Goal: Contribute content: Contribute content

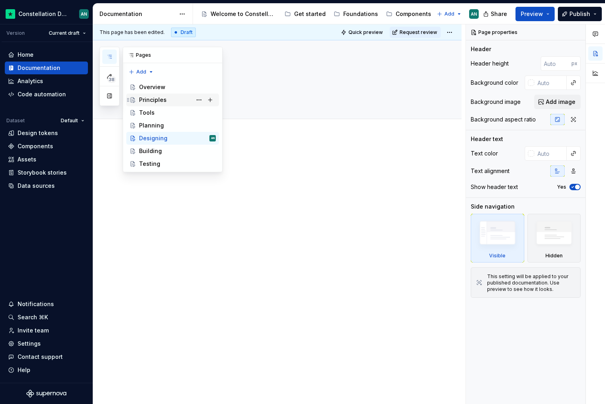
click at [149, 97] on div "Principles" at bounding box center [153, 100] width 28 height 8
click at [107, 57] on icon "button" at bounding box center [109, 57] width 6 height 6
click at [322, 177] on div at bounding box center [286, 171] width 285 height 30
click at [292, 165] on p "To enrich screen reader interactions, please activate Accessibility in Grammarl…" at bounding box center [286, 161] width 285 height 10
click at [255, 99] on div "Principles" at bounding box center [286, 79] width 285 height 78
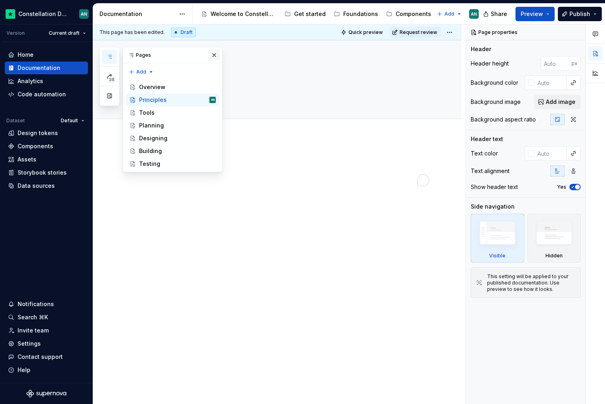
click at [214, 54] on button "button" at bounding box center [213, 55] width 11 height 11
click at [139, 56] on div "Pages" at bounding box center [172, 55] width 99 height 16
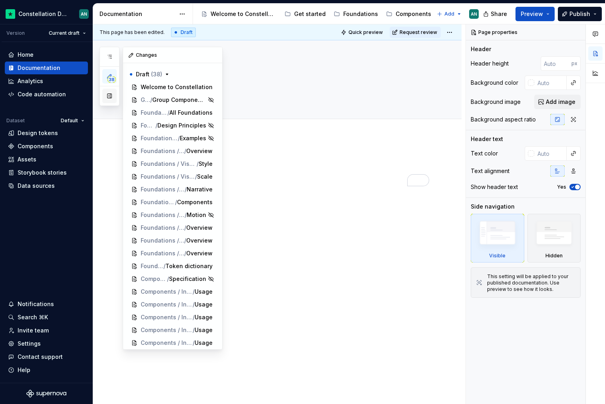
click at [110, 99] on button "button" at bounding box center [109, 96] width 14 height 14
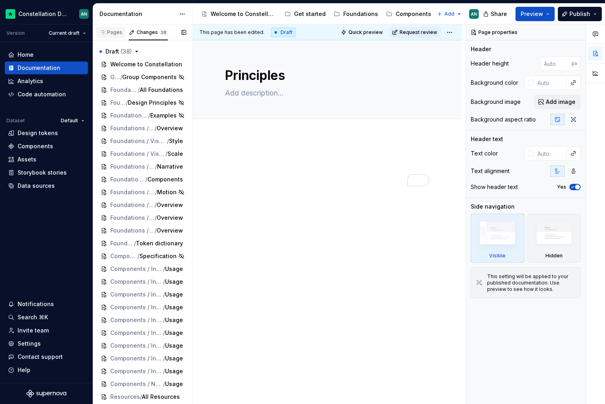
click at [96, 28] on div "Pages" at bounding box center [111, 32] width 30 height 11
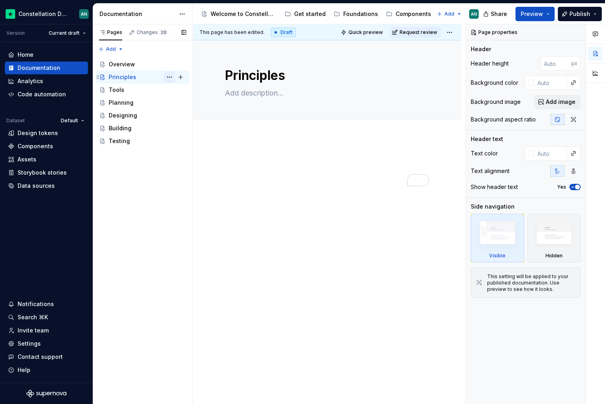
click at [171, 77] on button "Page tree" at bounding box center [169, 76] width 11 height 11
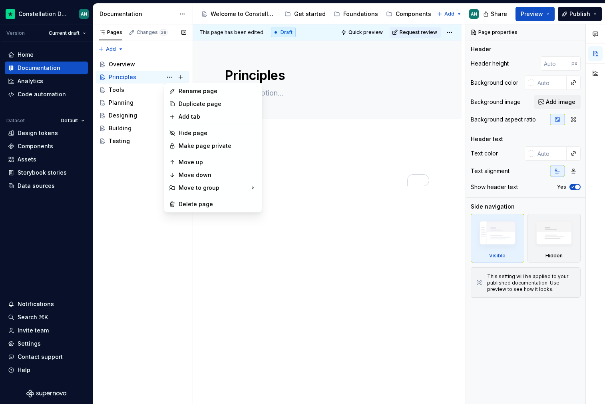
click at [166, 65] on div "Pages Changes 38 Add Accessibility guide for tree Page tree. Navigate the tree …" at bounding box center [143, 214] width 100 height 380
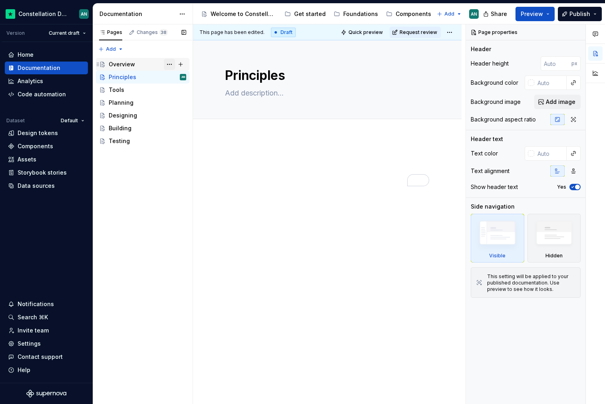
click at [168, 64] on button "Page tree" at bounding box center [169, 64] width 11 height 11
click at [168, 64] on div "Pages Changes 38 Add Accessibility guide for tree Page tree. Navigate the tree …" at bounding box center [143, 214] width 100 height 380
click at [170, 74] on button "Page tree" at bounding box center [169, 76] width 11 height 11
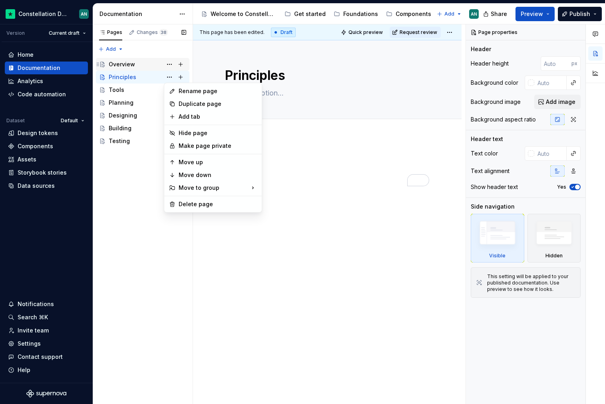
click at [118, 70] on div "Pages Changes 38 Add Accessibility guide for tree Page tree. Navigate the tree …" at bounding box center [143, 214] width 100 height 380
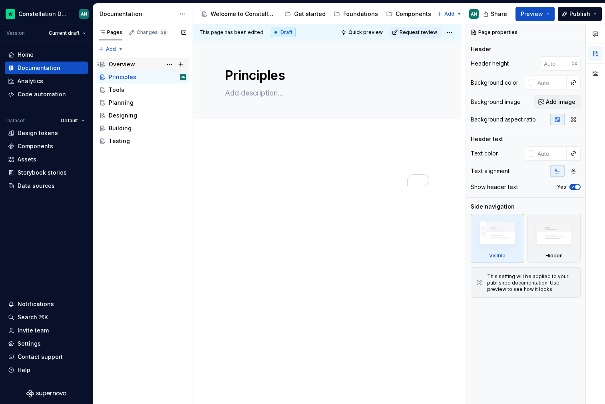
click at [122, 66] on div "Overview" at bounding box center [122, 64] width 26 height 8
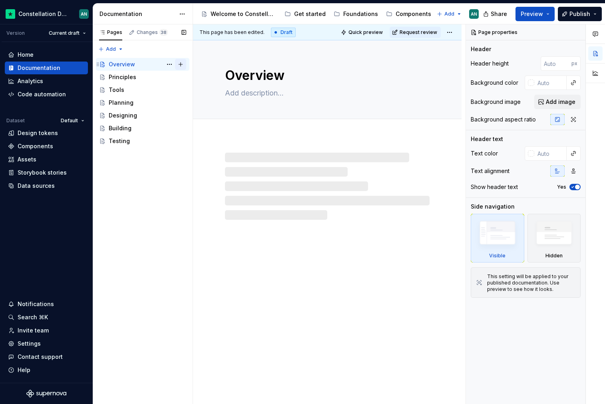
click at [180, 65] on button "Page tree" at bounding box center [180, 64] width 11 height 11
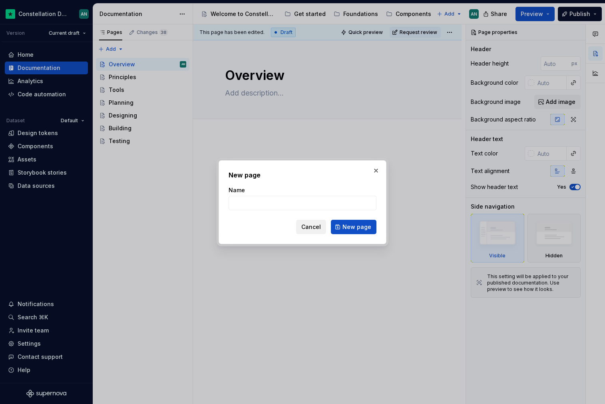
click at [306, 225] on span "Cancel" at bounding box center [311, 227] width 20 height 8
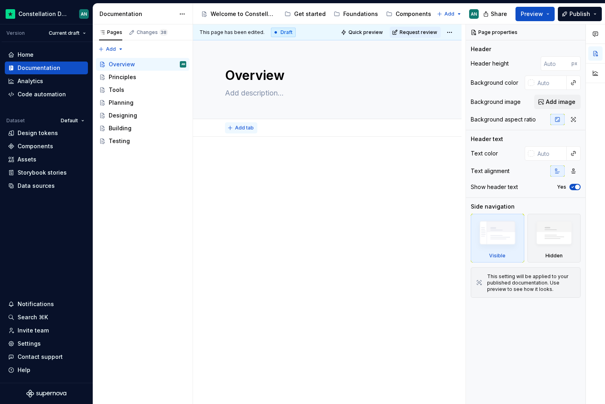
click at [234, 130] on button "Add tab" at bounding box center [241, 127] width 32 height 11
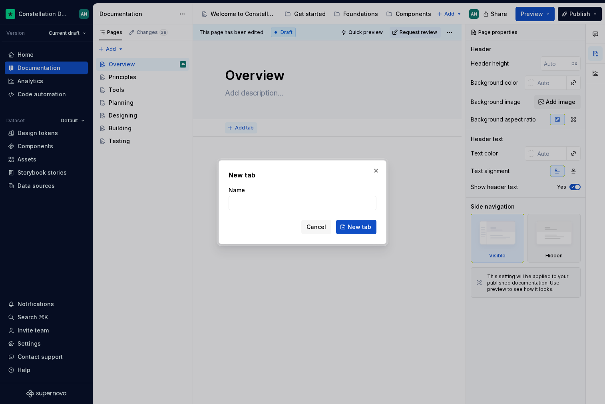
type textarea "*"
type input "Accessibility at Trustpilot"
click button "New tab" at bounding box center [356, 227] width 40 height 14
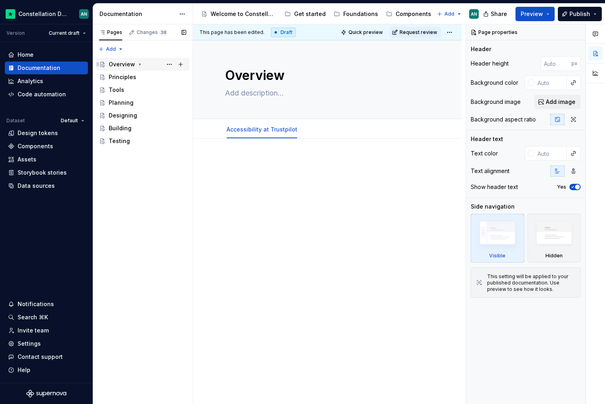
click at [139, 64] on icon "Page tree" at bounding box center [140, 64] width 6 height 6
click at [138, 209] on div "Pages Changes 38 Add Accessibility guide for tree Page tree. Navigate the tree …" at bounding box center [143, 214] width 100 height 380
click at [140, 63] on icon "Page tree" at bounding box center [140, 64] width 6 height 6
click at [133, 80] on div "Planning" at bounding box center [147, 76] width 77 height 11
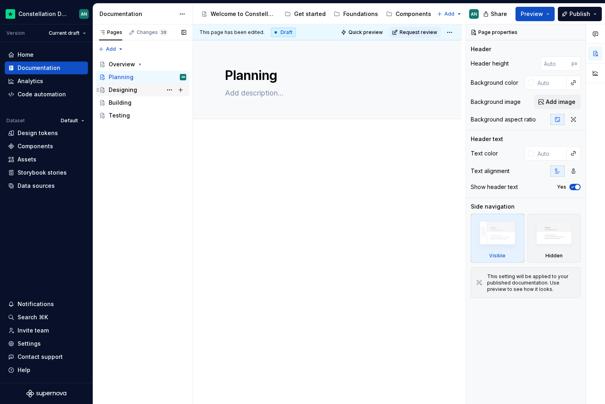
click at [120, 88] on div "Designing" at bounding box center [123, 90] width 28 height 8
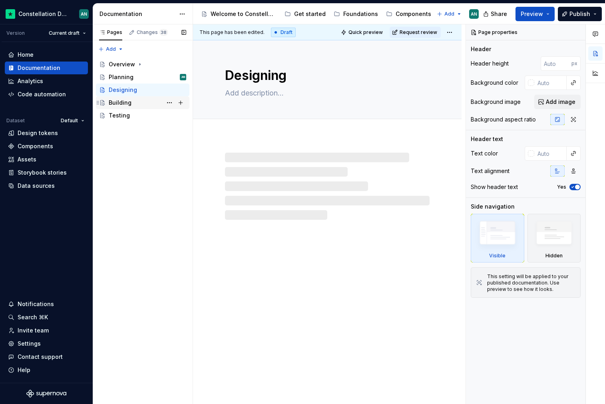
click at [129, 107] on div "Building" at bounding box center [147, 102] width 77 height 11
click at [128, 115] on div "Testing" at bounding box center [147, 115] width 77 height 11
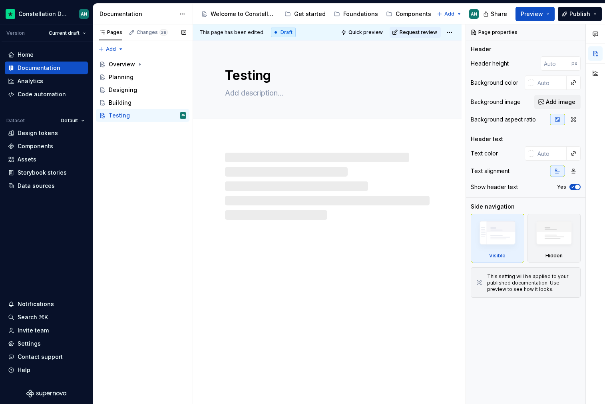
click at [130, 134] on div "Pages Changes 38 Add Accessibility guide for tree Page tree. Navigate the tree …" at bounding box center [143, 214] width 100 height 380
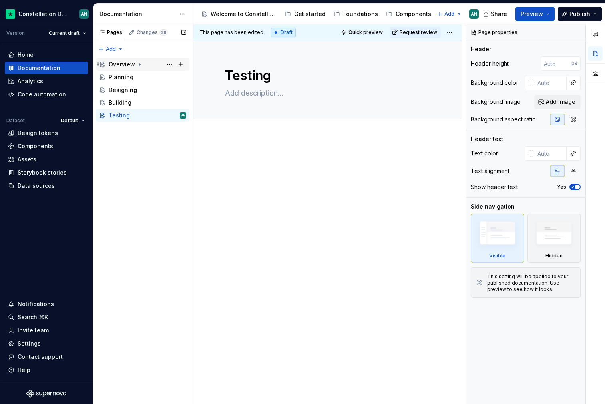
click at [140, 63] on icon "Page tree" at bounding box center [140, 64] width 6 height 6
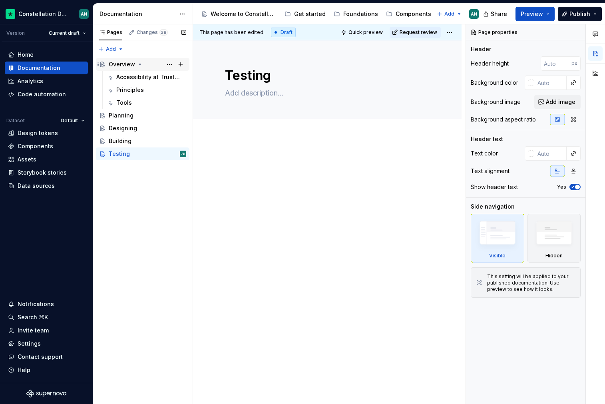
click at [140, 63] on icon "Page tree" at bounding box center [140, 64] width 6 height 6
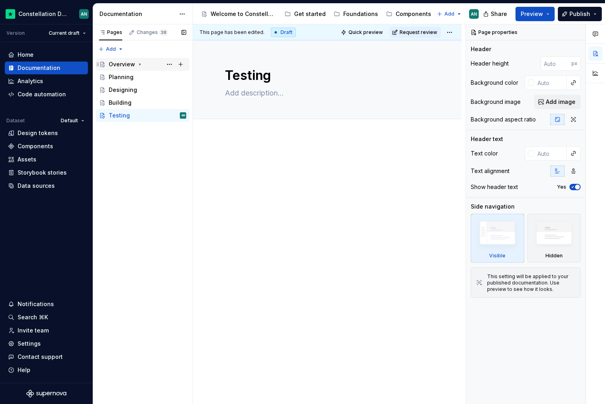
click at [141, 61] on icon "Page tree" at bounding box center [140, 64] width 6 height 6
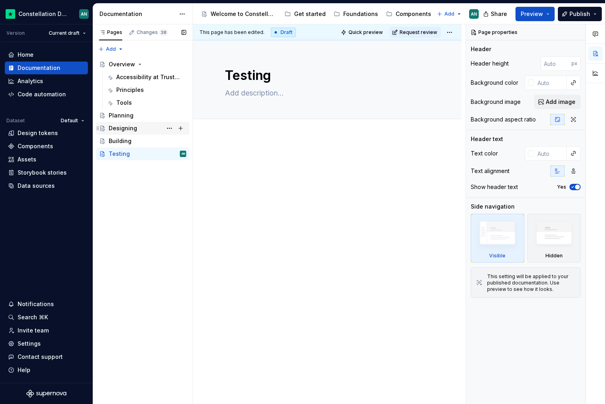
click at [135, 128] on div "Designing" at bounding box center [123, 128] width 28 height 8
click at [131, 77] on div "Accessibility at Trustpilot" at bounding box center [139, 77] width 46 height 8
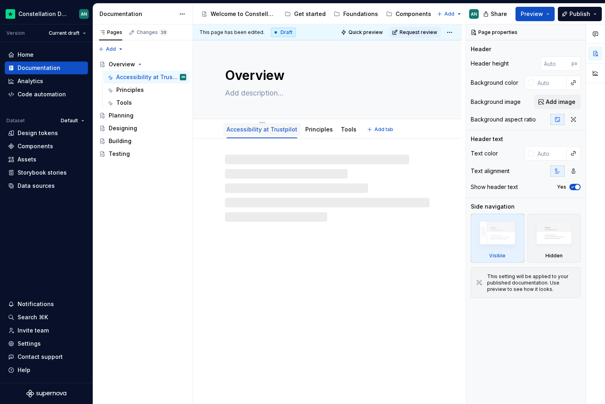
click at [249, 133] on div "Accessibility at Trustpilot" at bounding box center [261, 129] width 71 height 8
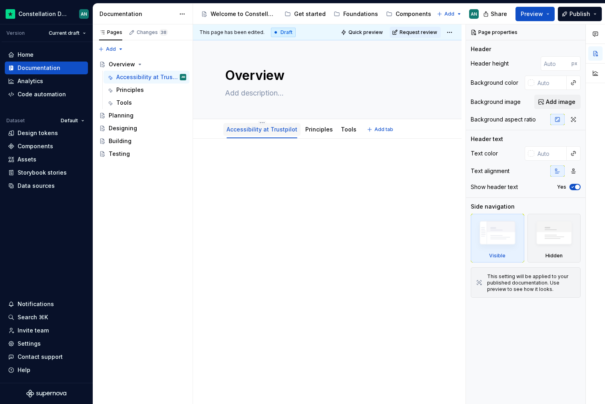
click at [249, 130] on link "Accessibility at Trustpilot" at bounding box center [261, 129] width 71 height 7
click at [171, 77] on button "Page tree" at bounding box center [169, 76] width 11 height 11
type textarea "*"
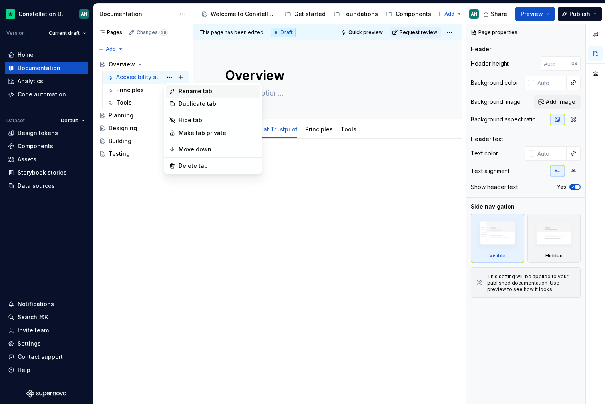
click at [178, 87] on div "Rename tab" at bounding box center [213, 91] width 94 height 13
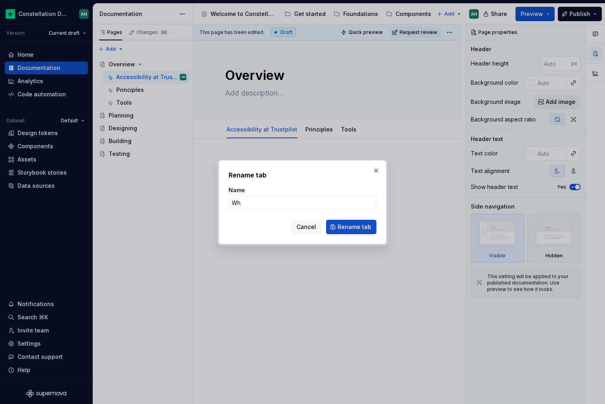
type input "Why"
type textarea "*"
type input "I"
click at [301, 231] on button "Cancel" at bounding box center [306, 227] width 30 height 14
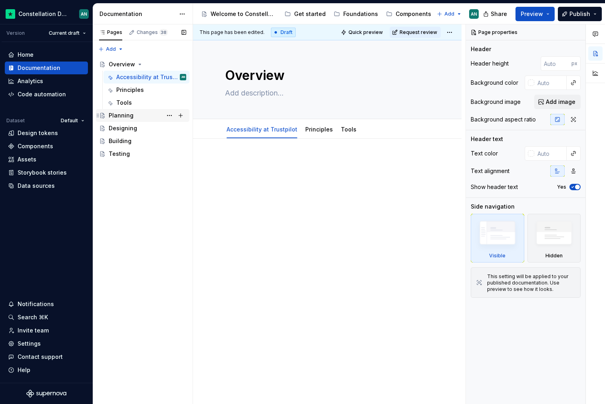
click at [135, 114] on div "Planning" at bounding box center [147, 115] width 77 height 11
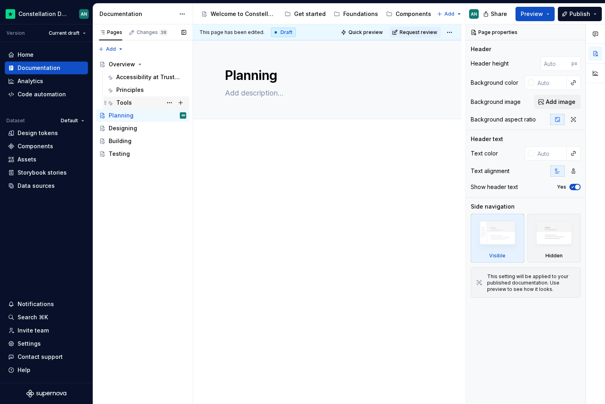
click at [155, 102] on div "Tools" at bounding box center [151, 102] width 70 height 11
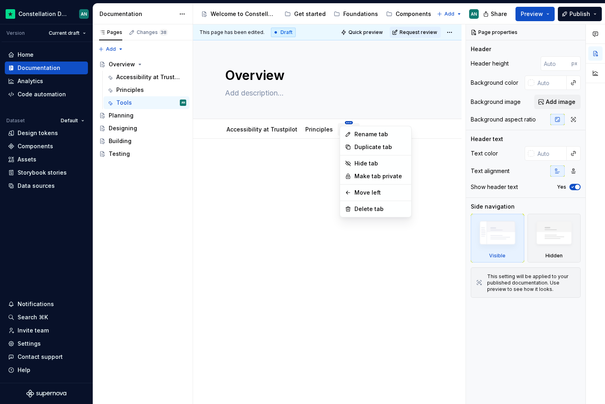
click at [343, 124] on html "Constellation Design System AN Version Current draft Home Documentation Analyti…" at bounding box center [302, 202] width 605 height 404
click at [376, 135] on div "Rename tab" at bounding box center [380, 134] width 52 height 8
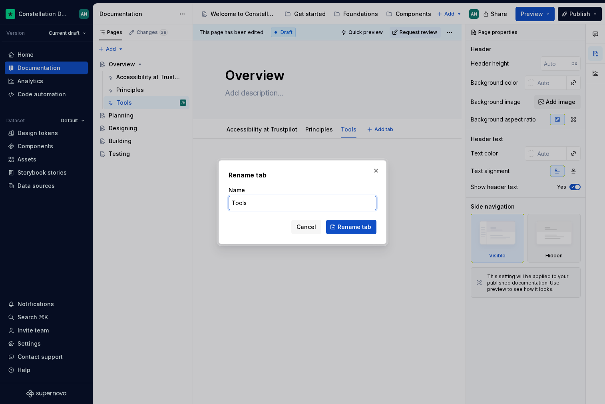
drag, startPoint x: 257, startPoint y: 204, endPoint x: 200, endPoint y: 198, distance: 57.4
click at [200, 198] on div "Rename tab Name Tools Cancel Rename tab" at bounding box center [302, 202] width 605 height 404
click at [301, 230] on span "Cancel" at bounding box center [306, 227] width 20 height 8
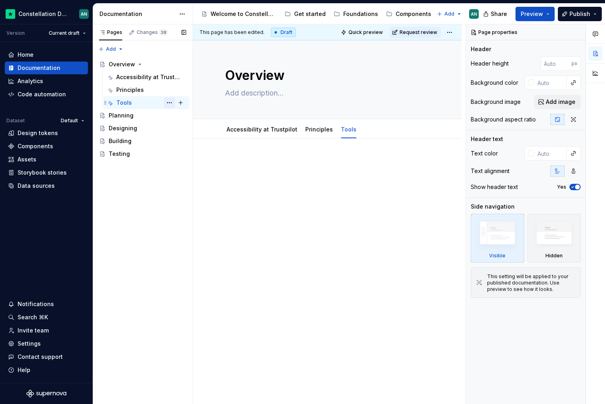
click at [170, 102] on button "Page tree" at bounding box center [169, 102] width 11 height 11
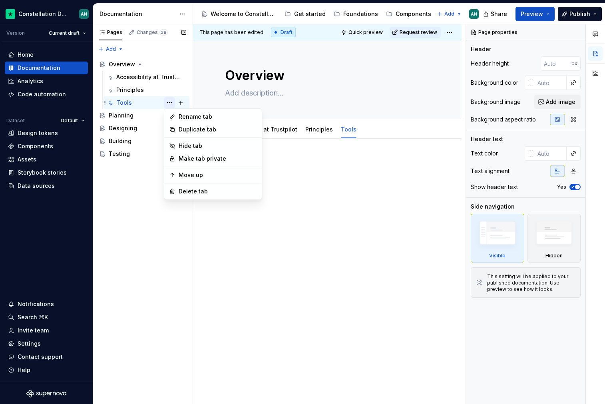
type textarea "*"
click at [187, 118] on div "Rename tab" at bounding box center [218, 117] width 78 height 8
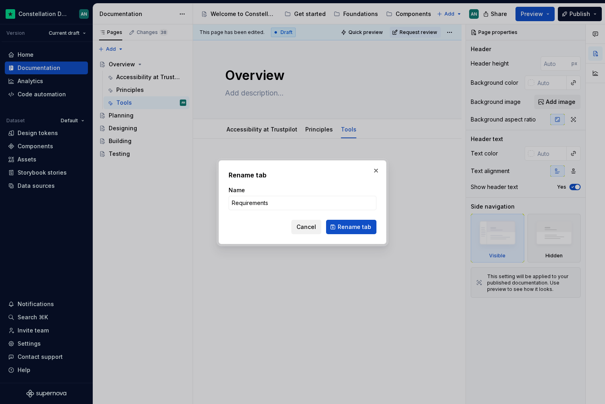
type input "Requirements"
click at [311, 232] on button "Cancel" at bounding box center [306, 227] width 30 height 14
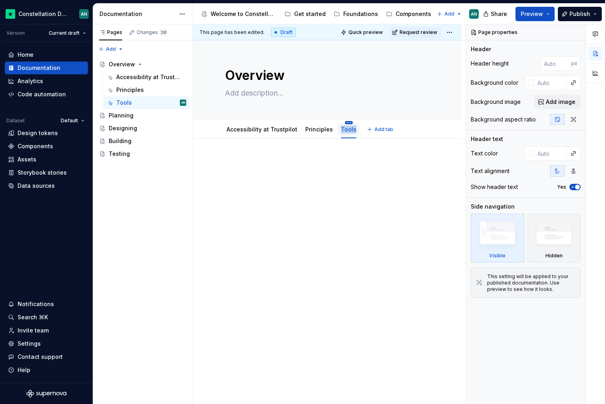
click at [342, 122] on html "Constellation Design System AN Version Current draft Home Documentation Analyti…" at bounding box center [302, 202] width 605 height 404
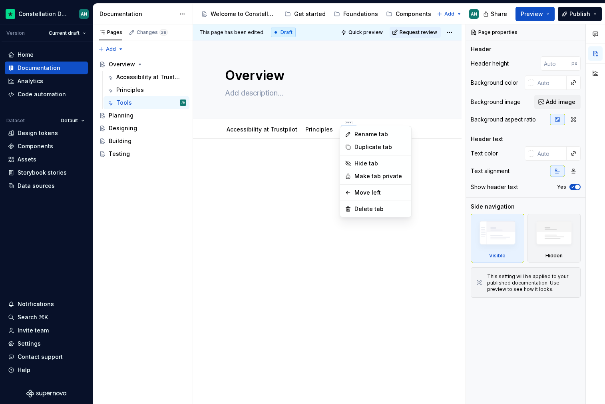
type textarea "*"
click at [361, 136] on div "Rename tab" at bounding box center [380, 134] width 52 height 8
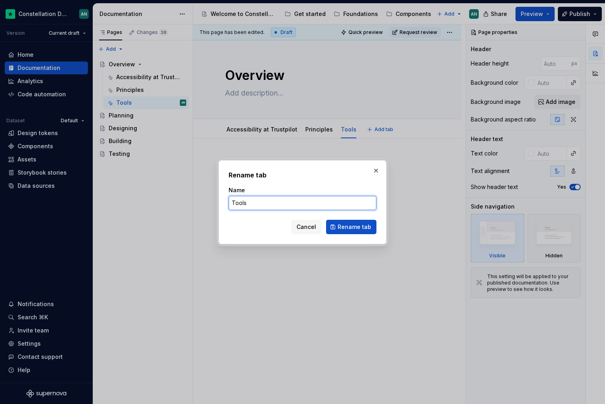
drag, startPoint x: 269, startPoint y: 200, endPoint x: 224, endPoint y: 197, distance: 44.8
click at [224, 197] on div "Rename tab Name Tools Cancel Rename tab" at bounding box center [302, 202] width 168 height 84
type input "Resources"
click at [351, 228] on span "Rename tab" at bounding box center [354, 227] width 34 height 8
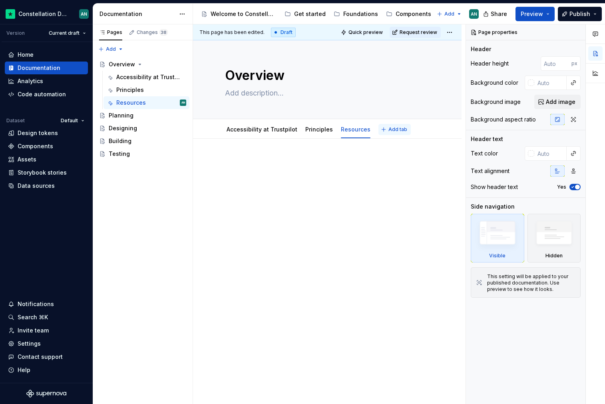
click at [382, 125] on button "Add tab" at bounding box center [394, 129] width 32 height 11
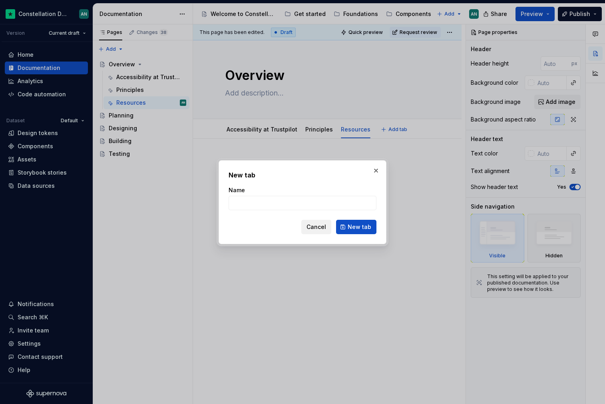
click at [312, 220] on button "Cancel" at bounding box center [316, 227] width 30 height 14
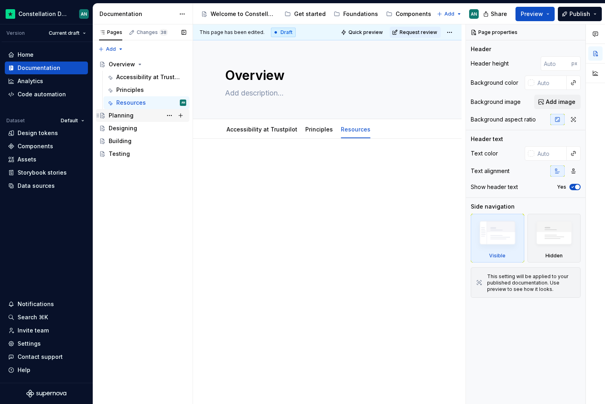
click at [126, 113] on div "Planning" at bounding box center [121, 115] width 25 height 8
click at [129, 114] on div "Planning" at bounding box center [121, 115] width 25 height 8
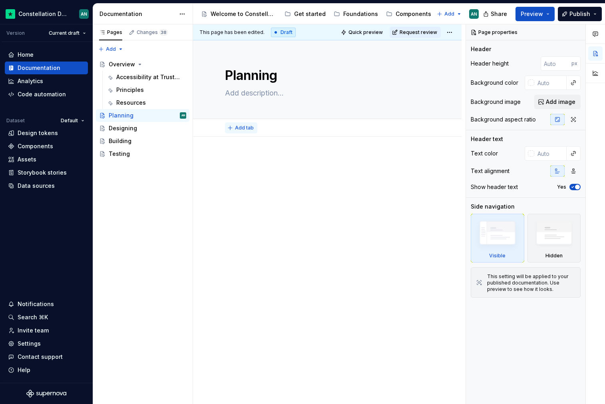
click at [238, 74] on textarea "Planning" at bounding box center [325, 75] width 204 height 19
click at [264, 79] on textarea "Planning" at bounding box center [325, 75] width 204 height 19
click at [230, 74] on textarea "Planning" at bounding box center [325, 75] width 204 height 19
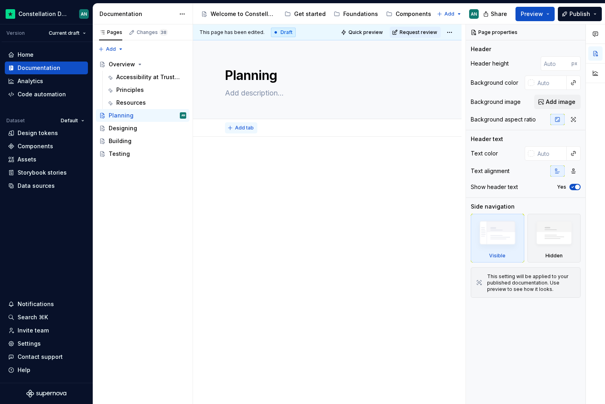
click at [230, 74] on textarea "Planning" at bounding box center [325, 75] width 204 height 19
click at [237, 127] on span "Add tab" at bounding box center [244, 128] width 19 height 6
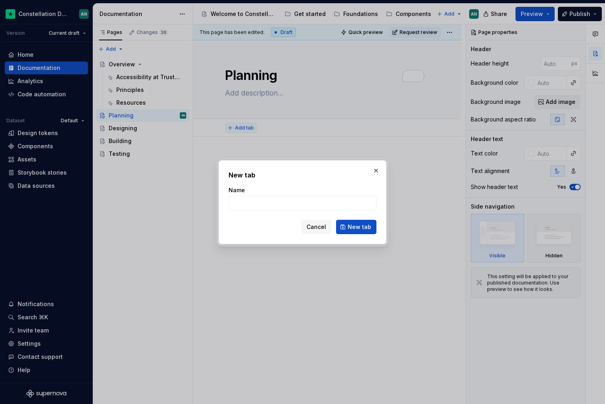
type textarea "*"
type input "In practice"
click at [364, 227] on span "New tab" at bounding box center [359, 227] width 24 height 8
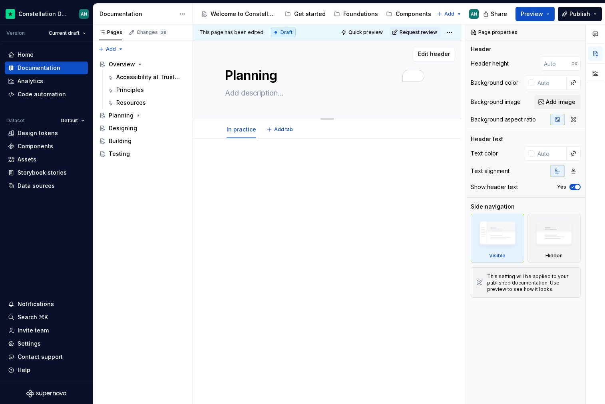
click at [241, 74] on textarea "Planning" at bounding box center [325, 75] width 204 height 19
type textarea "*"
type textarea "I"
type textarea "*"
type textarea "In"
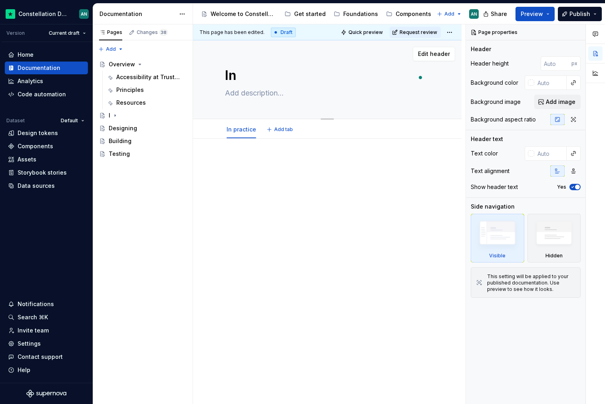
type textarea "*"
type textarea "In"
type textarea "*"
type textarea "In p"
type textarea "*"
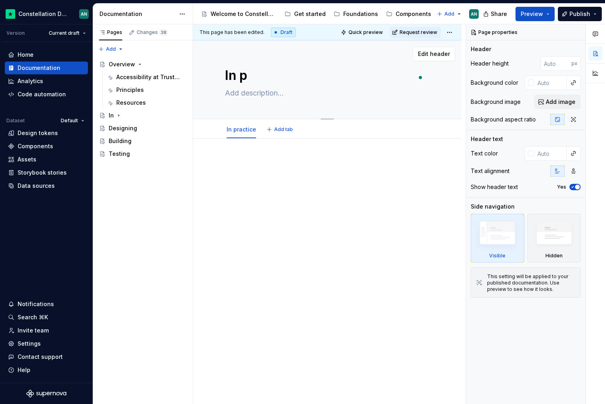
type textarea "In pr"
type textarea "*"
type textarea "In pra"
type textarea "*"
type textarea "In prac"
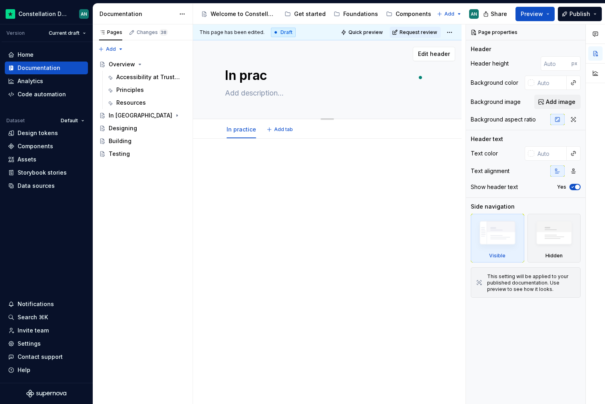
type textarea "*"
type textarea "In pract"
type textarea "*"
type textarea "In practi"
type textarea "*"
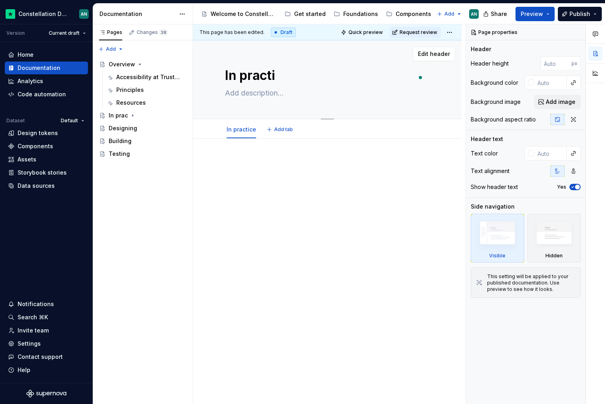
type textarea "In practic"
type textarea "*"
type textarea "In practice"
type textarea "*"
type textarea "In practice"
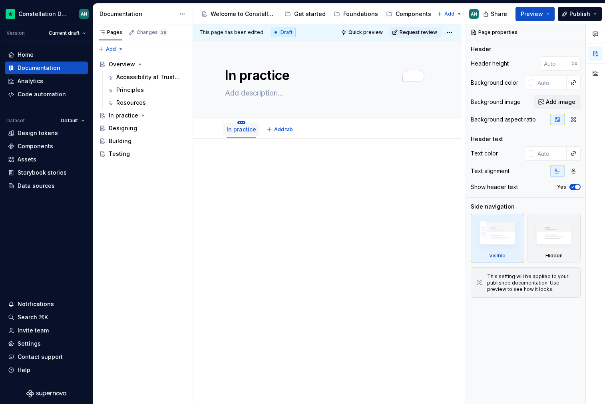
click at [241, 123] on html "Constellation Design System AN Version Current draft Home Documentation Analyti…" at bounding box center [302, 202] width 605 height 404
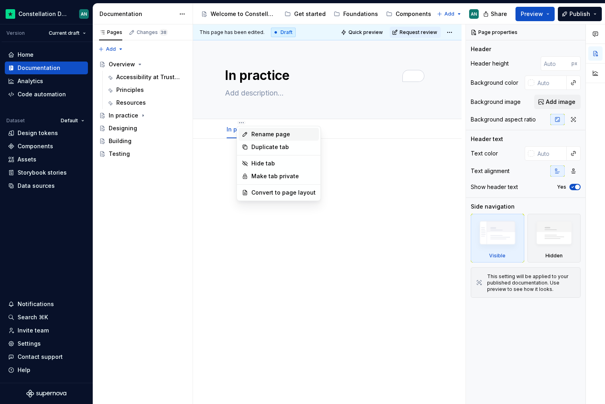
click at [252, 132] on div "Rename page" at bounding box center [283, 134] width 64 height 8
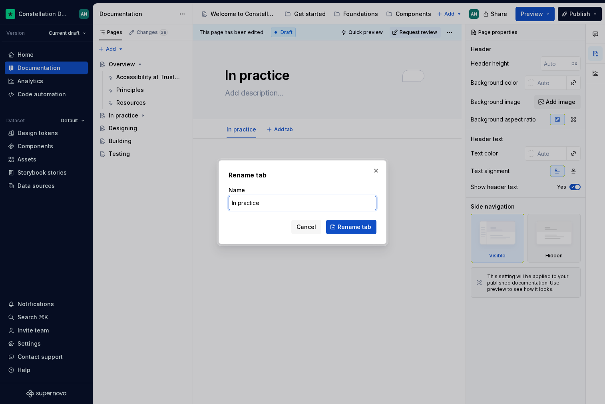
drag, startPoint x: 287, startPoint y: 201, endPoint x: 228, endPoint y: 192, distance: 59.4
click at [228, 192] on div "Name In practice" at bounding box center [302, 198] width 148 height 24
type textarea "*"
type input "Plann"
type textarea "*"
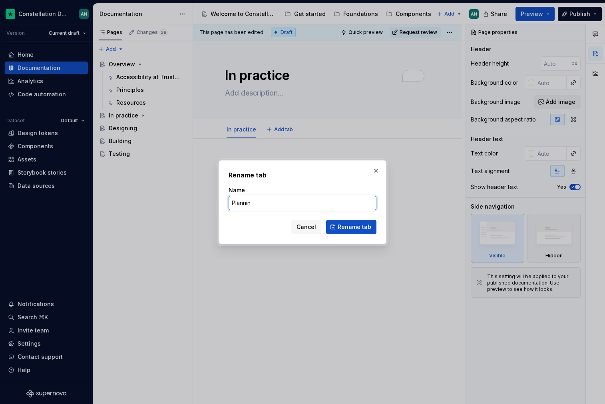
type input "Planning"
type textarea "*"
type input "Planning"
click at [306, 239] on div "Rename tab Name Planning Cancel Rename tab" at bounding box center [302, 202] width 168 height 84
click at [357, 228] on span "Rename tab" at bounding box center [354, 227] width 34 height 8
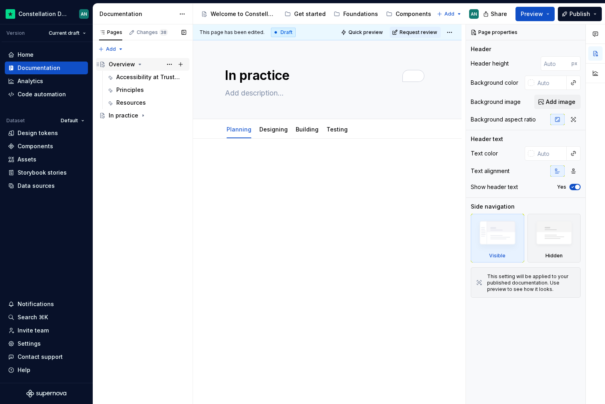
click at [125, 63] on div "Overview" at bounding box center [122, 64] width 26 height 8
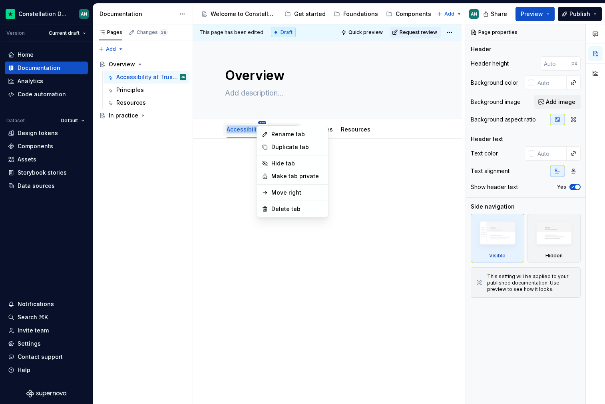
click at [261, 122] on html "Constellation Design System AN Version Current draft Home Documentation Analyti…" at bounding box center [302, 202] width 605 height 404
type textarea "*"
click at [294, 136] on div "Rename tab" at bounding box center [297, 134] width 52 height 8
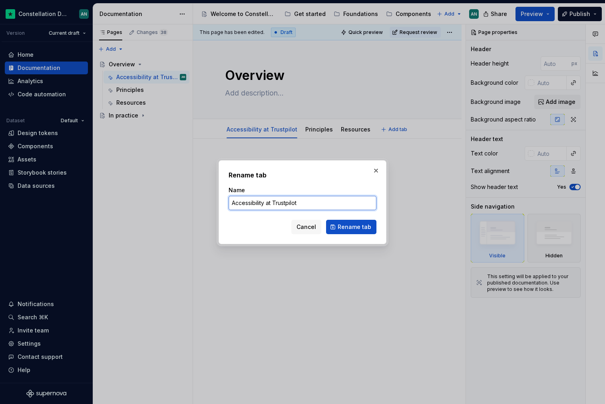
drag, startPoint x: 337, startPoint y: 200, endPoint x: 120, endPoint y: 174, distance: 218.4
click at [120, 174] on div "Rename tab Name Accessibility at Trustpilot Cancel Rename tab" at bounding box center [302, 202] width 605 height 404
type input "Overview"
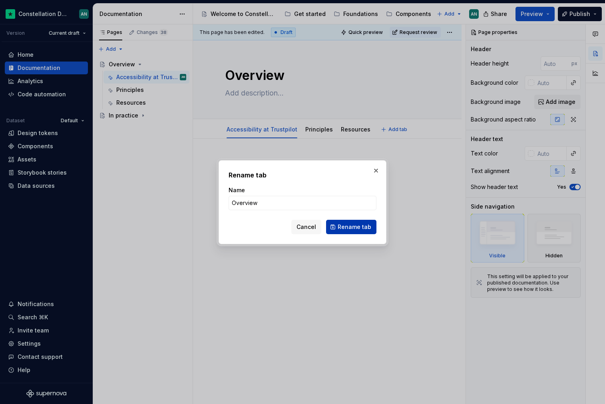
click at [350, 229] on span "Rename tab" at bounding box center [354, 227] width 34 height 8
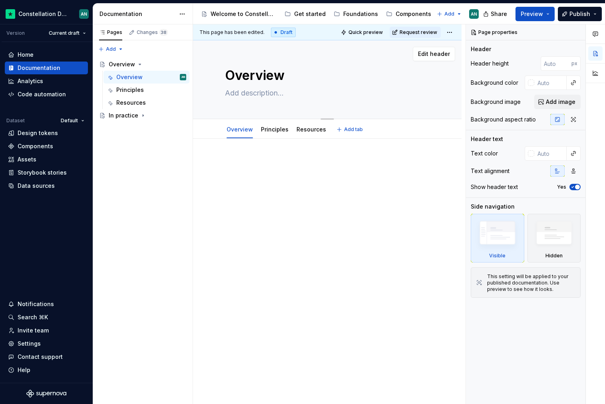
click at [246, 78] on textarea "Overview" at bounding box center [325, 75] width 204 height 19
click at [265, 75] on textarea "Overview" at bounding box center [325, 75] width 204 height 19
click at [120, 63] on div "Overview" at bounding box center [122, 64] width 26 height 8
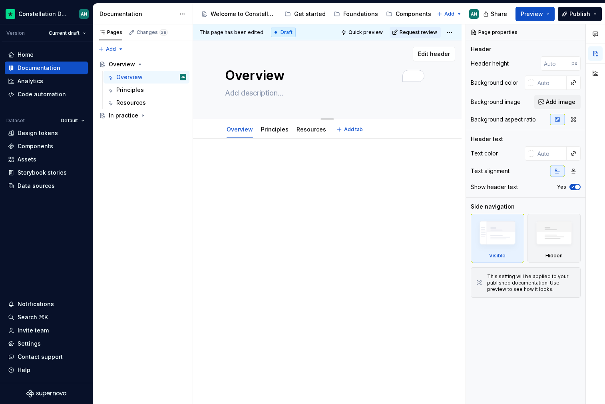
click at [243, 73] on textarea "Overview" at bounding box center [325, 75] width 204 height 19
drag, startPoint x: 296, startPoint y: 75, endPoint x: 216, endPoint y: 68, distance: 79.8
click at [216, 68] on div "Overview Edit header" at bounding box center [327, 79] width 268 height 79
type textarea "*"
type textarea "X"
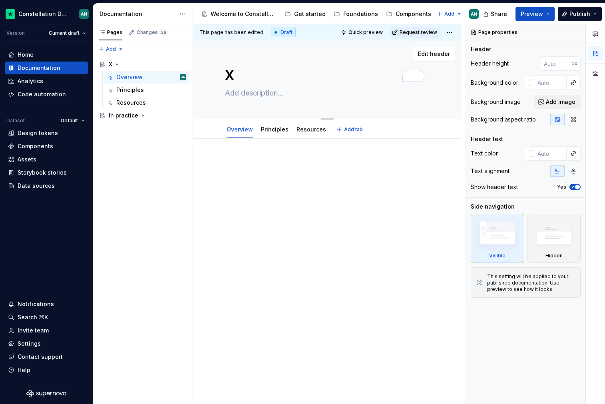
type textarea "*"
type textarea "Untitled group"
type textarea "*"
type textarea "Untitled groupA"
type textarea "*"
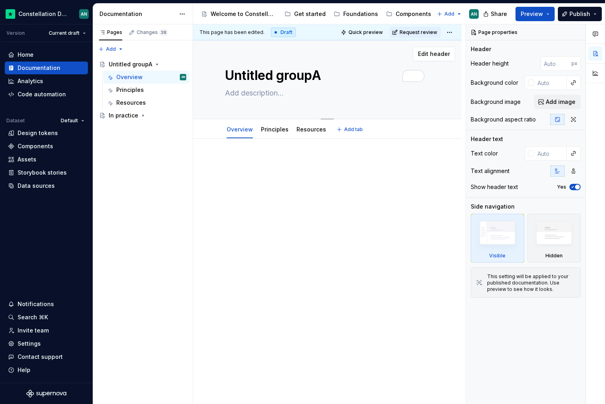
type textarea "Untitled groupAC"
type textarea "*"
type textarea "Untitled groupACC"
type textarea "*"
type textarea "Untitled groupAC"
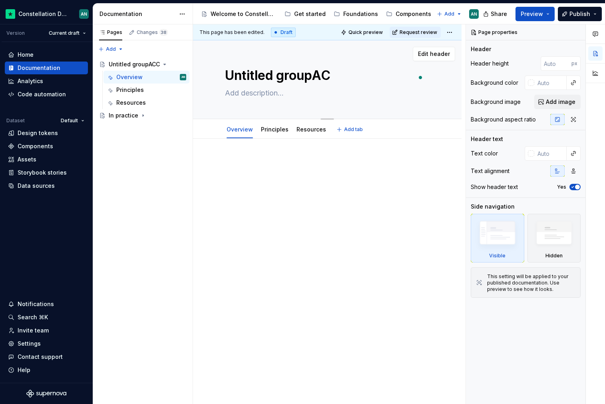
type textarea "*"
type textarea "Untitled groupA"
type textarea "*"
type textarea "Untitled group"
type textarea "*"
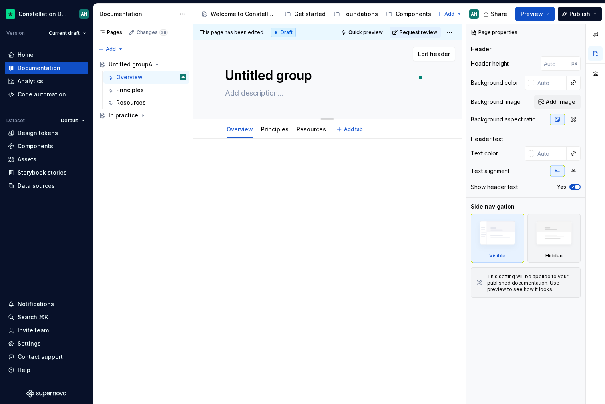
type textarea "Untitled grou"
type textarea "*"
type textarea "Untitled gro"
type textarea "*"
type textarea "Untitled gr"
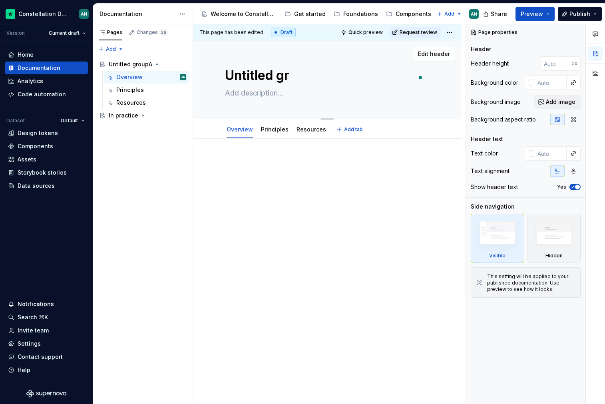
type textarea "*"
type textarea "Untitled g"
type textarea "*"
type textarea "Untitled"
type textarea "*"
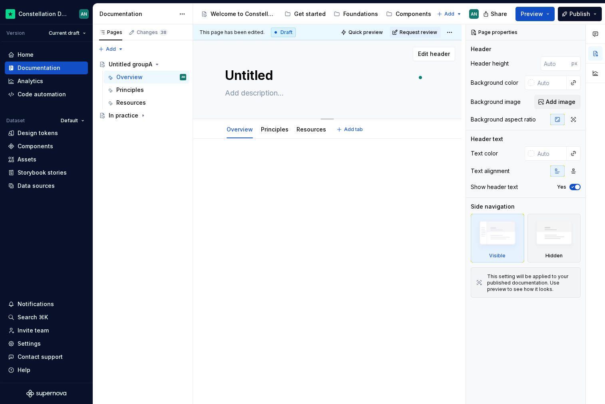
type textarea "Untitled"
type textarea "*"
type textarea "Untitle"
type textarea "*"
type textarea "Untitl"
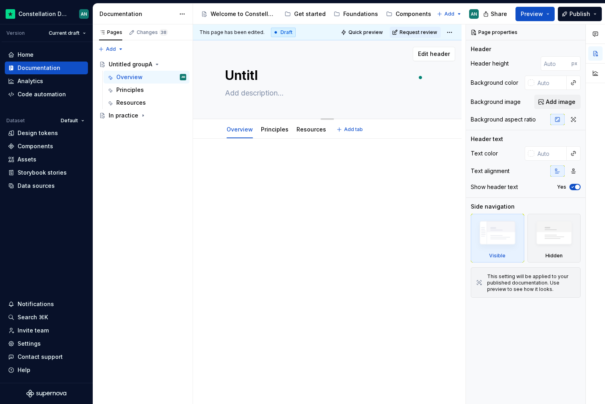
type textarea "*"
type textarea "Untit"
type textarea "*"
type textarea "Unti"
type textarea "*"
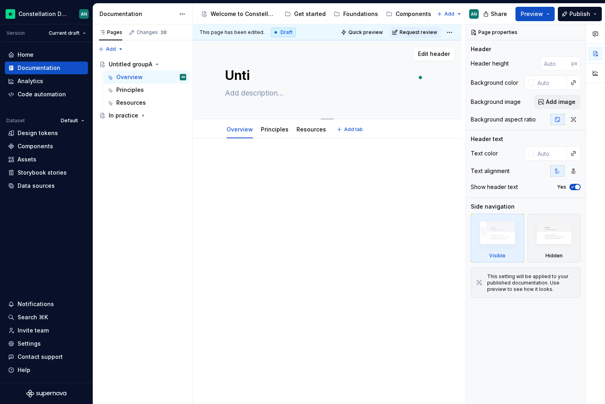
type textarea "Unt"
type textarea "*"
type textarea "Un"
type textarea "*"
type textarea "U"
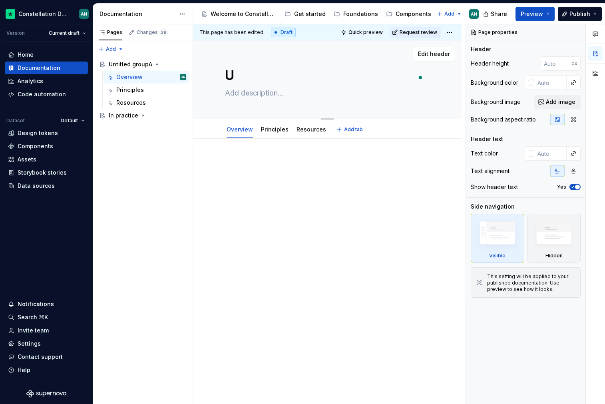
type textarea "*"
type textarea "Untitled group"
type textarea "*"
type textarea "Untitled grou"
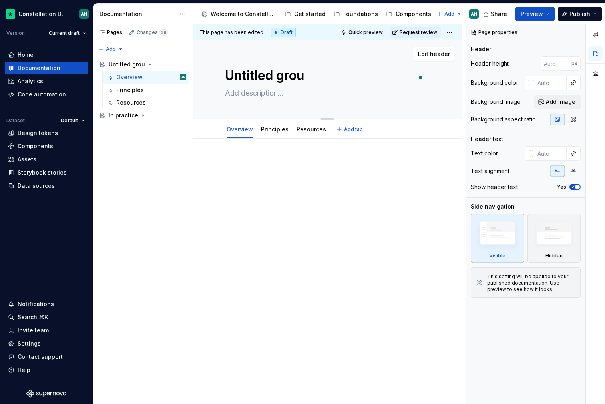
type textarea "*"
type textarea "Untitled gro"
type textarea "*"
type textarea "Untitled gr"
type textarea "*"
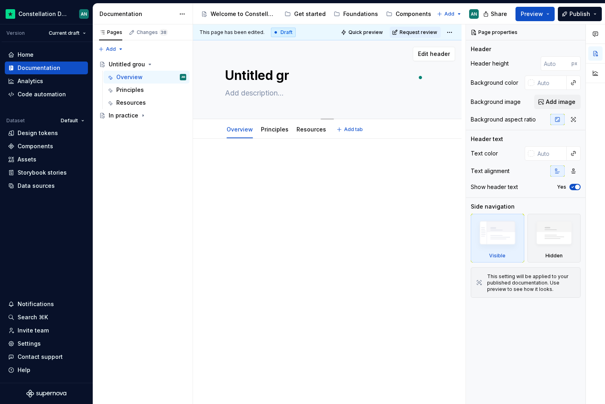
type textarea "Untitled g"
type textarea "*"
type textarea "Untitled"
type textarea "*"
type textarea "Untitled"
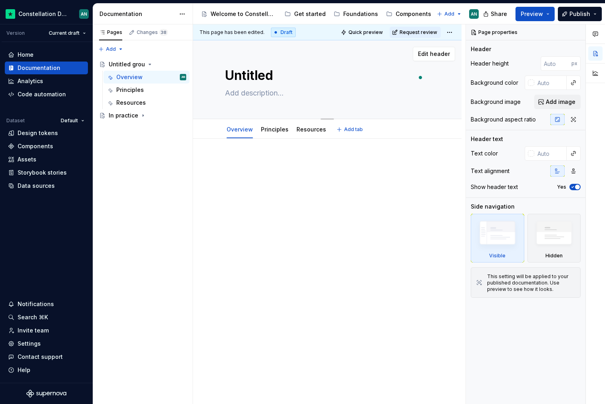
type textarea "*"
type textarea "Untitle"
type textarea "*"
type textarea "Untitl"
type textarea "*"
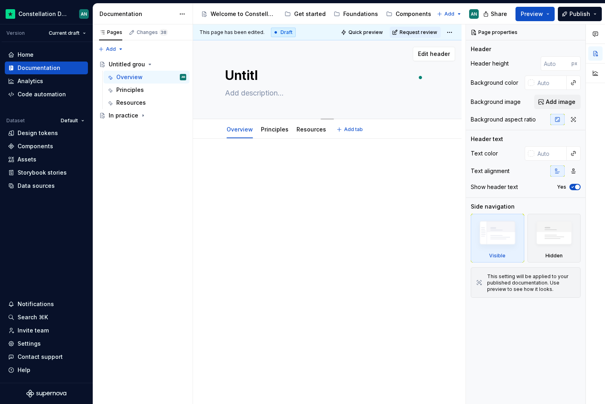
type textarea "Untit"
type textarea "*"
type textarea "Unti"
type textarea "*"
type textarea "Unt"
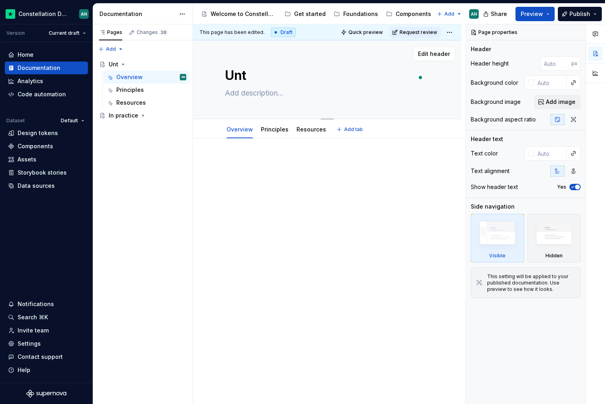
type textarea "*"
type textarea "Un"
type textarea "*"
type textarea "U"
type textarea "*"
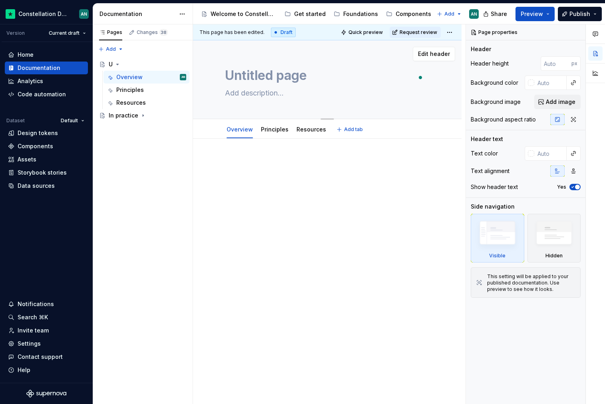
type textarea "*"
type textarea "Untitled group"
drag, startPoint x: 229, startPoint y: 75, endPoint x: 325, endPoint y: 77, distance: 95.5
click at [325, 77] on textarea "Untitled group" at bounding box center [325, 75] width 204 height 19
type textarea "*"
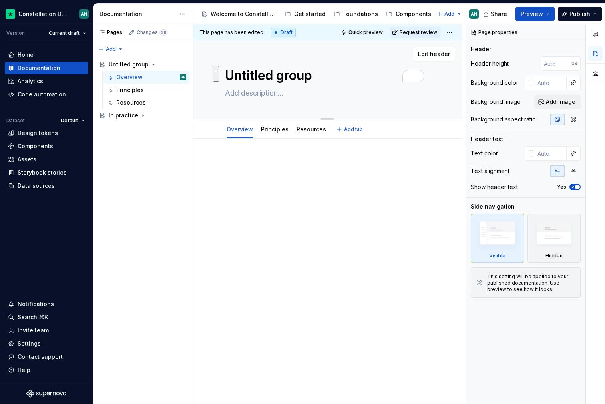
type textarea "I"
type textarea "*"
type textarea "IN"
type textarea "*"
type textarea "I"
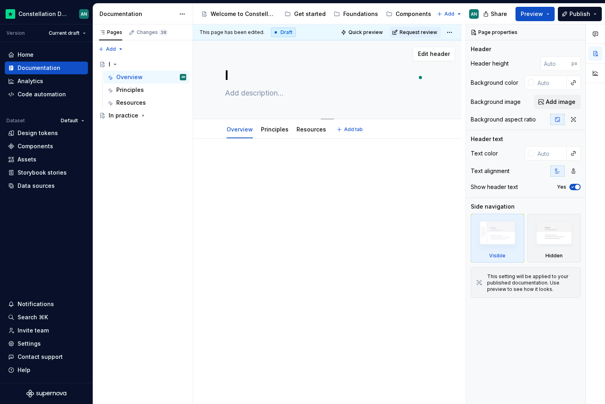
type textarea "*"
type textarea "IN"
type textarea "*"
type textarea "I"
type textarea "*"
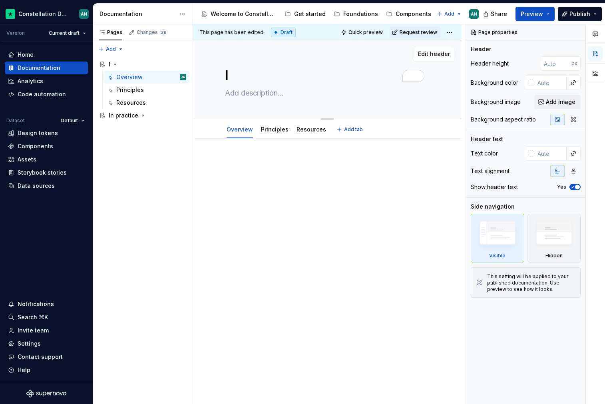
type textarea "In"
type textarea "*"
type textarea "Inc"
type textarea "*"
type textarea "Incl"
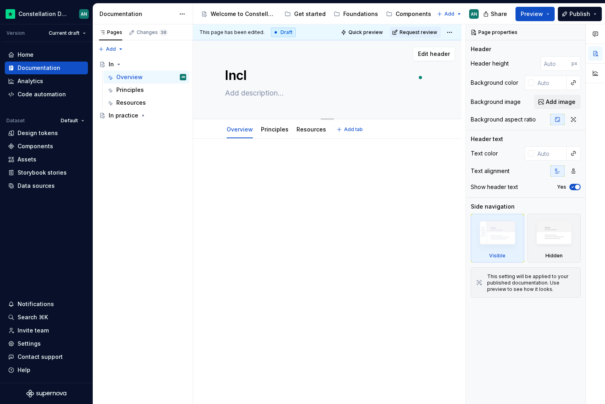
type textarea "*"
type textarea "Inclk"
type textarea "*"
type textarea "Incl"
type textarea "*"
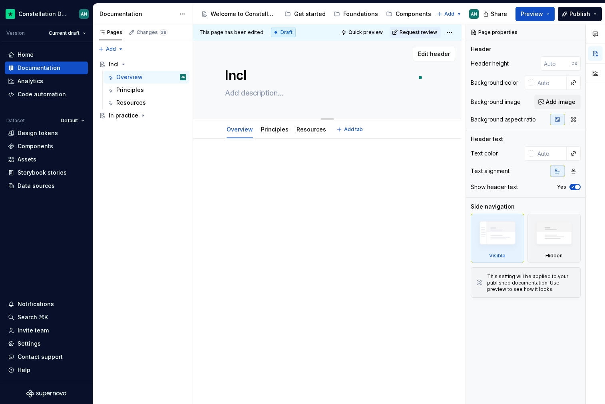
type textarea "Inclu"
type textarea "*"
type textarea "Inclus"
type textarea "*"
type textarea "Inclusi"
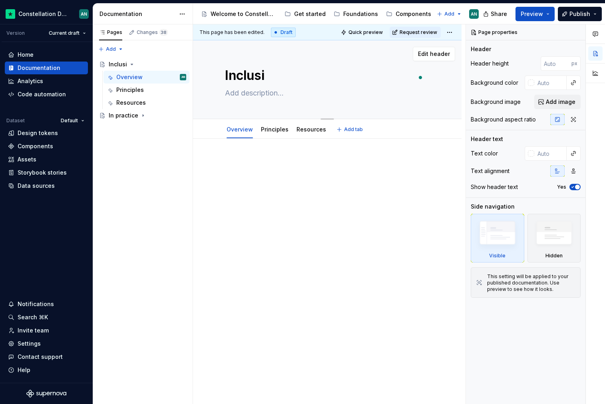
type textarea "*"
type textarea "Inclusiv"
type textarea "*"
type textarea "Inclusive"
type textarea "*"
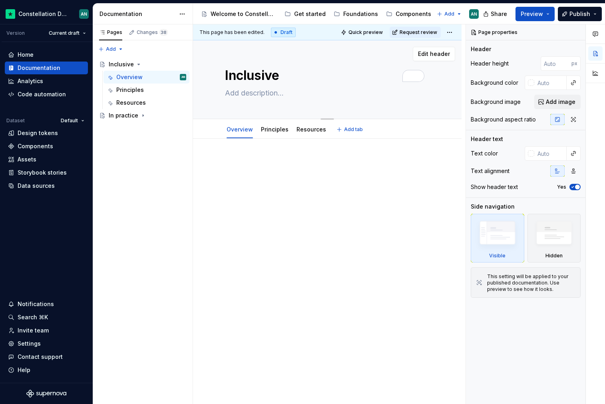
type textarea "Inclusiv"
type textarea "*"
type textarea "Inclusi"
type textarea "*"
type textarea "Inclus"
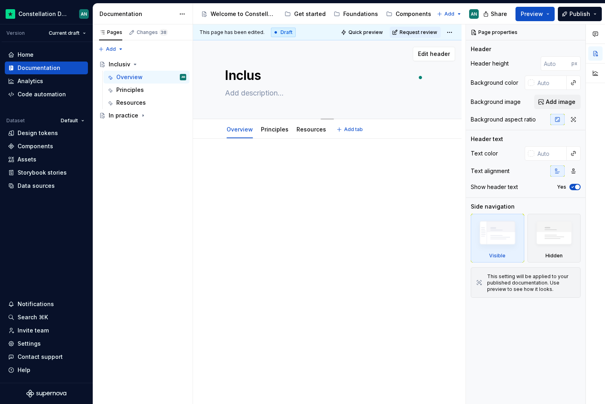
type textarea "*"
type textarea "Inclu"
type textarea "*"
type textarea "Incl"
type textarea "*"
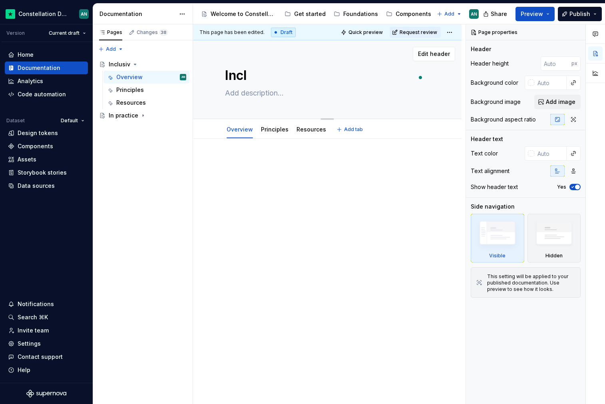
type textarea "Inc"
type textarea "*"
type textarea "In"
type textarea "*"
type textarea "I"
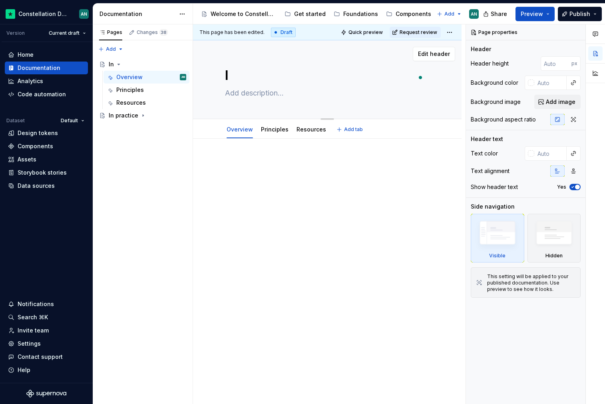
type textarea "*"
type textarea "Untitled group"
type textarea "*"
type textarea "Untitled groupP"
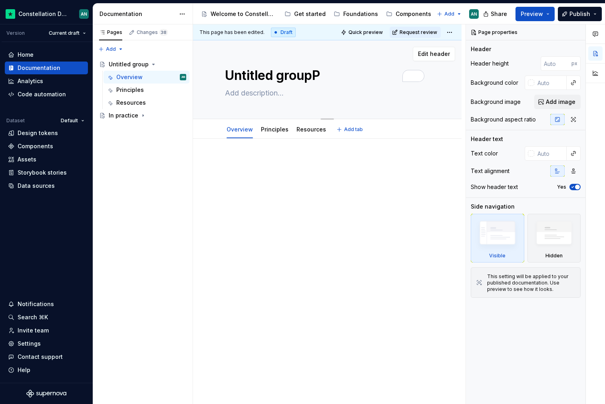
type textarea "*"
type textarea "Untitled groupPr"
type textarea "*"
type textarea "Untitled groupPro"
type textarea "*"
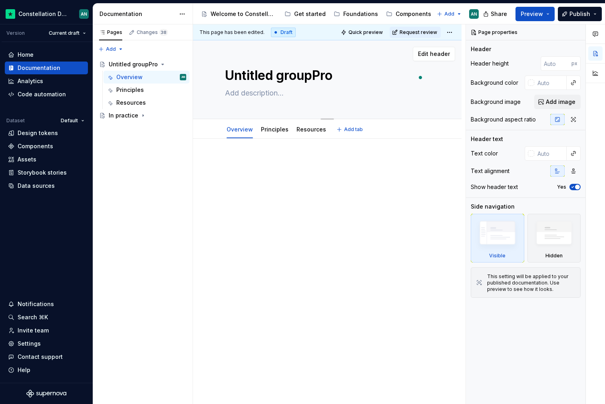
type textarea "Untitled groupPr"
type textarea "*"
type textarea "Untitled groupP"
type textarea "*"
type textarea "Untitled group"
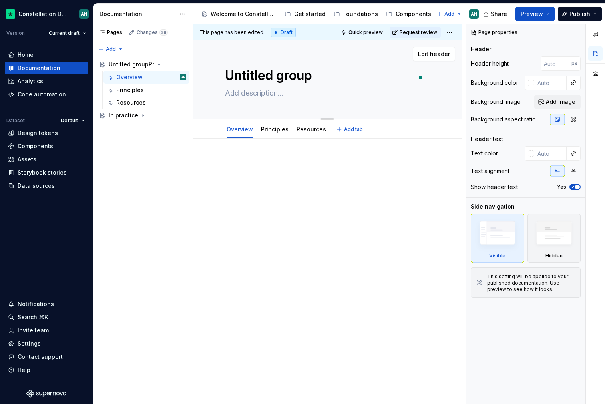
type textarea "*"
type textarea "Untitled grou"
type textarea "*"
type textarea "Untitled gro"
type textarea "*"
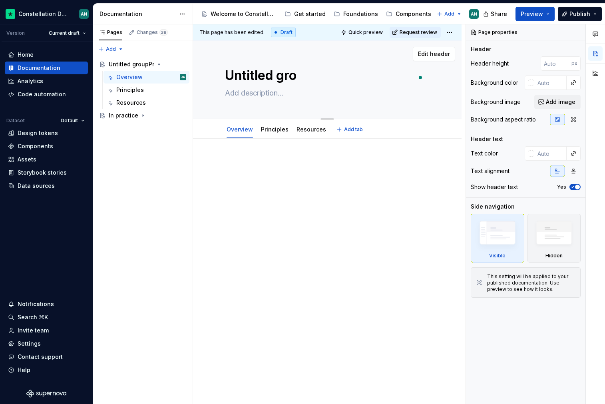
type textarea "Untitled gr"
type textarea "*"
type textarea "Untitled g"
type textarea "*"
type textarea "Untitled"
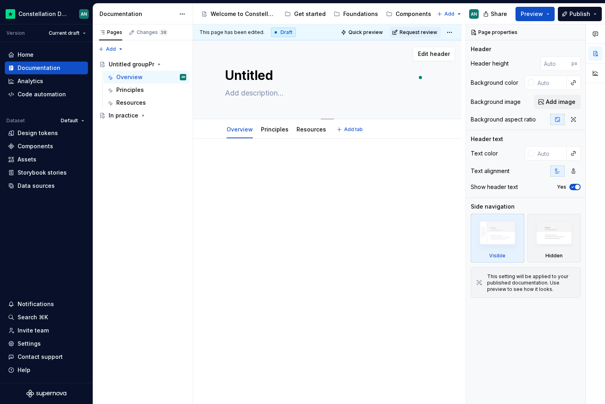
type textarea "*"
type textarea "Untitled"
type textarea "*"
type textarea "Untitle"
type textarea "*"
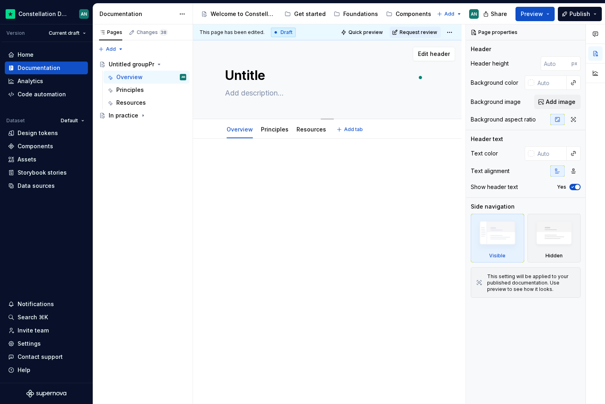
type textarea "Untitl"
type textarea "*"
click at [319, 219] on div at bounding box center [327, 229] width 268 height 180
click at [136, 111] on div "In practice" at bounding box center [147, 115] width 77 height 8
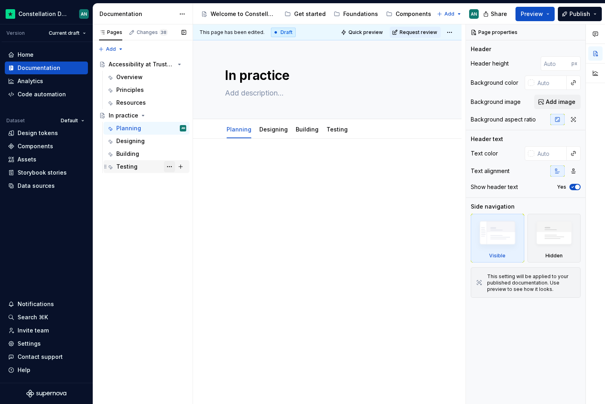
click at [169, 167] on button "Page tree" at bounding box center [169, 166] width 11 height 11
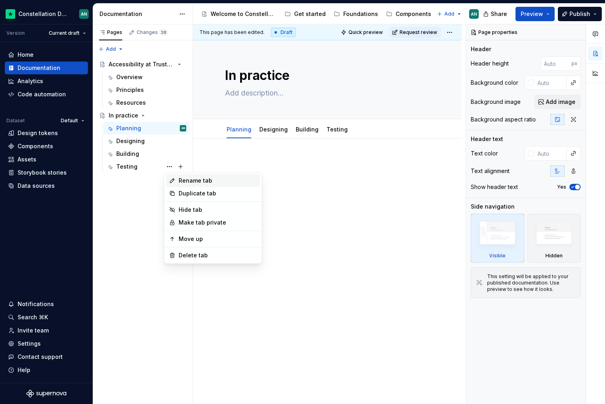
click at [183, 180] on div "Rename tab" at bounding box center [218, 181] width 78 height 8
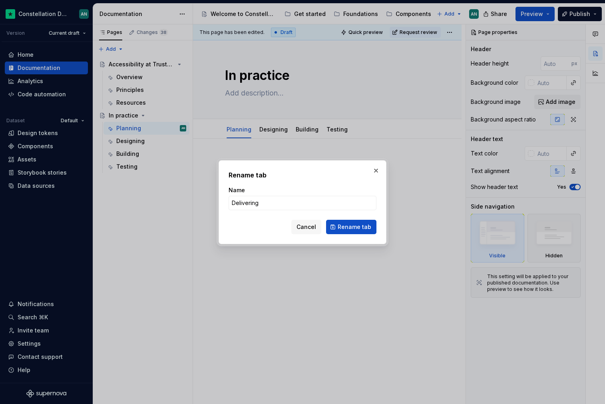
drag, startPoint x: 301, startPoint y: 205, endPoint x: 225, endPoint y: 198, distance: 76.7
click at [225, 198] on div "Rename tab Name Delivering Cancel Rename tab" at bounding box center [302, 202] width 168 height 84
click at [346, 224] on span "Rename tab" at bounding box center [354, 227] width 34 height 8
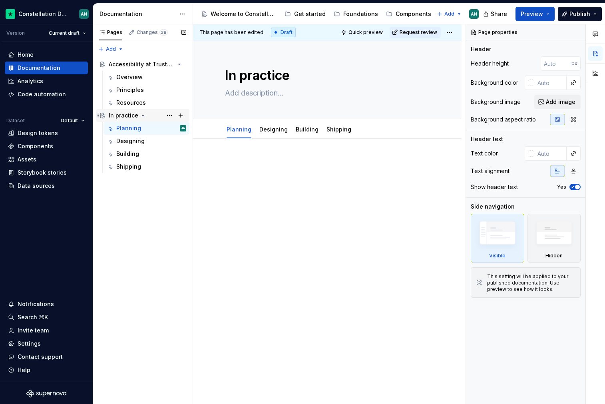
click at [142, 114] on icon "Page tree" at bounding box center [143, 115] width 6 height 6
click at [160, 63] on icon "Page tree" at bounding box center [159, 64] width 6 height 6
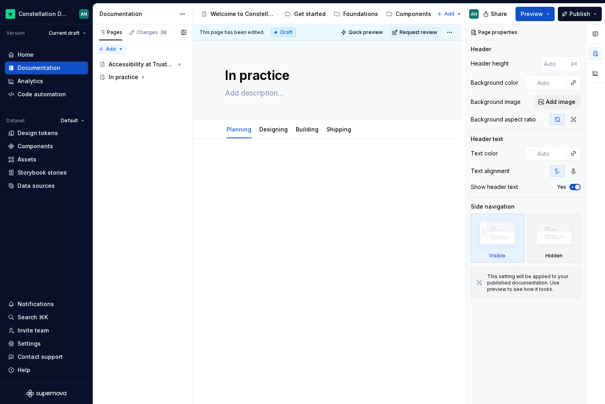
click at [110, 47] on div "Pages Changes 38 Add Accessibility guide for tree Page tree. Navigate the tree …" at bounding box center [143, 214] width 100 height 380
click at [123, 63] on div "New page" at bounding box center [137, 65] width 52 height 8
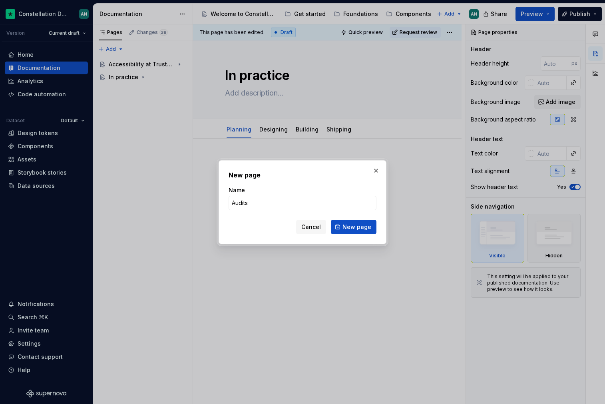
click at [244, 216] on form "Name Audits Cancel New page" at bounding box center [302, 210] width 148 height 48
click at [303, 205] on input "Audits" at bounding box center [302, 203] width 148 height 14
click at [367, 224] on span "New page" at bounding box center [356, 227] width 29 height 8
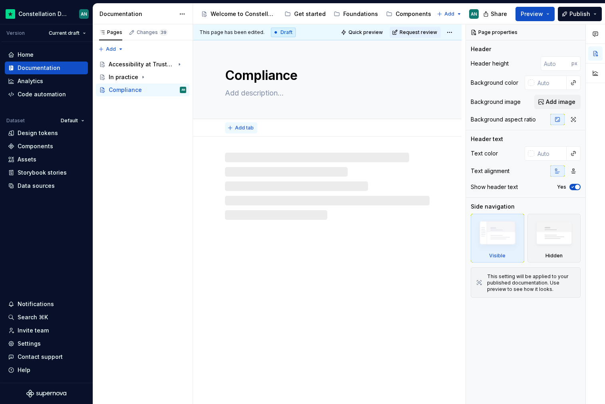
click at [238, 127] on span "Add tab" at bounding box center [244, 128] width 19 height 6
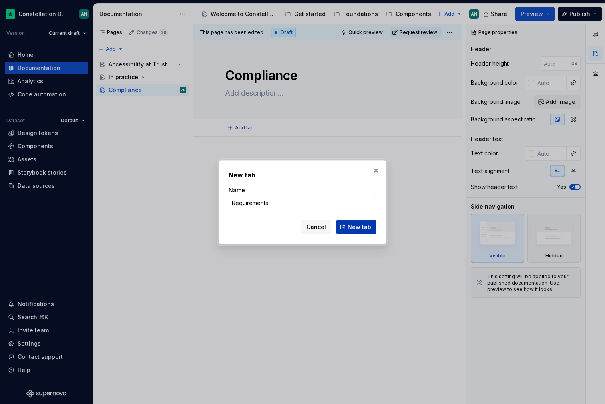
click at [355, 227] on span "New tab" at bounding box center [359, 227] width 24 height 8
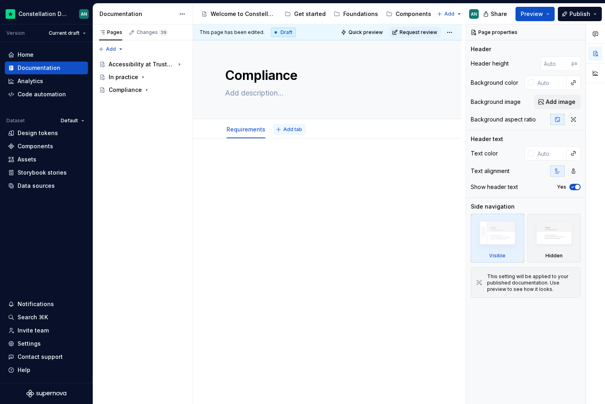
click at [283, 129] on span "Add tab" at bounding box center [292, 129] width 19 height 6
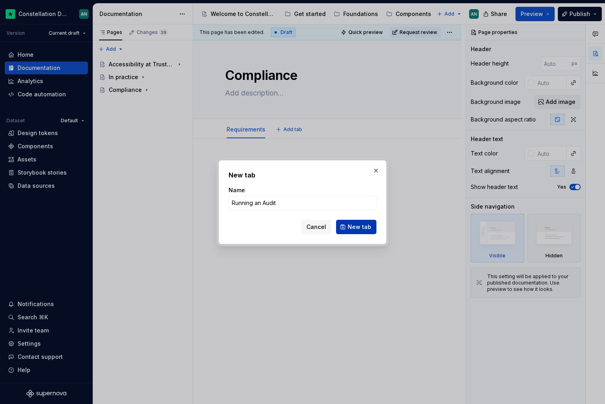
click at [356, 228] on span "New tab" at bounding box center [359, 227] width 24 height 8
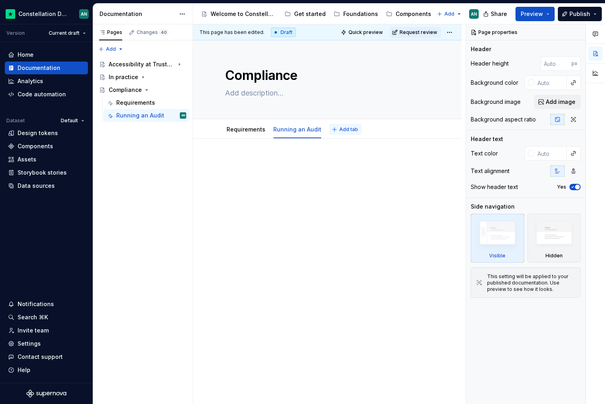
click at [340, 127] on span "Add tab" at bounding box center [348, 129] width 19 height 6
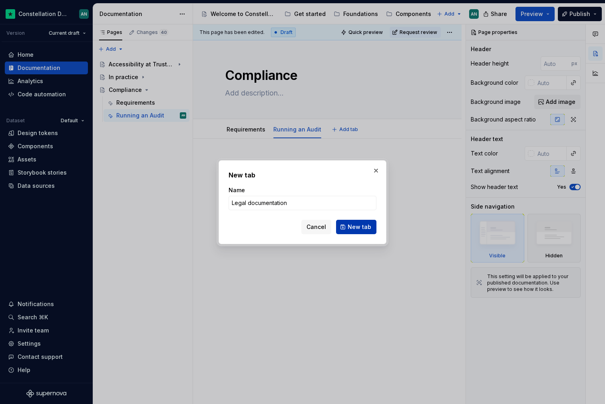
click at [347, 221] on button "New tab" at bounding box center [356, 227] width 40 height 14
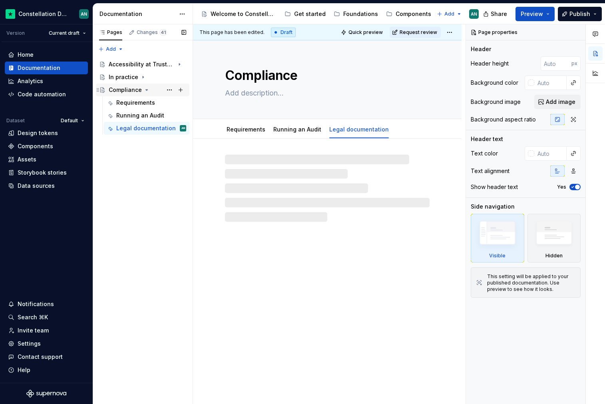
click at [143, 89] on icon "Page tree" at bounding box center [146, 90] width 6 height 6
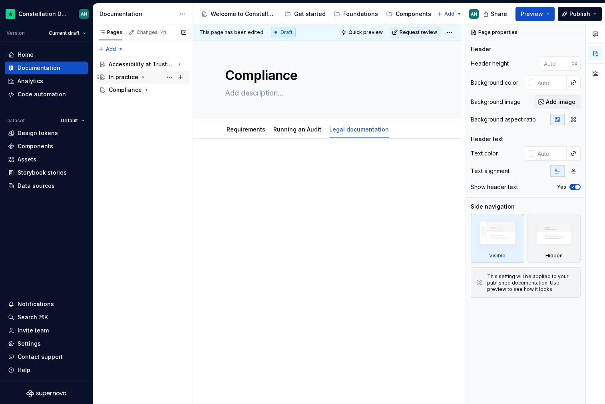
click at [143, 76] on icon "Page tree" at bounding box center [143, 77] width 6 height 6
click at [141, 76] on icon "Page tree" at bounding box center [143, 77] width 6 height 6
click at [182, 12] on html "Constellation Design System AN Version Current draft Home Documentation Analyti…" at bounding box center [302, 202] width 605 height 404
click at [395, 14] on div "Components" at bounding box center [413, 14] width 36 height 8
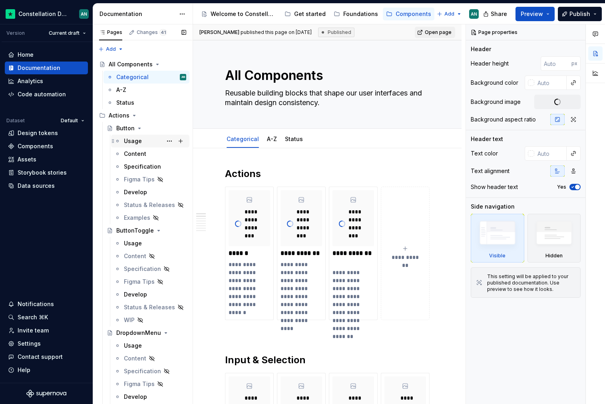
click at [137, 141] on div "Usage" at bounding box center [133, 141] width 18 height 8
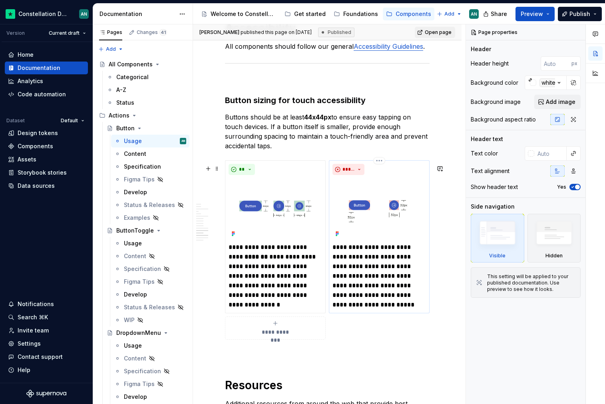
scroll to position [2588, 0]
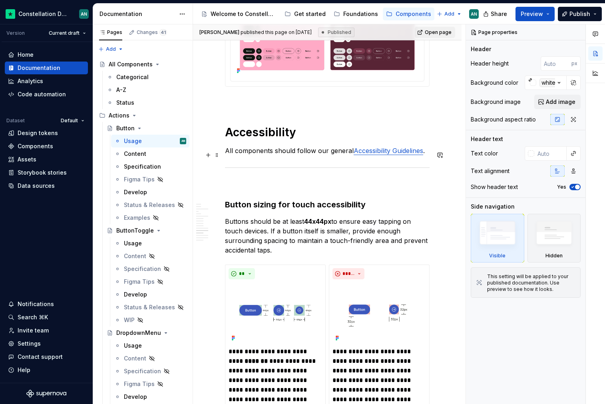
click at [371, 155] on link "Accessibility Guidelines" at bounding box center [387, 151] width 69 height 8
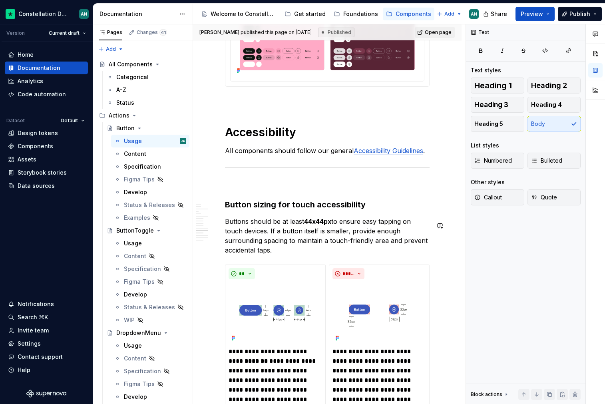
click at [371, 155] on link "Accessibility Guidelines" at bounding box center [387, 151] width 69 height 8
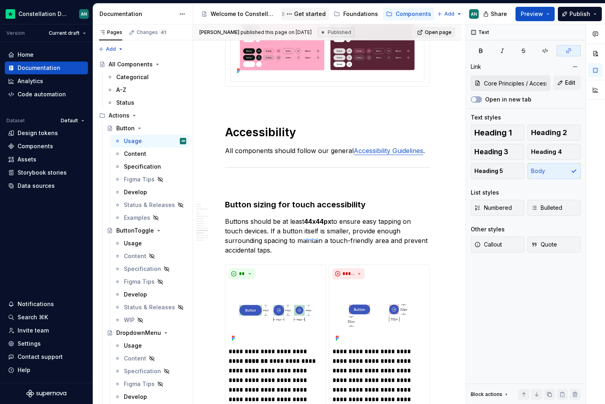
click at [314, 12] on div "Get started" at bounding box center [310, 14] width 32 height 8
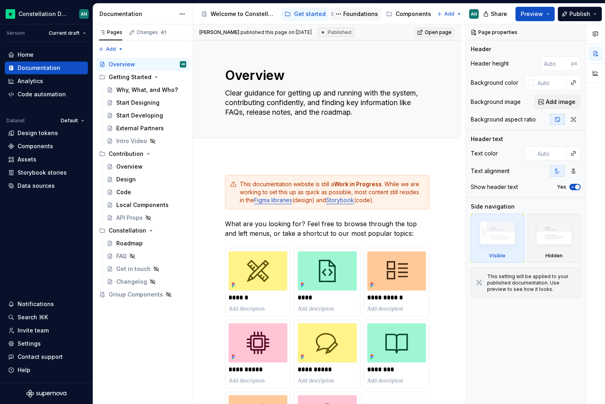
click at [353, 13] on div "Foundations" at bounding box center [360, 14] width 35 height 8
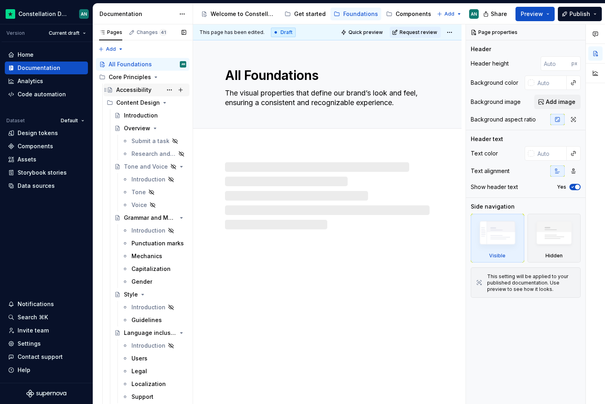
click at [123, 89] on div "Accessibility" at bounding box center [133, 90] width 35 height 8
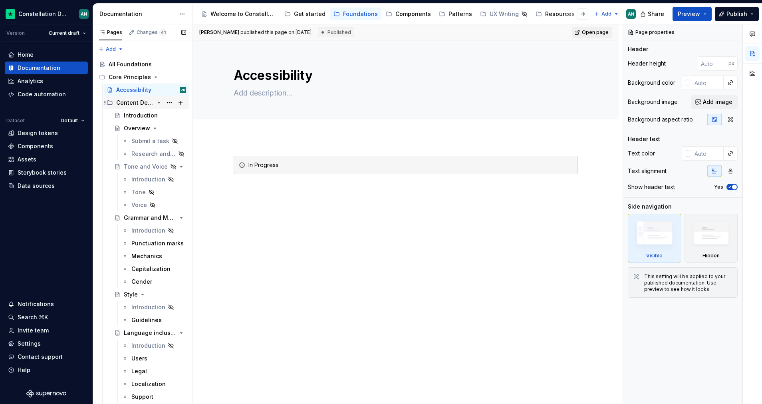
click at [158, 102] on icon "Page tree" at bounding box center [159, 102] width 2 height 1
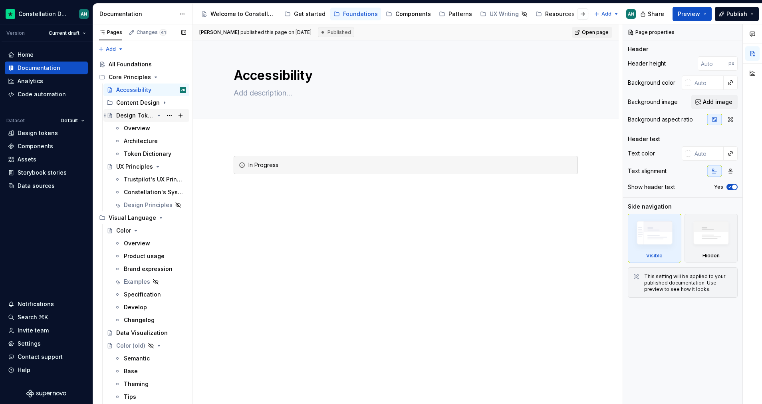
click at [156, 115] on icon "Page tree" at bounding box center [159, 115] width 6 height 6
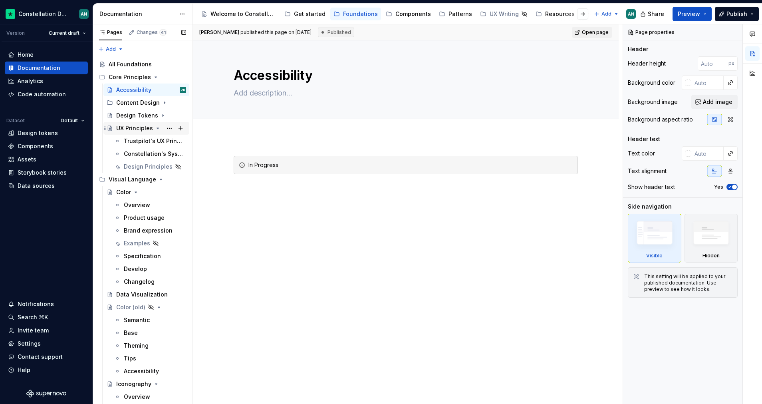
click at [156, 131] on div "UX Principles" at bounding box center [151, 128] width 70 height 11
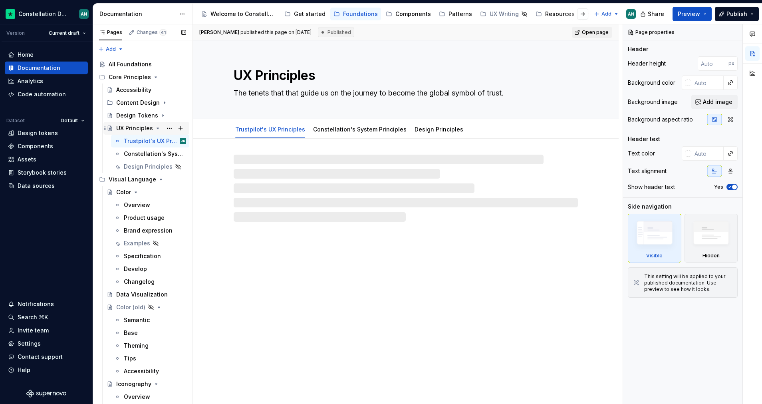
click at [155, 127] on icon "Page tree" at bounding box center [158, 128] width 6 height 6
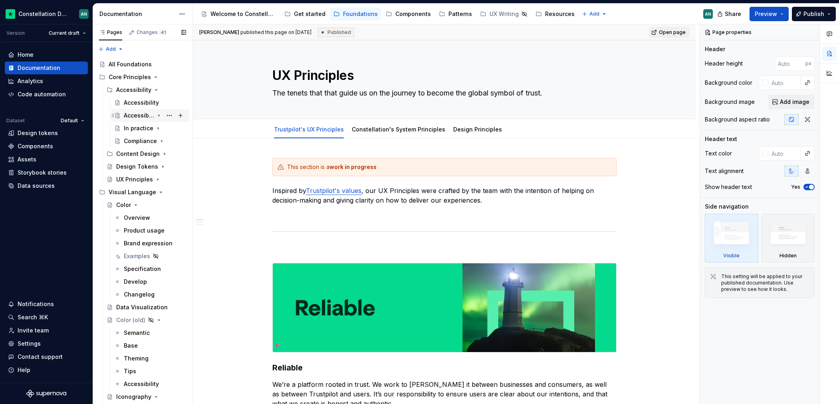
click at [156, 113] on icon "Page tree" at bounding box center [159, 115] width 6 height 6
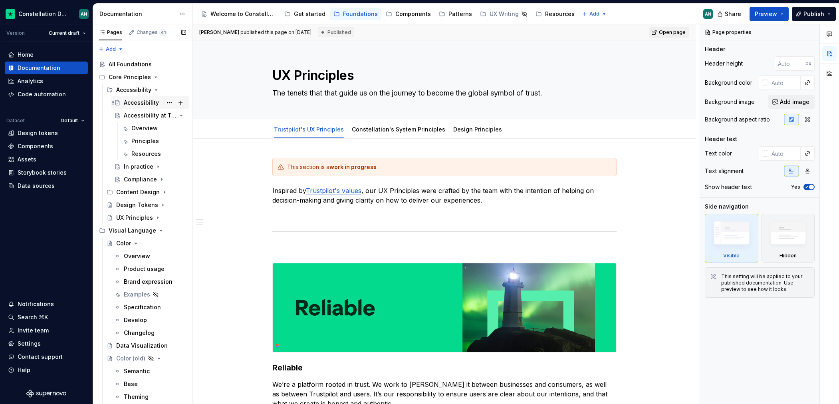
click at [140, 100] on div "Accessibility" at bounding box center [141, 103] width 35 height 8
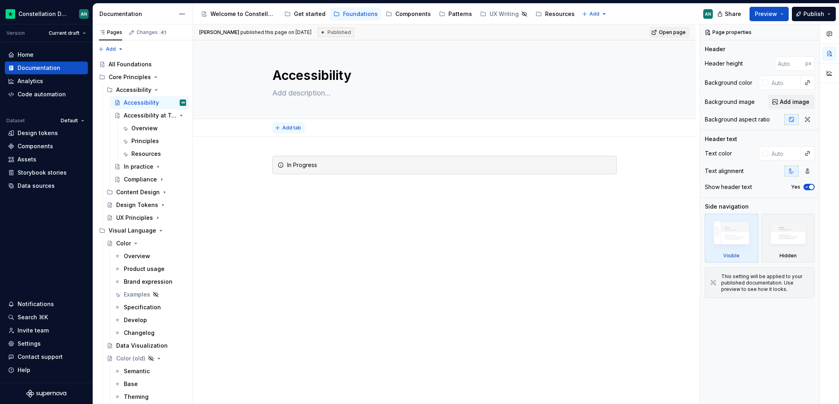
click at [281, 128] on button "Add tab" at bounding box center [288, 127] width 32 height 11
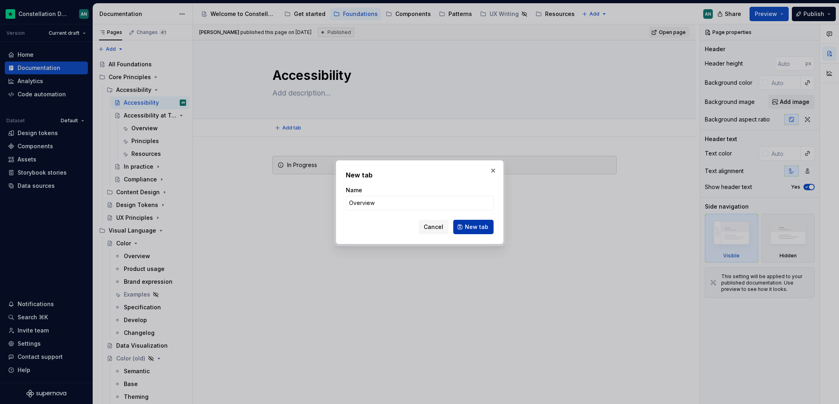
click at [480, 227] on span "New tab" at bounding box center [477, 227] width 24 height 8
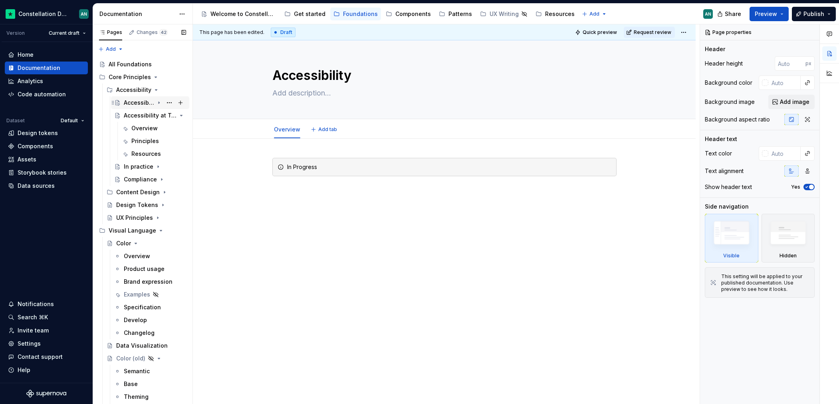
click at [159, 102] on icon "Page tree" at bounding box center [159, 103] width 1 height 2
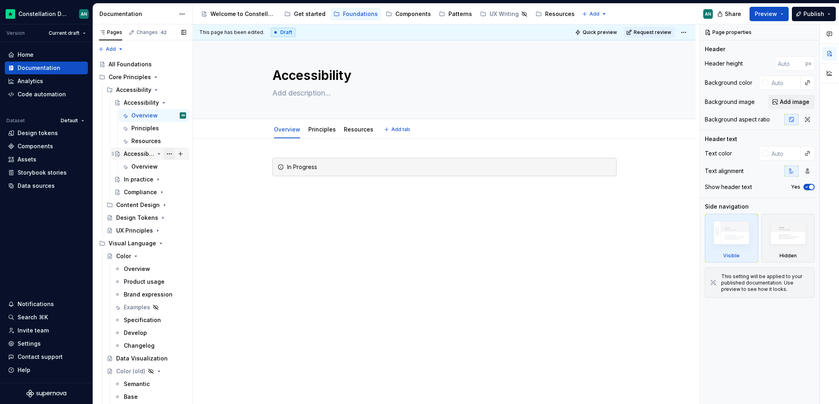
click at [164, 153] on button "Page tree" at bounding box center [169, 153] width 11 height 11
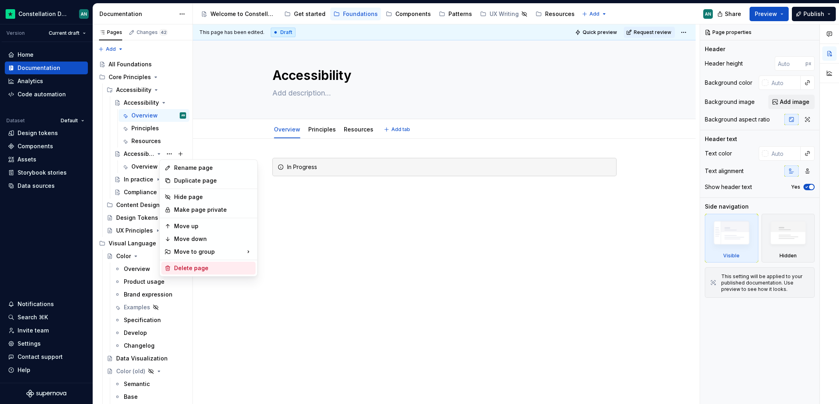
click at [193, 264] on div "Delete page" at bounding box center [213, 268] width 78 height 8
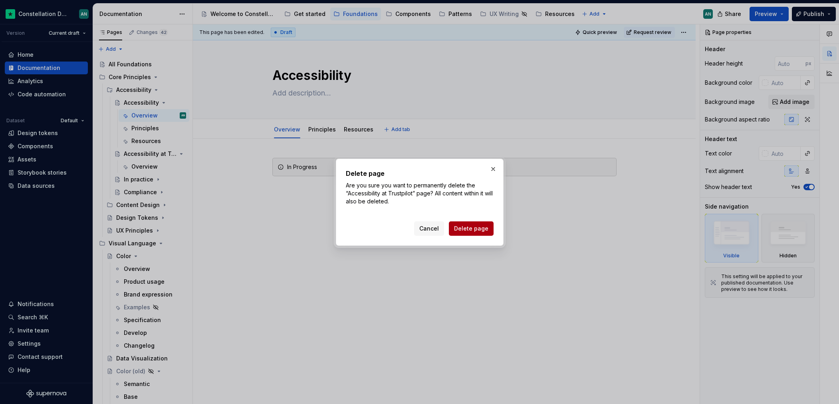
click at [491, 232] on button "Delete page" at bounding box center [471, 228] width 45 height 14
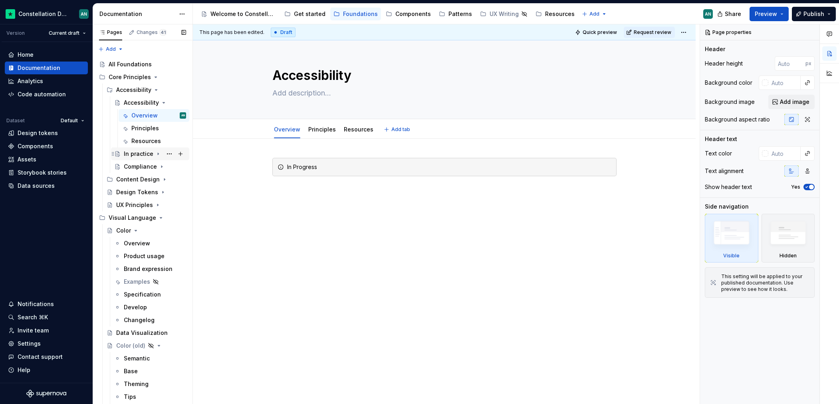
click at [155, 153] on icon "Page tree" at bounding box center [158, 154] width 6 height 6
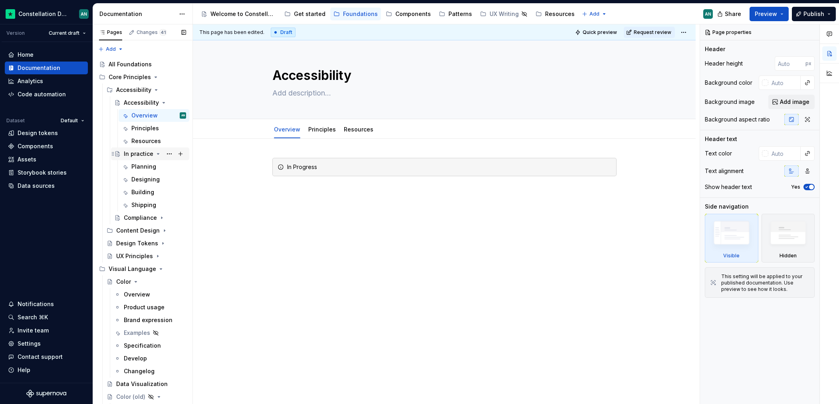
click at [157, 153] on icon "Page tree" at bounding box center [158, 154] width 6 height 6
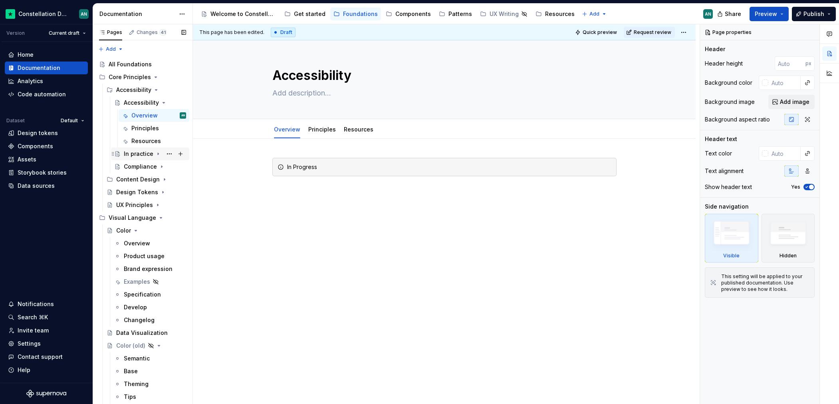
click at [156, 153] on icon "Page tree" at bounding box center [158, 154] width 6 height 6
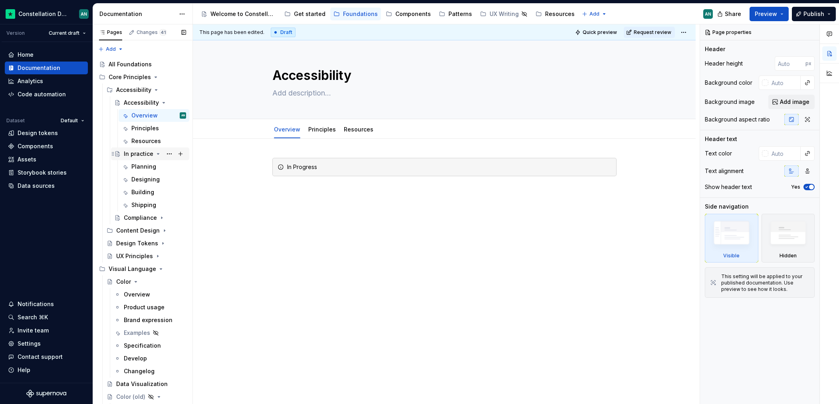
click at [157, 153] on icon "Page tree" at bounding box center [158, 153] width 2 height 1
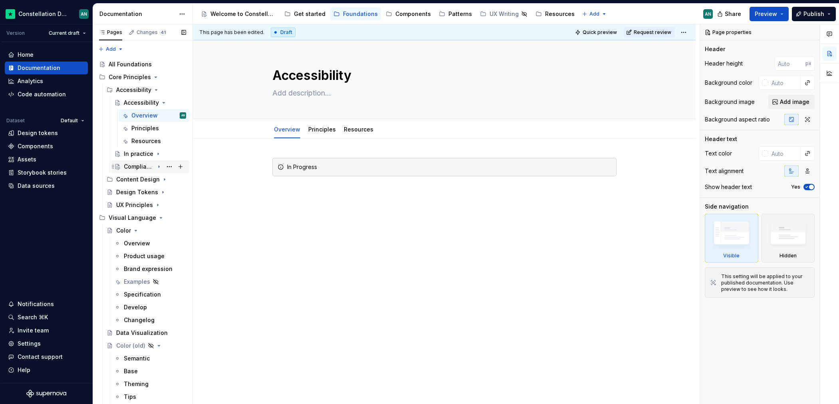
click at [156, 166] on icon "Page tree" at bounding box center [159, 166] width 6 height 6
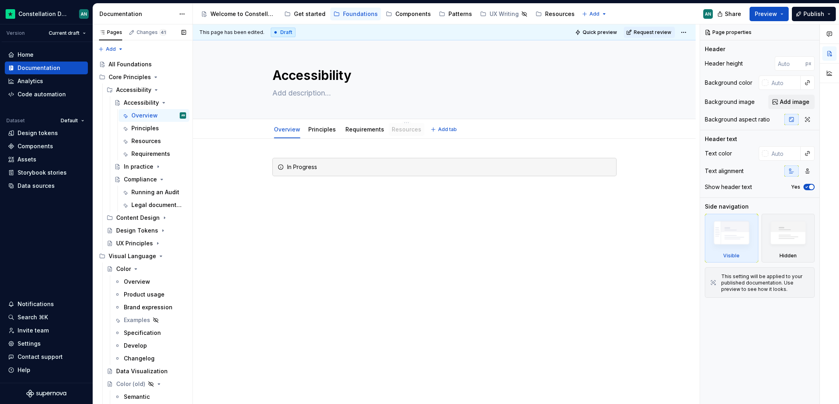
drag, startPoint x: 347, startPoint y: 127, endPoint x: 399, endPoint y: 132, distance: 51.8
click at [164, 181] on button "Page tree" at bounding box center [169, 179] width 11 height 11
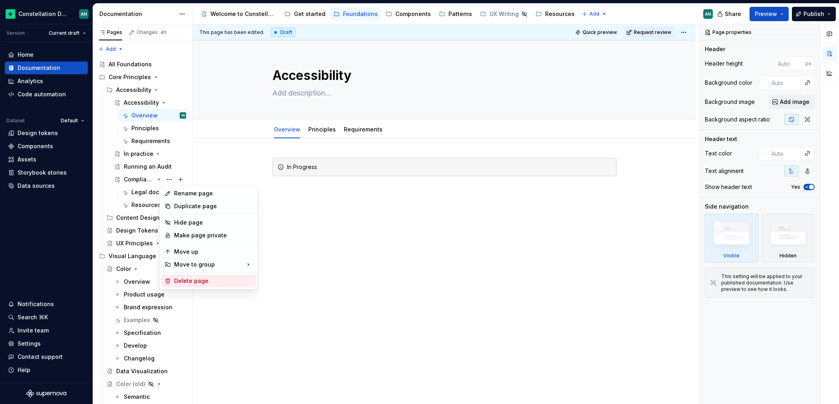
click at [194, 281] on div "Delete page" at bounding box center [213, 281] width 78 height 8
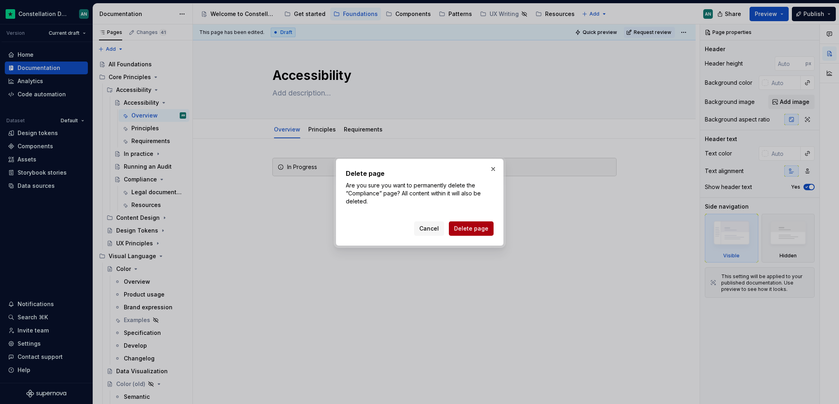
click at [472, 224] on span "Delete page" at bounding box center [471, 228] width 34 height 8
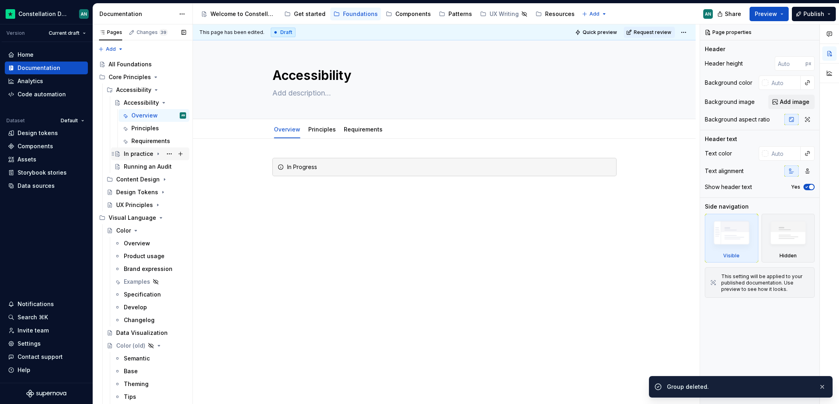
click at [158, 154] on icon "Page tree" at bounding box center [158, 154] width 1 height 2
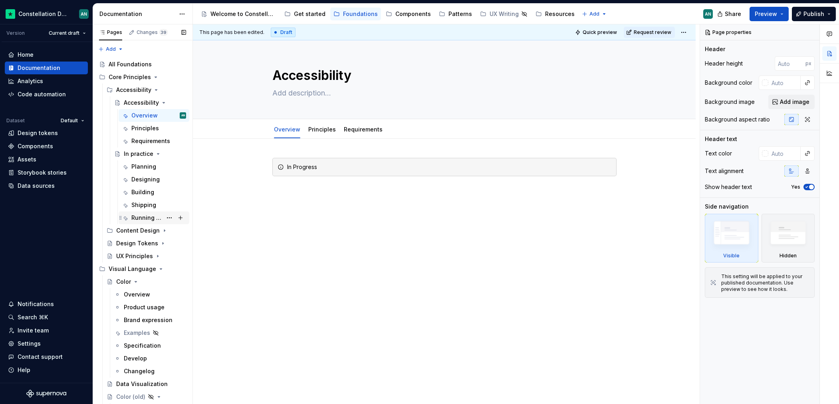
click at [141, 216] on div "Running an Audit" at bounding box center [146, 218] width 31 height 8
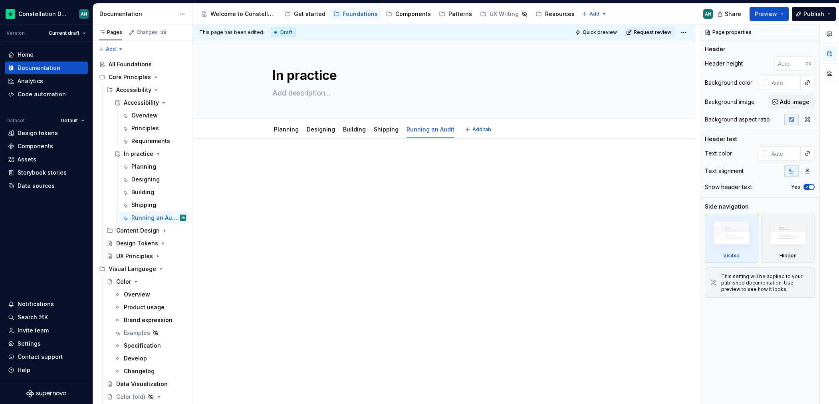
click at [293, 78] on textarea "In practice" at bounding box center [443, 75] width 344 height 19
click at [429, 133] on div "Running an Audit" at bounding box center [431, 129] width 48 height 8
click at [421, 123] on html "Constellation Design System AN Version Current draft Home Documentation Analyti…" at bounding box center [419, 202] width 839 height 404
click at [451, 135] on div "Rename tab" at bounding box center [460, 134] width 52 height 8
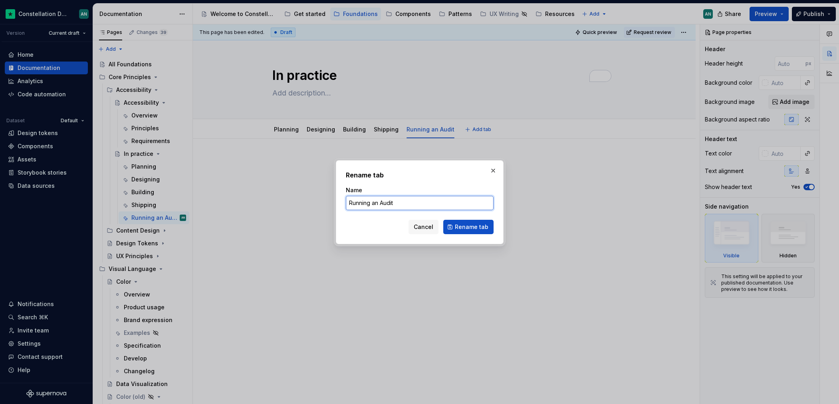
drag, startPoint x: 405, startPoint y: 207, endPoint x: 365, endPoint y: 202, distance: 41.0
click at [365, 203] on input "Running an Audit" at bounding box center [420, 203] width 148 height 14
click at [488, 225] on button "Rename tab" at bounding box center [468, 227] width 50 height 14
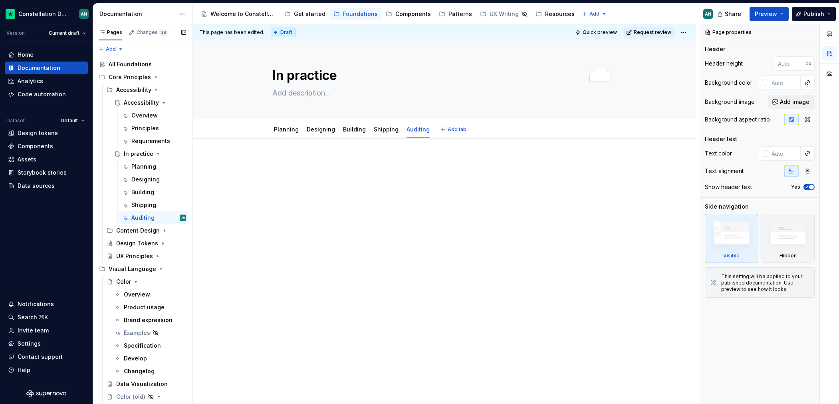
click at [414, 163] on p at bounding box center [444, 163] width 344 height 10
click at [472, 155] on div at bounding box center [444, 229] width 503 height 180
click at [144, 115] on div "Overview" at bounding box center [144, 115] width 26 height 8
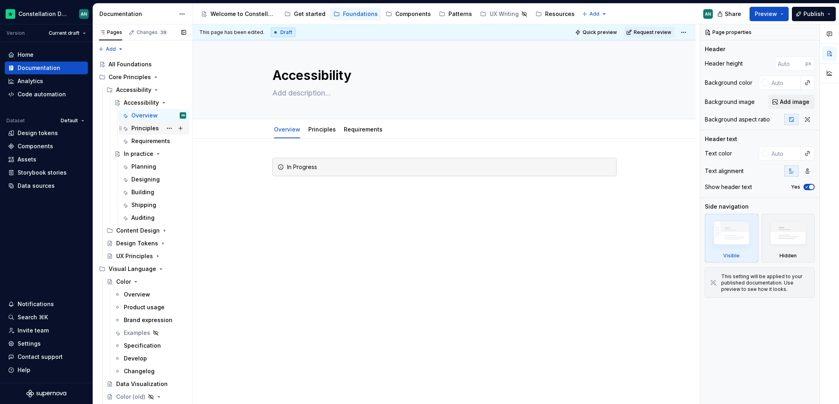
click at [146, 124] on div "Principles" at bounding box center [145, 128] width 28 height 8
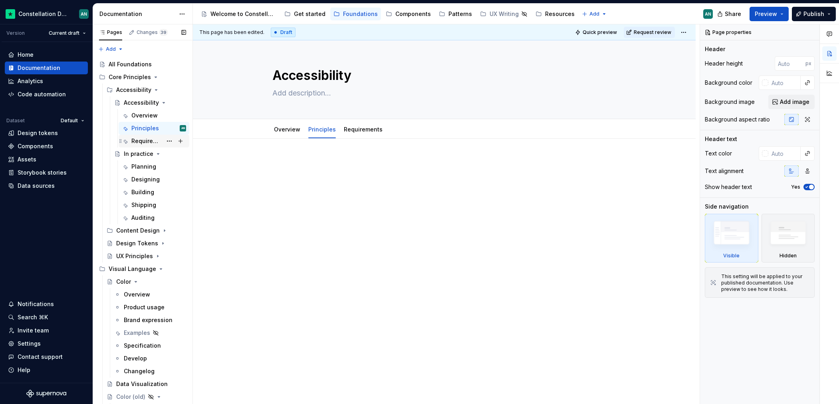
click at [146, 138] on div "Requirements" at bounding box center [146, 141] width 31 height 8
click at [155, 154] on icon "Page tree" at bounding box center [158, 154] width 6 height 6
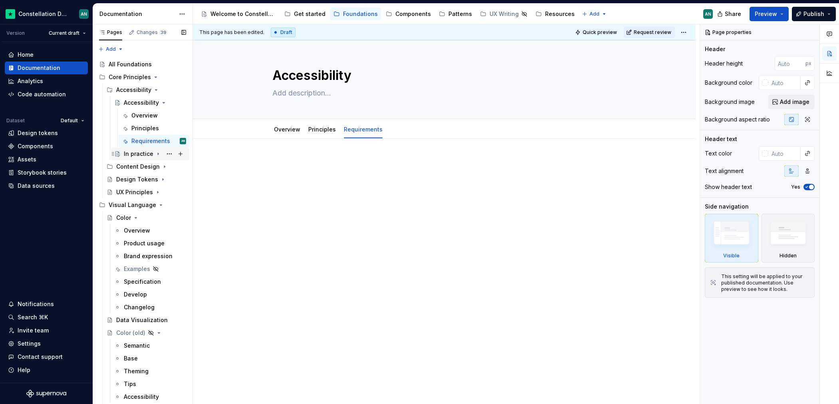
click at [155, 151] on icon "Page tree" at bounding box center [158, 154] width 6 height 6
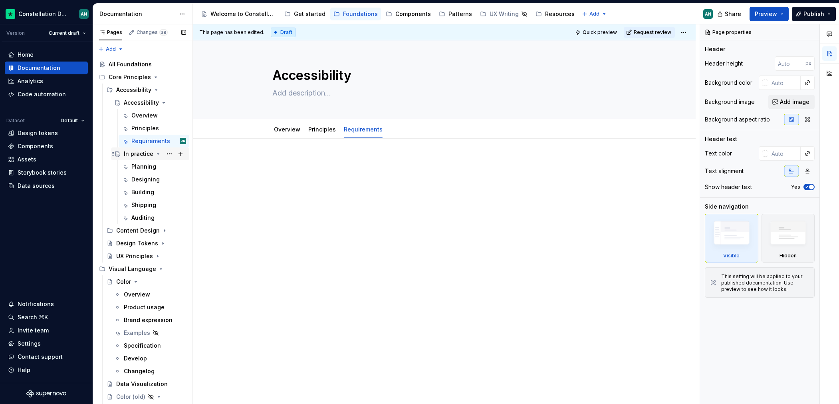
click at [155, 151] on icon "Page tree" at bounding box center [158, 154] width 6 height 6
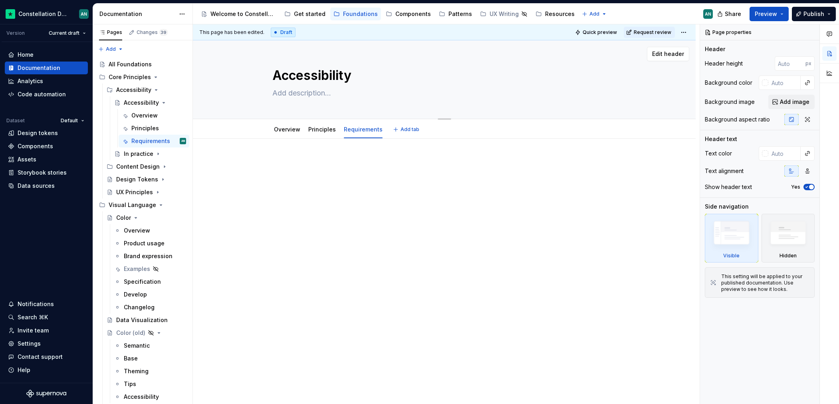
click at [349, 74] on textarea "Accessibility" at bounding box center [443, 75] width 344 height 19
click at [354, 74] on textarea "Accessibility" at bounding box center [443, 75] width 344 height 19
click at [330, 79] on textarea "Accessibility" at bounding box center [443, 75] width 344 height 19
drag, startPoint x: 360, startPoint y: 76, endPoint x: 272, endPoint y: 75, distance: 87.5
click at [272, 75] on textarea "Accessibility" at bounding box center [443, 75] width 344 height 19
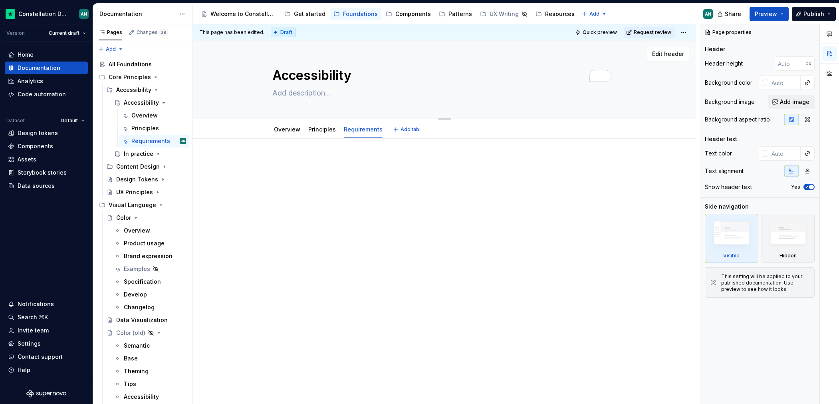
type textarea "*"
type textarea "I"
type textarea "*"
type textarea "In"
type textarea "*"
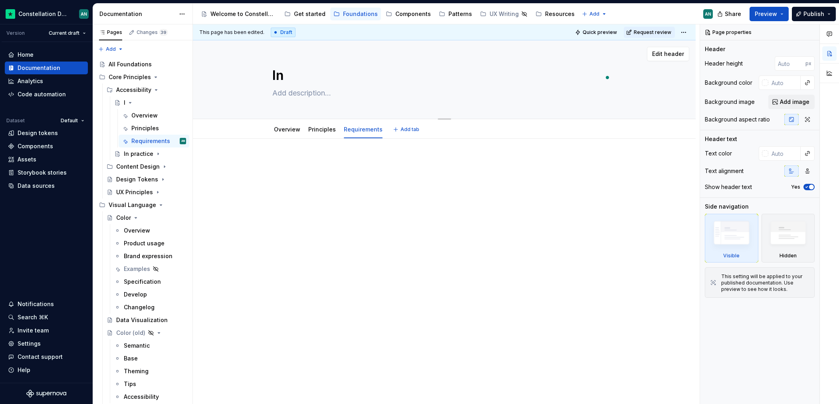
type textarea "Inl"
type textarea "*"
type textarea "In"
type textarea "*"
type textarea "Inc"
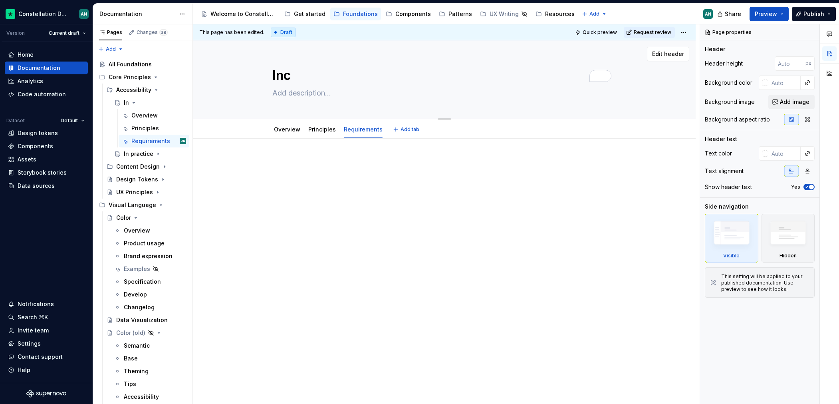
type textarea "*"
type textarea "Incl"
type textarea "*"
type textarea "Inclu"
type textarea "*"
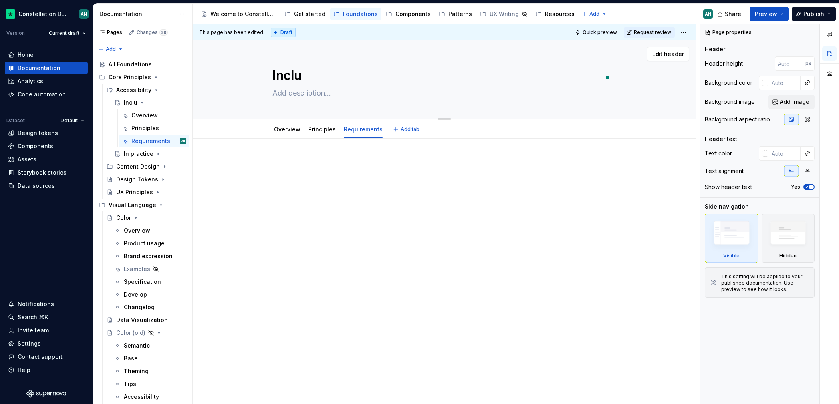
type textarea "Inclus"
type textarea "*"
type textarea "Inclusi"
type textarea "*"
type textarea "Inclusiv"
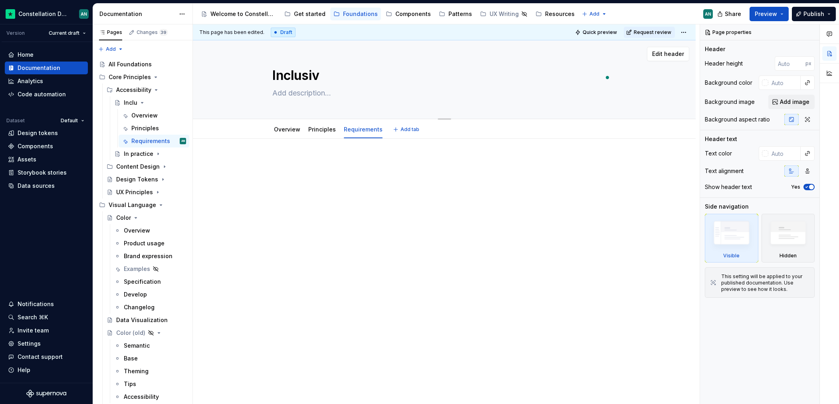
type textarea "*"
type textarea "Inclusive"
type textarea "*"
type textarea "Inclusive"
type textarea "*"
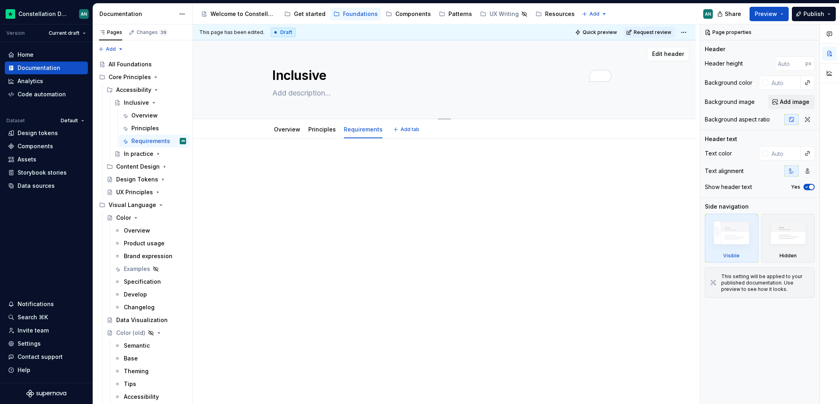
type textarea "Inclusive p"
type textarea "*"
type textarea "Inclusive pr"
type textarea "*"
type textarea "Inclusive pro"
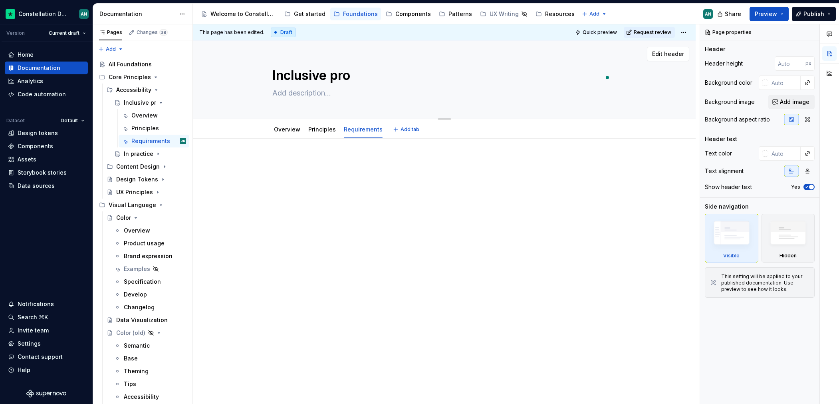
type textarea "*"
type textarea "Inclusive prod"
type textarea "*"
type textarea "Inclusive produ"
type textarea "*"
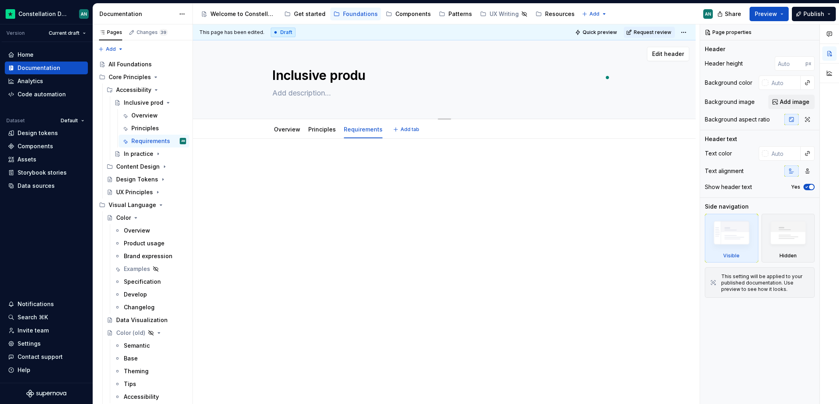
type textarea "Inclusive produc"
type textarea "*"
type textarea "Inclusive product"
type textarea "*"
type textarea "Inclusive products"
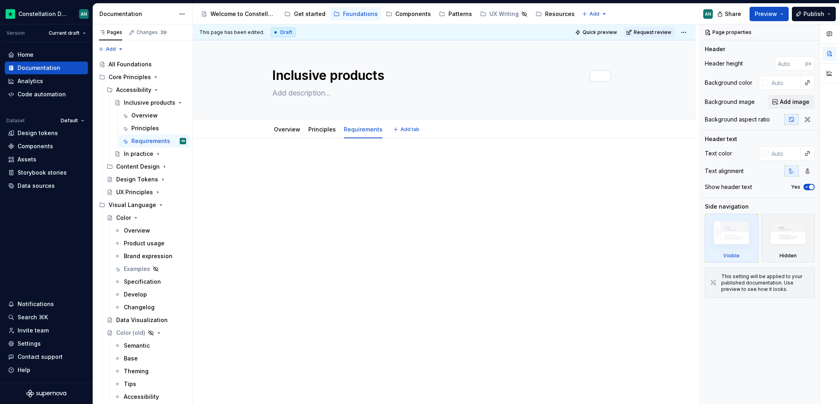
type textarea "*"
type textarea "Inclusive products"
drag, startPoint x: 423, startPoint y: 205, endPoint x: 157, endPoint y: 43, distance: 311.8
click at [423, 205] on div at bounding box center [444, 229] width 503 height 180
click at [411, 224] on div at bounding box center [444, 229] width 503 height 180
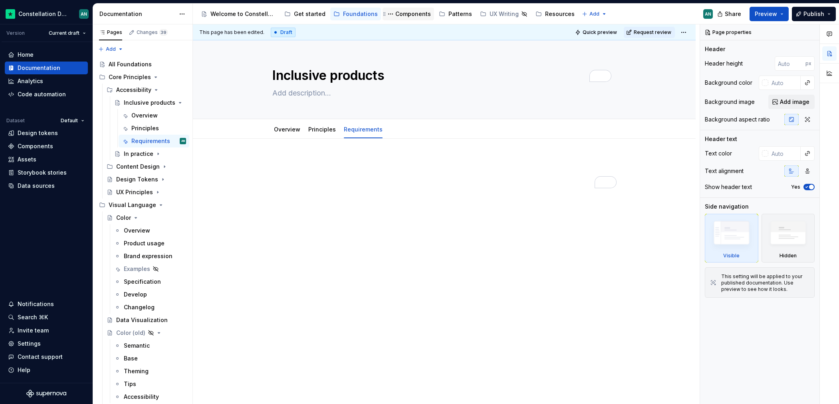
click at [402, 11] on div "Components" at bounding box center [413, 14] width 36 height 8
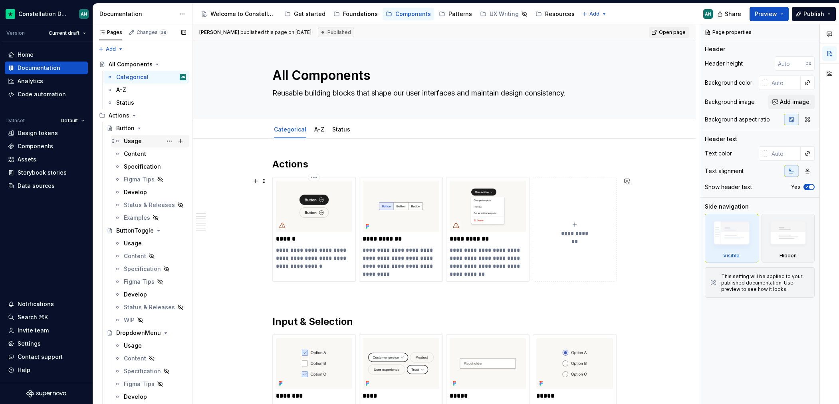
click at [307, 203] on img at bounding box center [314, 206] width 77 height 51
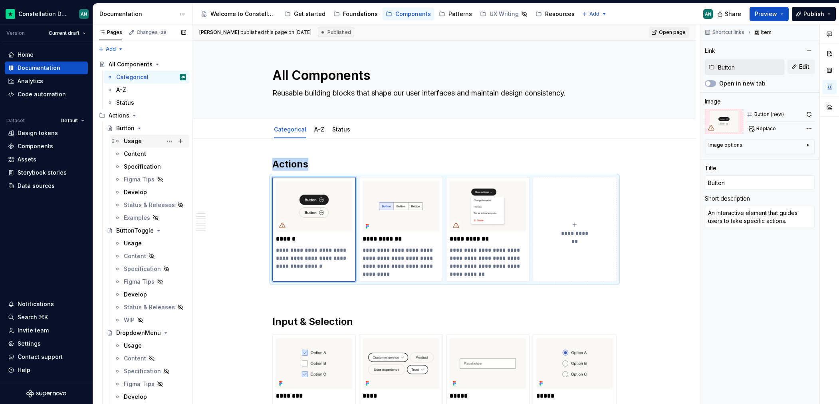
click at [140, 144] on div "Usage" at bounding box center [133, 141] width 18 height 8
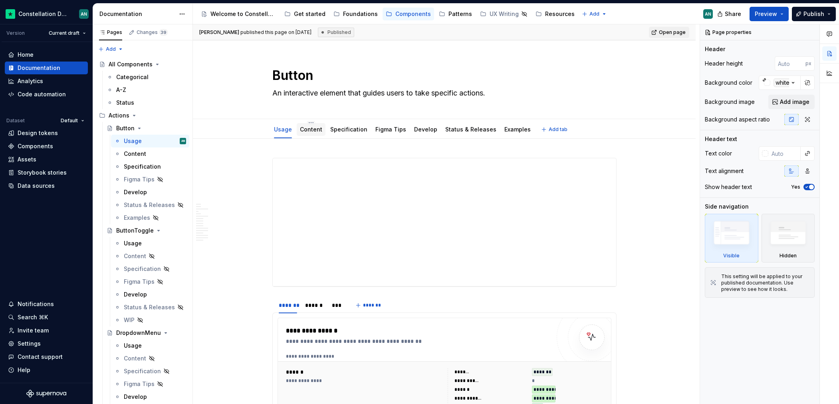
click at [306, 132] on link "Content" at bounding box center [311, 129] width 22 height 7
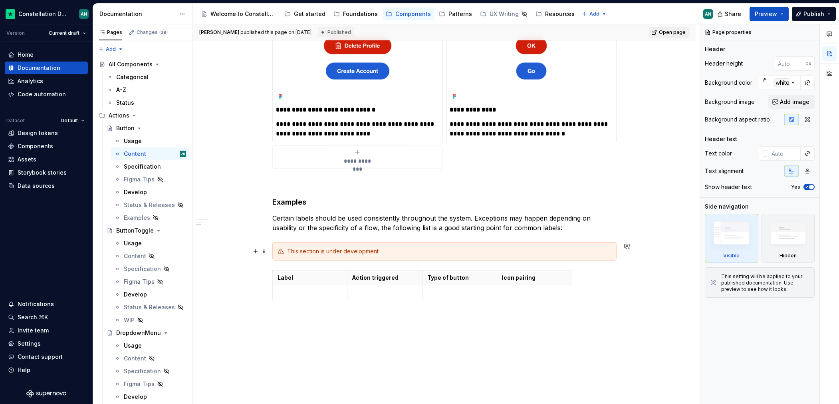
scroll to position [10, 0]
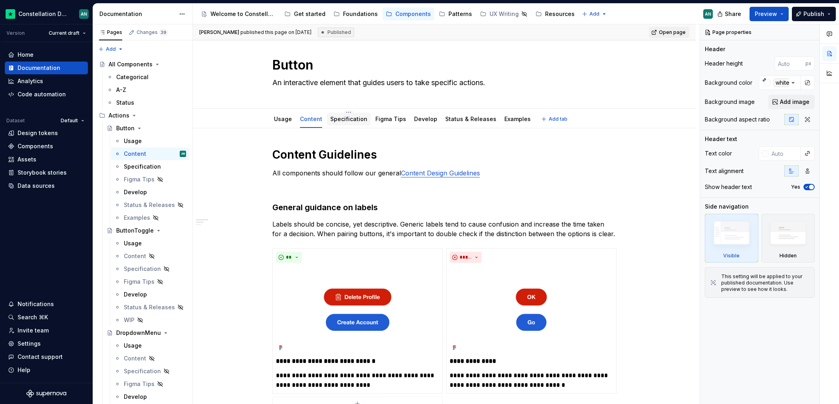
click at [354, 119] on link "Specification" at bounding box center [348, 118] width 37 height 7
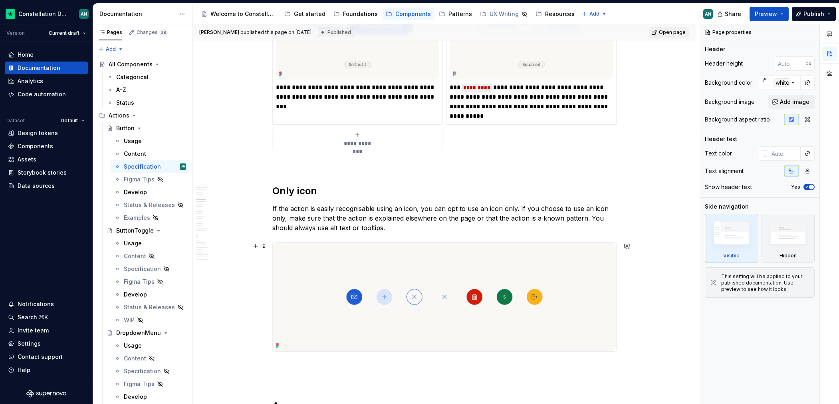
scroll to position [1427, 0]
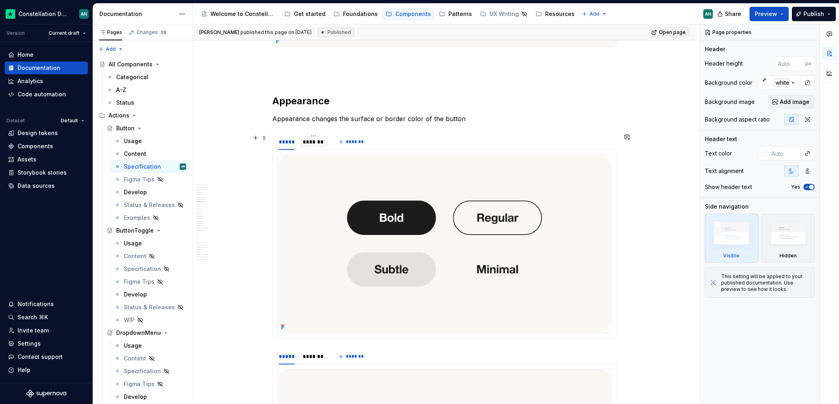
click at [314, 144] on div "*******" at bounding box center [314, 142] width 22 height 8
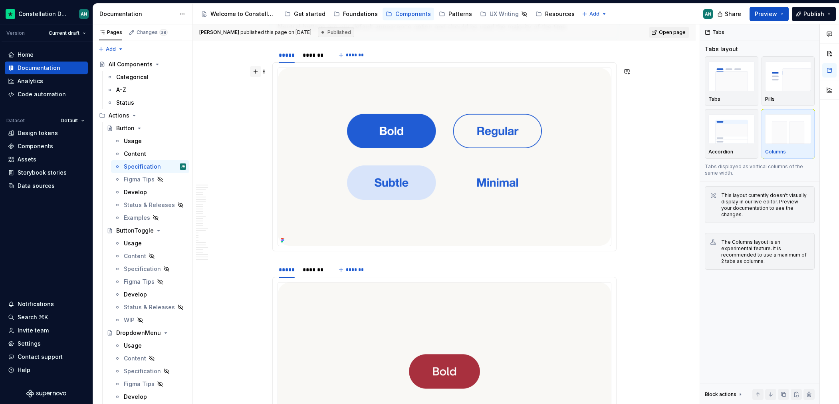
scroll to position [1535, 0]
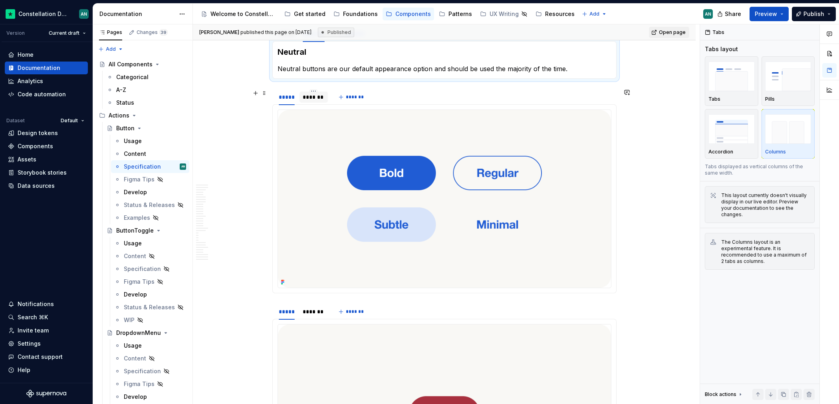
click at [307, 99] on div "*******" at bounding box center [314, 97] width 22 height 8
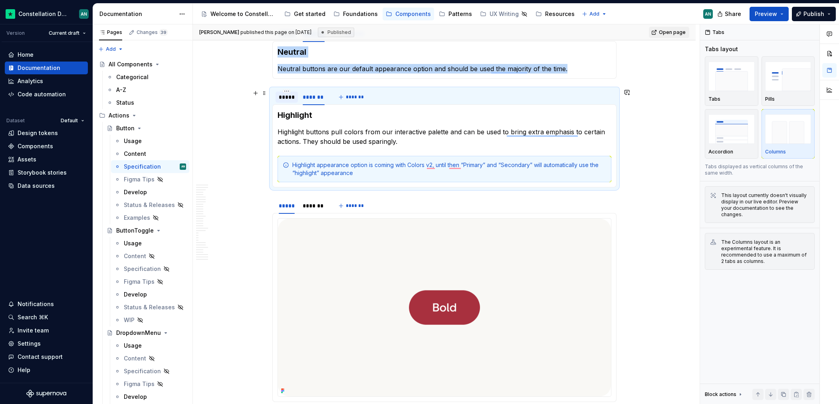
click at [284, 101] on div "*****" at bounding box center [287, 96] width 23 height 11
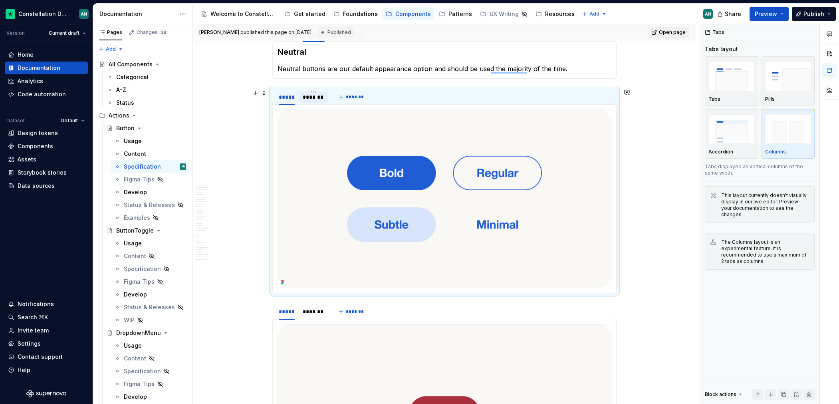
click at [317, 94] on div "*******" at bounding box center [314, 97] width 22 height 8
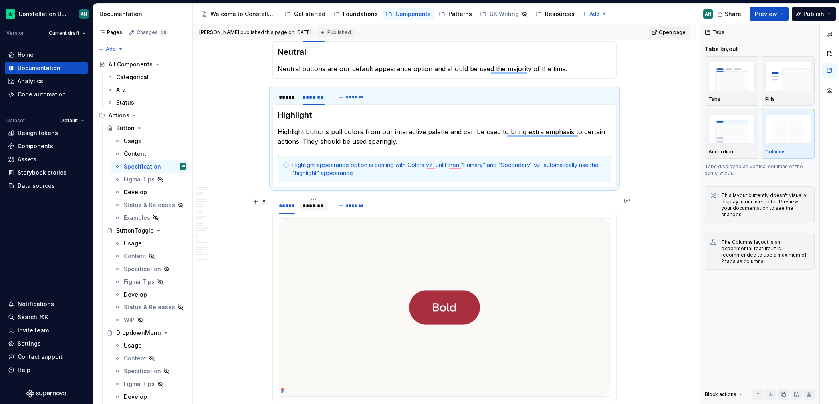
click at [317, 207] on div "*******" at bounding box center [314, 206] width 22 height 8
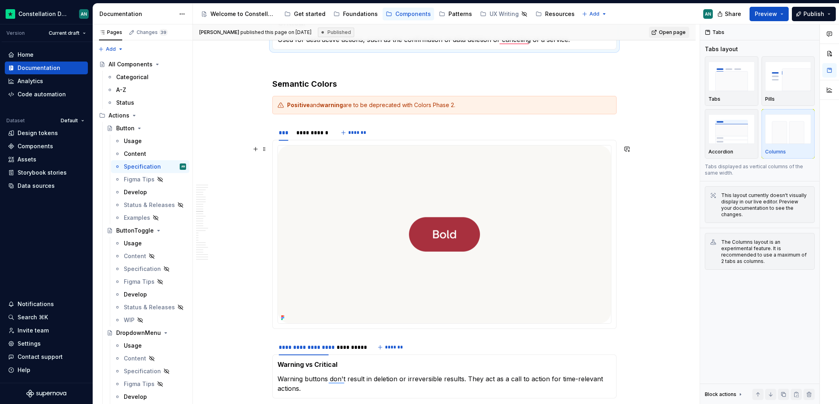
scroll to position [1693, 0]
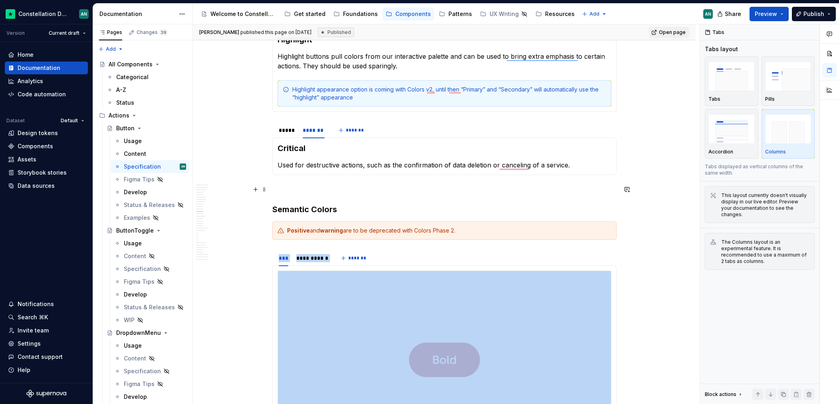
scroll to position [1749, 0]
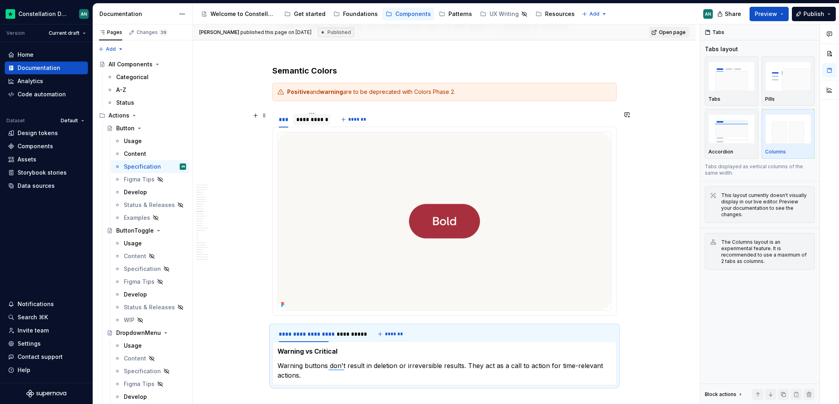
click at [306, 118] on div "**********" at bounding box center [311, 119] width 31 height 8
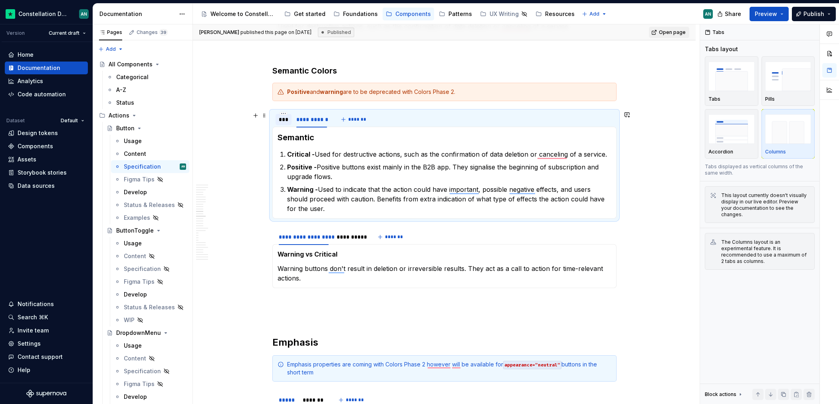
click at [287, 122] on div "***" at bounding box center [284, 119] width 10 height 8
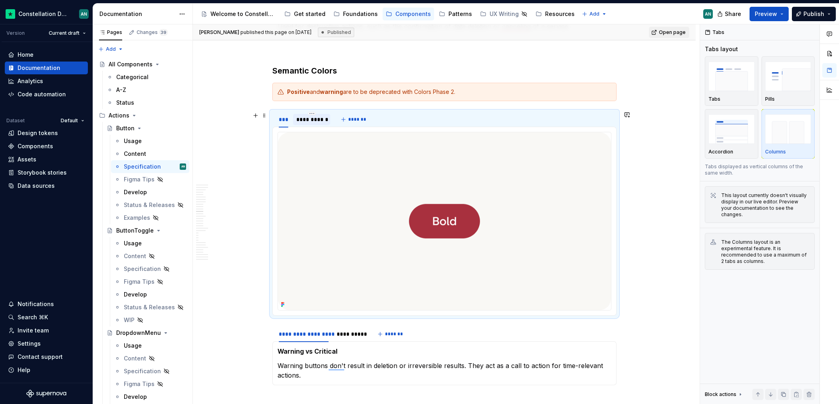
click at [310, 119] on div "**********" at bounding box center [311, 119] width 31 height 8
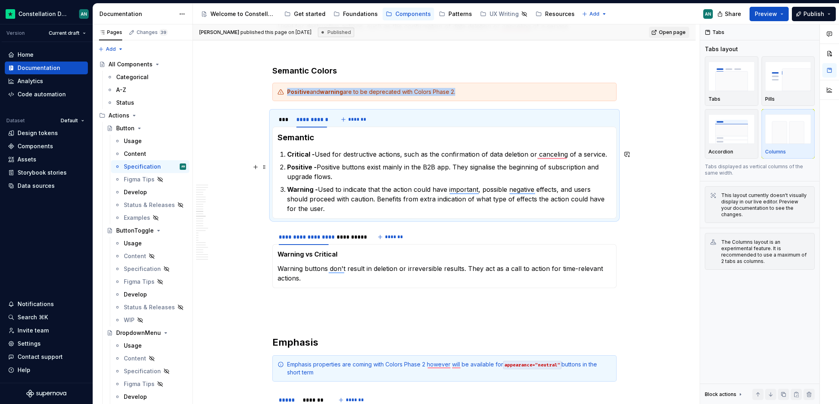
scroll to position [1795, 0]
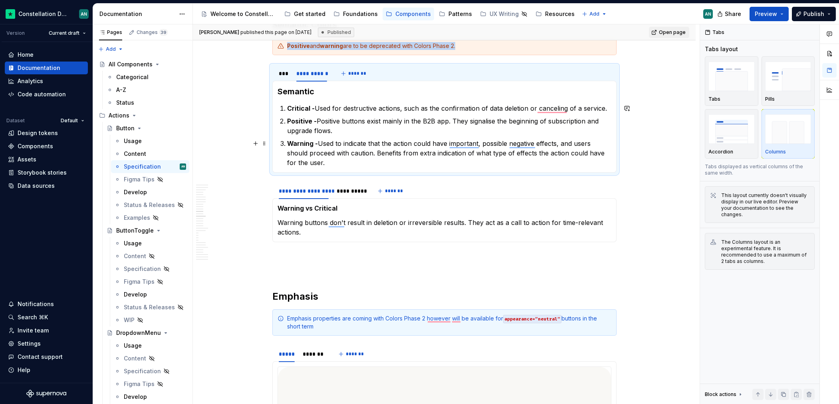
click at [340, 167] on p "Warning - Used to indicate that the action could have important, possible negat…" at bounding box center [449, 153] width 324 height 29
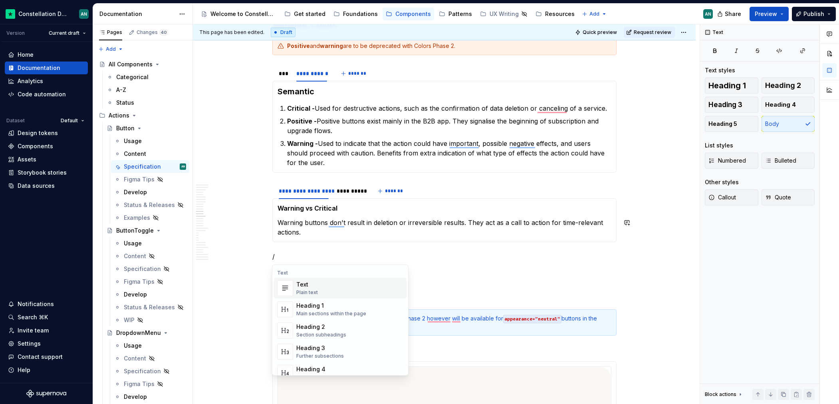
type textarea "*"
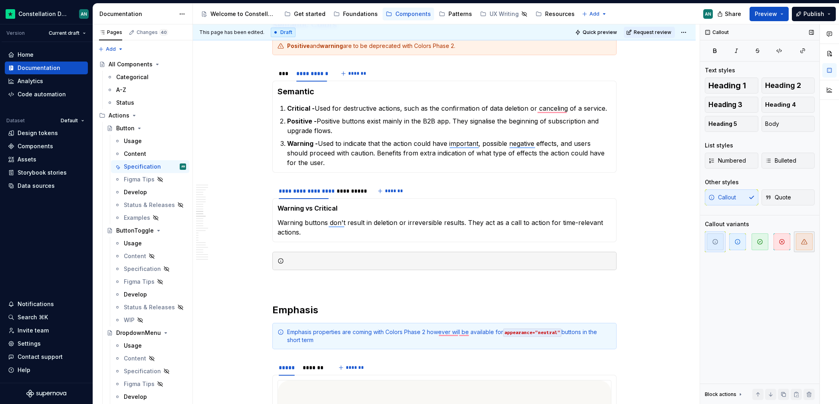
click at [798, 244] on span "button" at bounding box center [804, 241] width 17 height 17
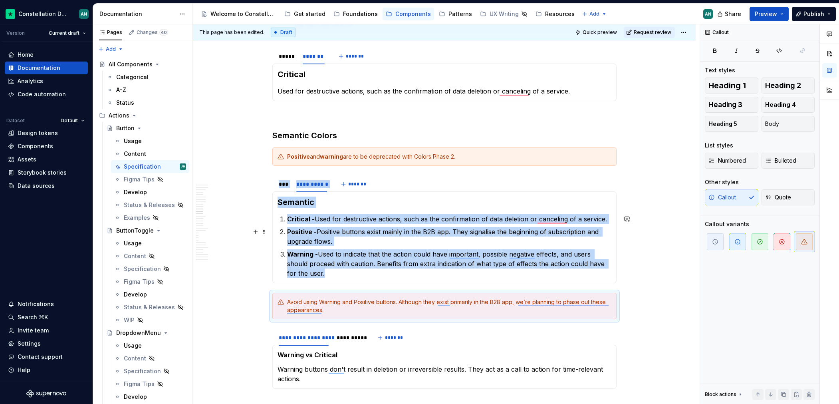
scroll to position [1725, 0]
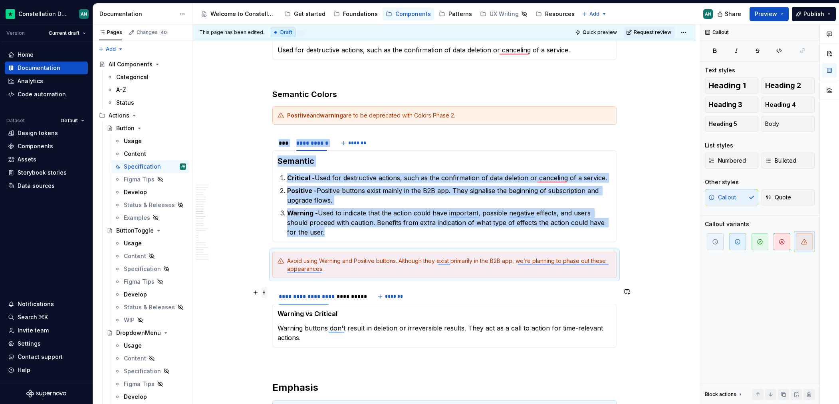
click at [263, 293] on span at bounding box center [264, 292] width 6 height 11
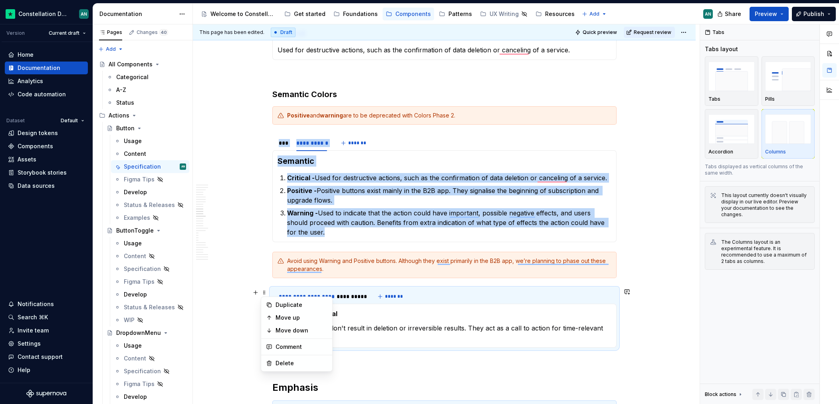
click at [382, 308] on div "Warning vs Critical Warning buttons don't result in deletion or irreversible re…" at bounding box center [444, 326] width 344 height 44
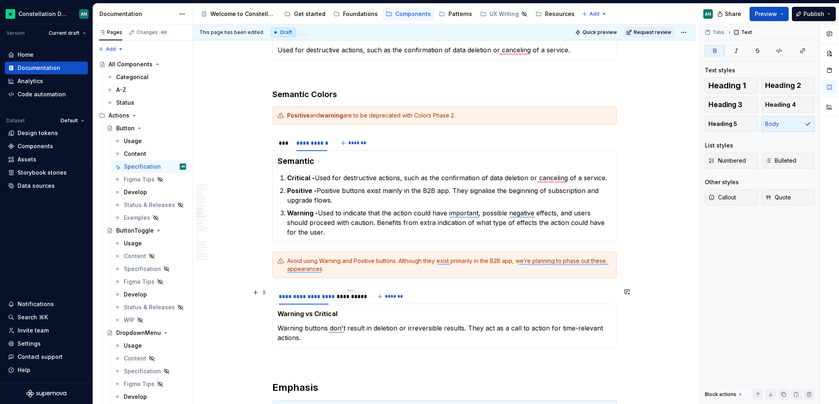
click at [351, 298] on div "**********" at bounding box center [351, 296] width 28 height 8
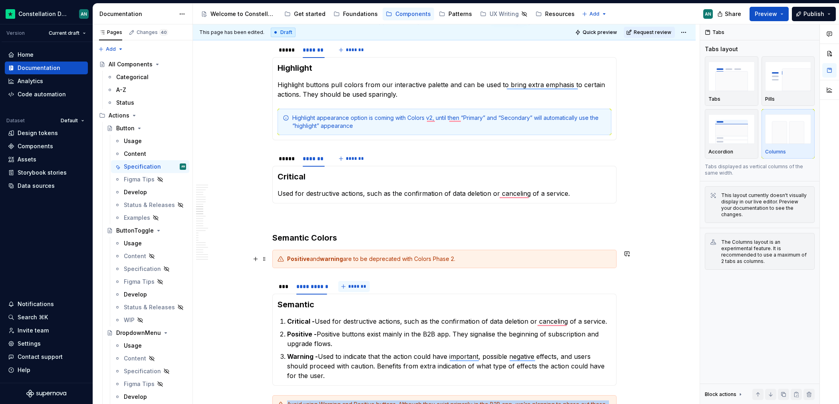
scroll to position [1758, 0]
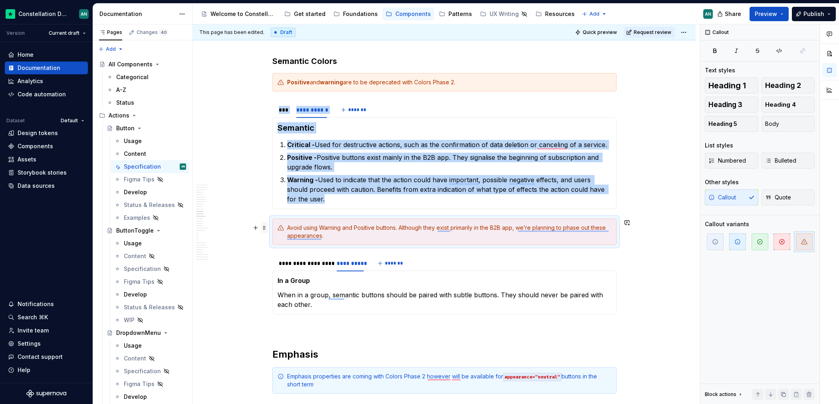
click at [264, 223] on span at bounding box center [264, 227] width 6 height 11
click at [289, 293] on div "Delete" at bounding box center [297, 298] width 68 height 13
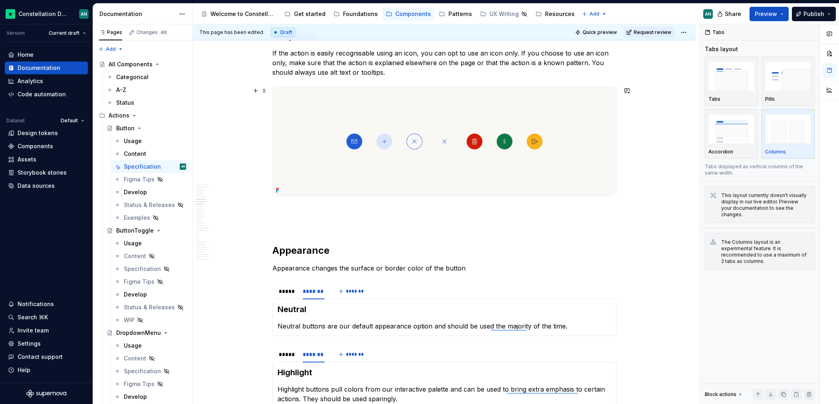
scroll to position [0, 0]
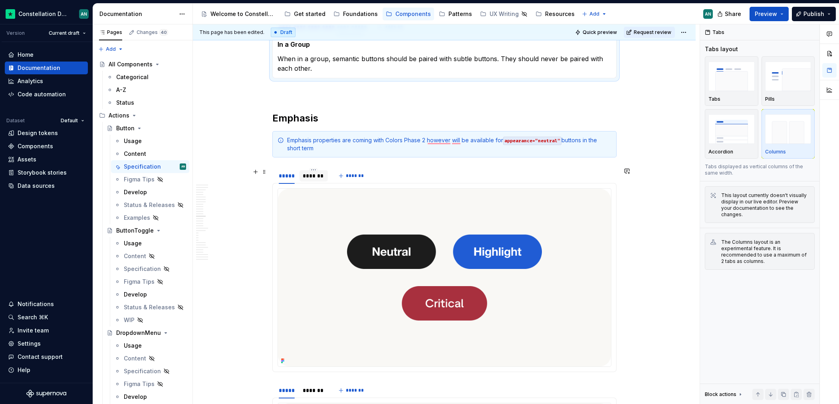
click at [310, 172] on div "*******" at bounding box center [314, 176] width 22 height 8
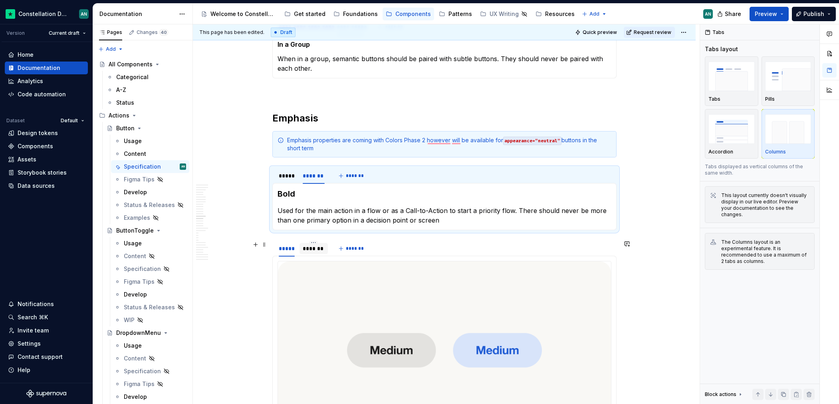
click at [317, 250] on div "*******" at bounding box center [314, 248] width 22 height 8
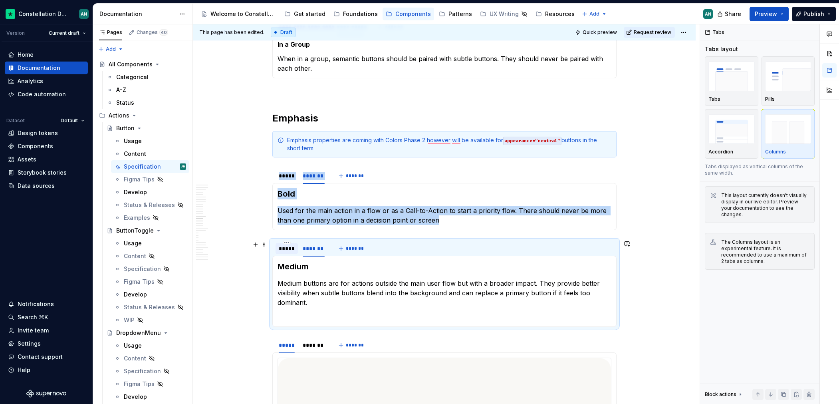
click at [287, 250] on div "*****" at bounding box center [287, 248] width 16 height 8
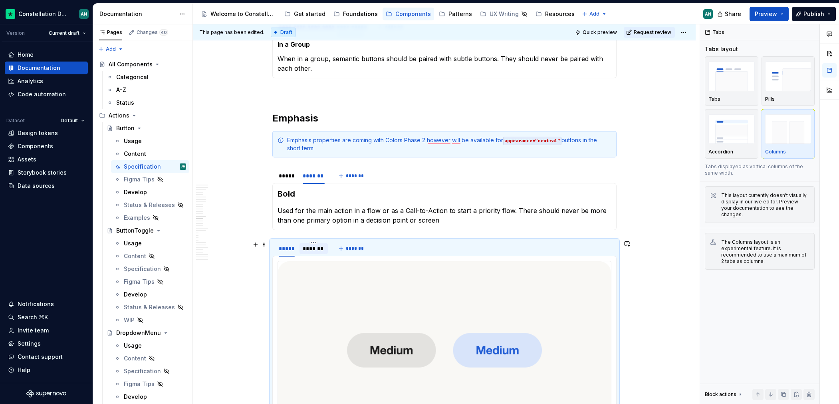
click at [311, 250] on div "*******" at bounding box center [314, 248] width 22 height 8
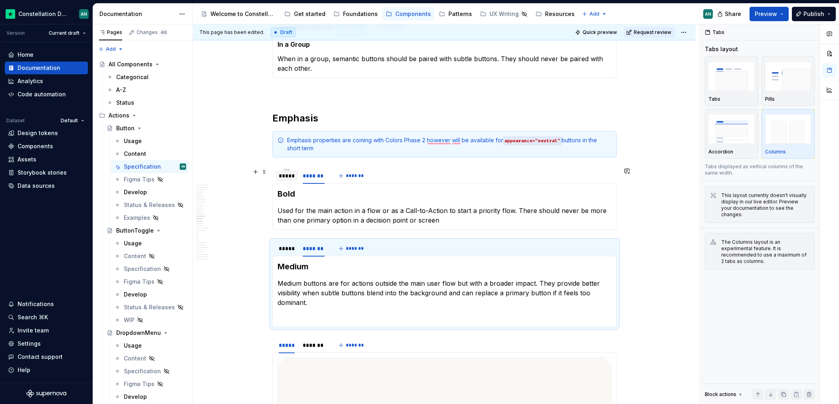
click at [289, 173] on div "*****" at bounding box center [287, 176] width 16 height 8
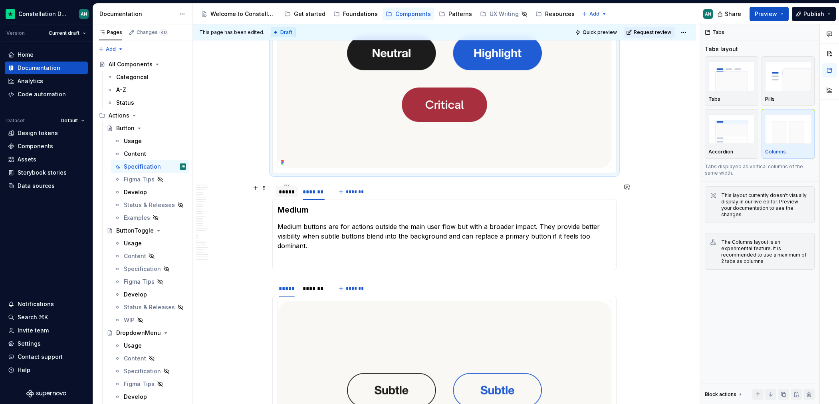
click at [287, 190] on div "*****" at bounding box center [287, 192] width 16 height 8
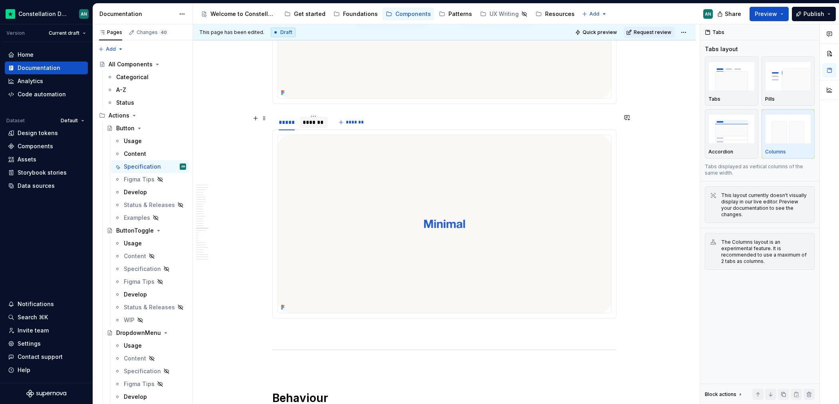
click at [314, 120] on div "*******" at bounding box center [314, 122] width 22 height 8
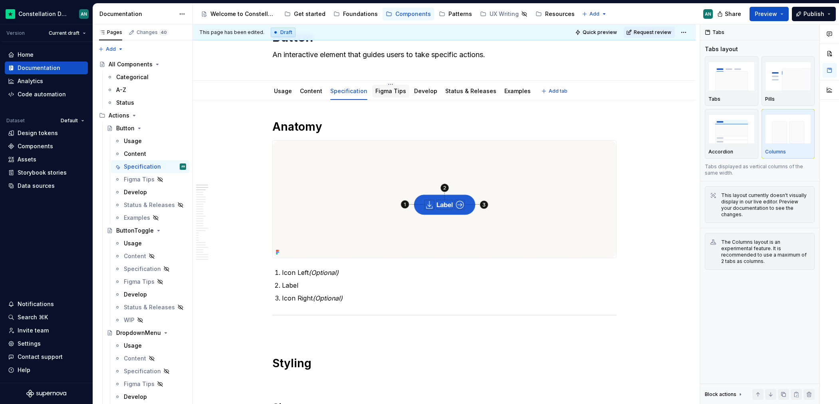
click at [392, 91] on link "Figma Tips" at bounding box center [390, 90] width 31 height 7
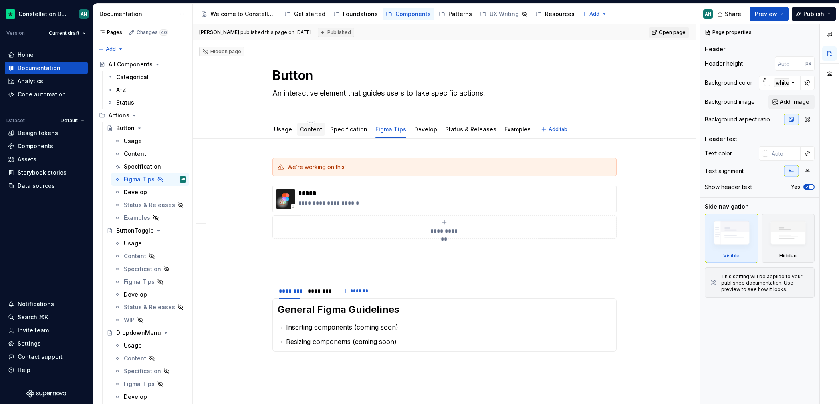
click at [317, 129] on link "Content" at bounding box center [311, 129] width 22 height 7
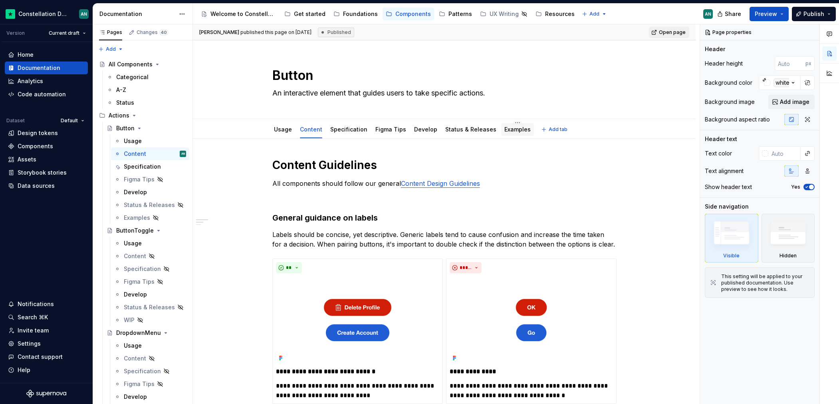
click at [511, 130] on link "Examples" at bounding box center [517, 129] width 26 height 7
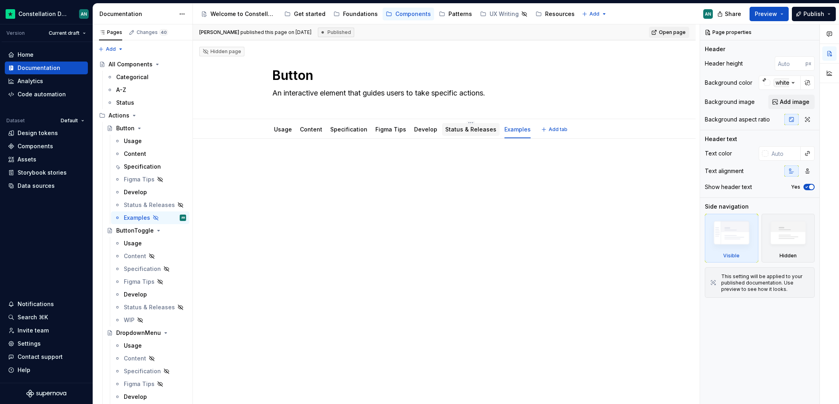
click at [455, 129] on link "Status & Releases" at bounding box center [470, 129] width 51 height 7
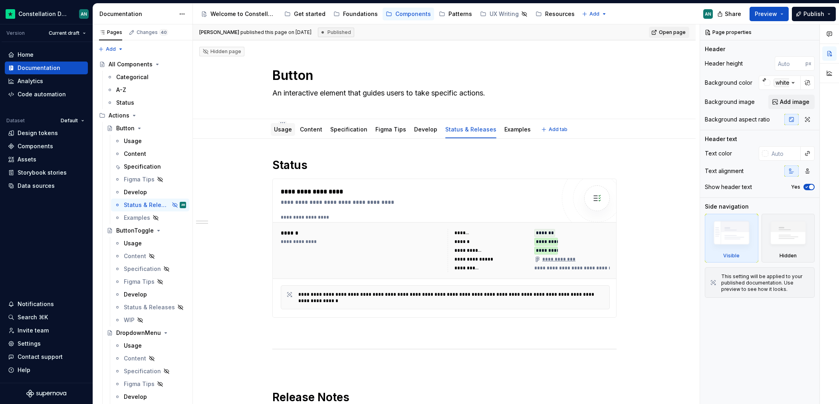
click at [282, 130] on link "Usage" at bounding box center [283, 129] width 18 height 7
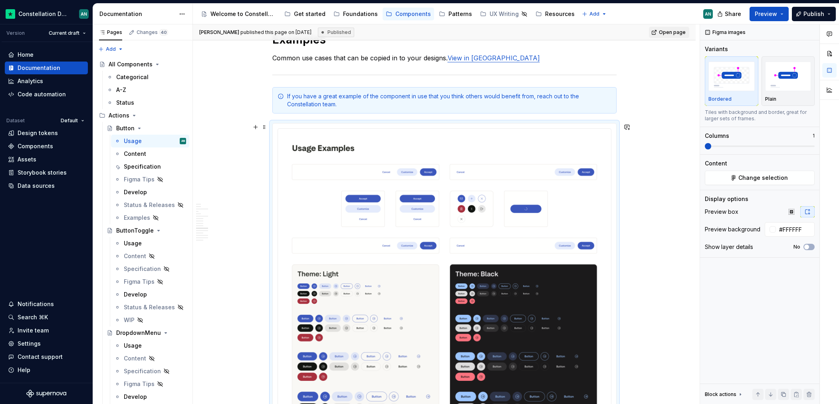
click at [643, 203] on div "**********" at bounding box center [444, 180] width 503 height 4123
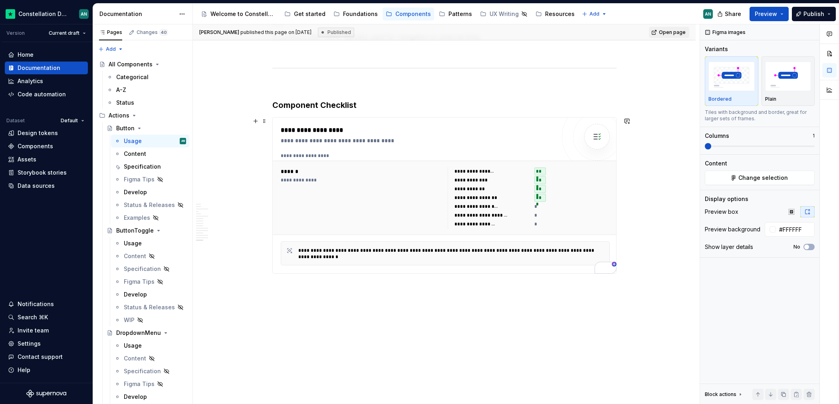
scroll to position [3503, 0]
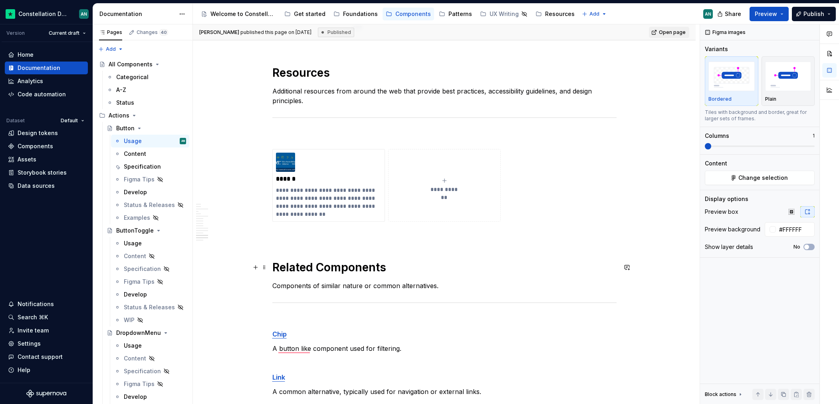
type textarea "*"
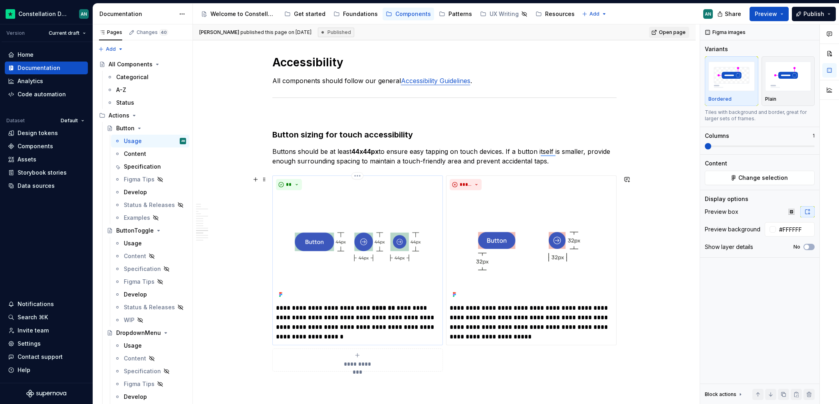
scroll to position [2814, 0]
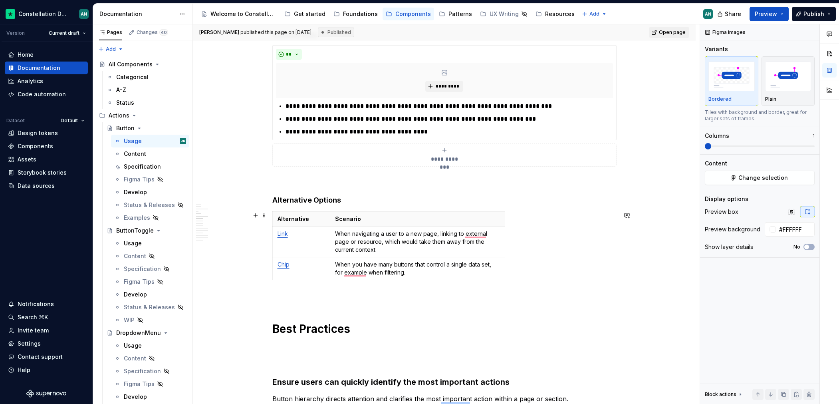
scroll to position [682, 0]
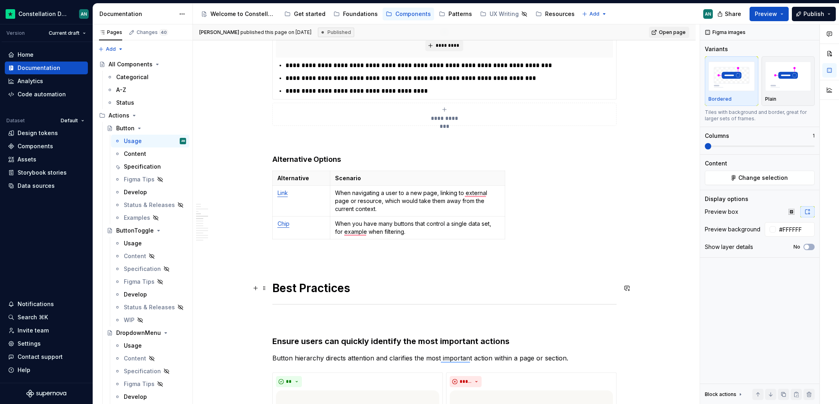
click at [273, 288] on h1 "Best Practices" at bounding box center [444, 288] width 344 height 14
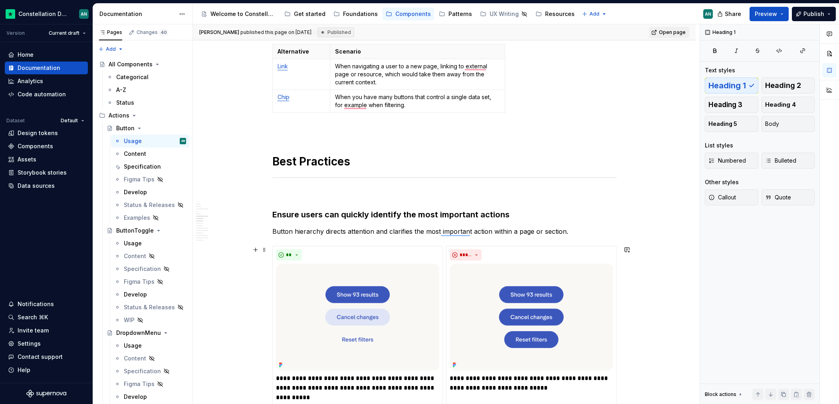
scroll to position [0, 0]
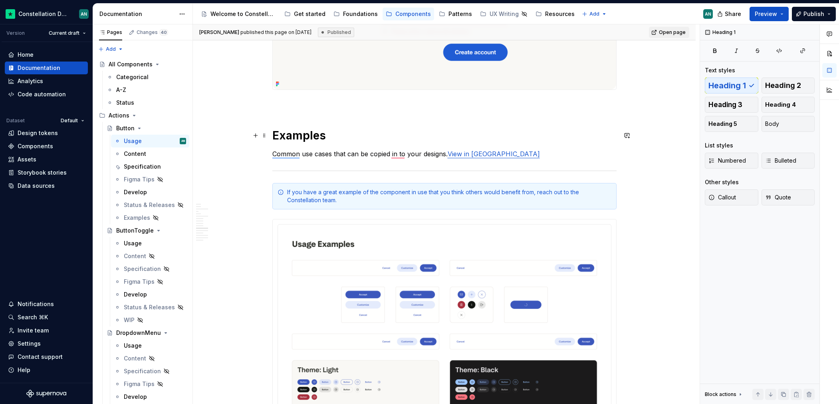
click at [272, 136] on h1 "Examples" at bounding box center [444, 135] width 344 height 14
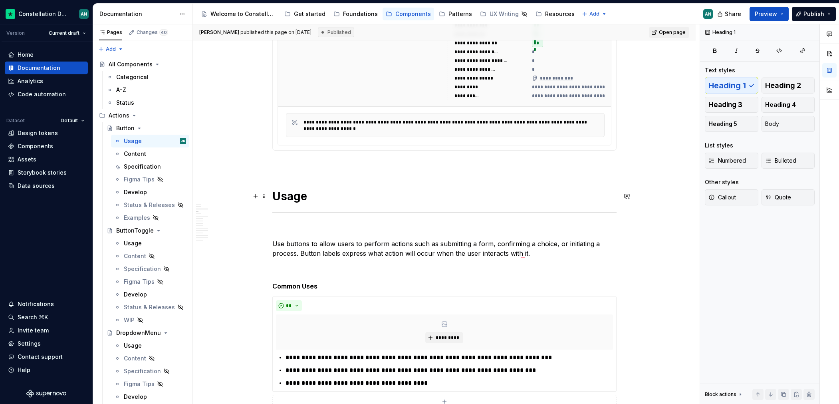
click at [274, 198] on h1 "Usage" at bounding box center [444, 196] width 344 height 14
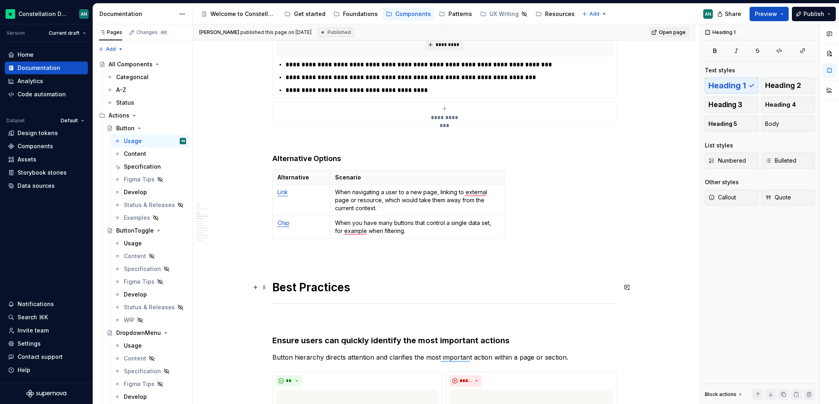
click at [272, 289] on h1 "Best Practices" at bounding box center [444, 287] width 344 height 14
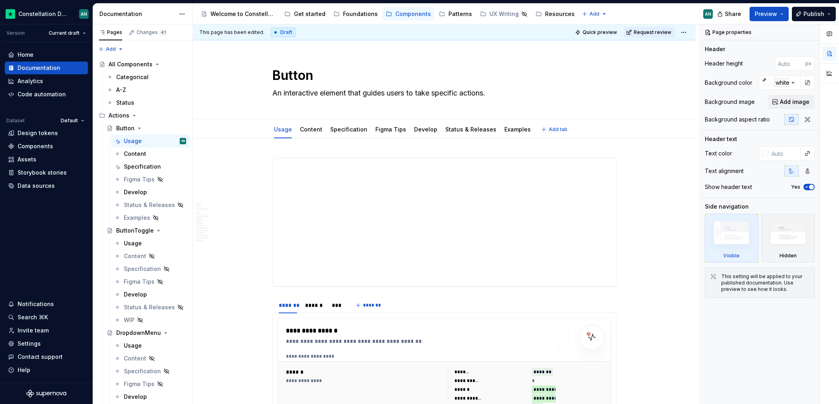
type textarea "*"
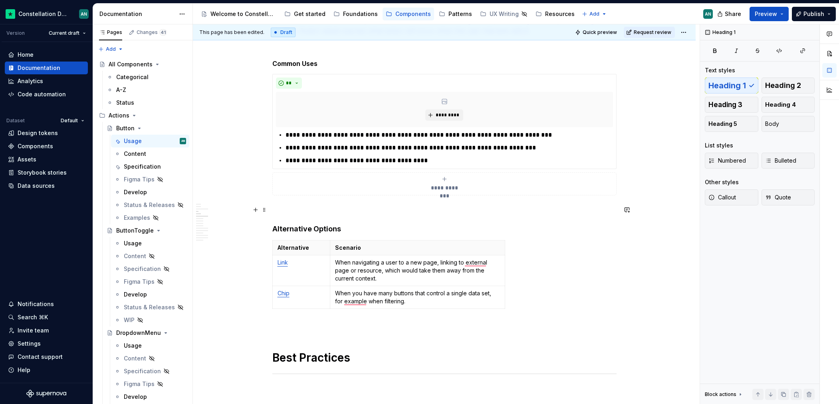
click at [487, 211] on p "To enrich screen reader interactions, please activate Accessibility in Grammarl…" at bounding box center [444, 210] width 344 height 10
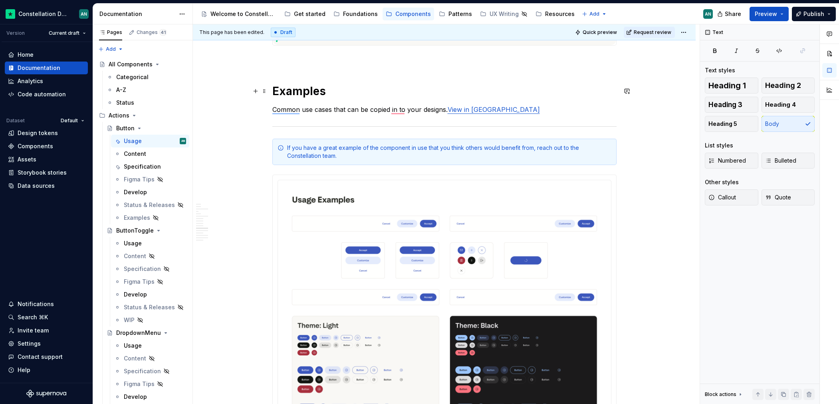
click at [341, 93] on h1 "Examples" at bounding box center [444, 91] width 344 height 14
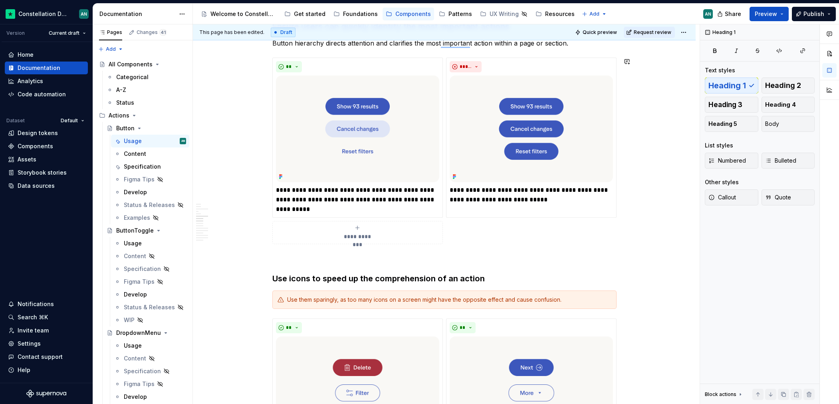
scroll to position [929, 0]
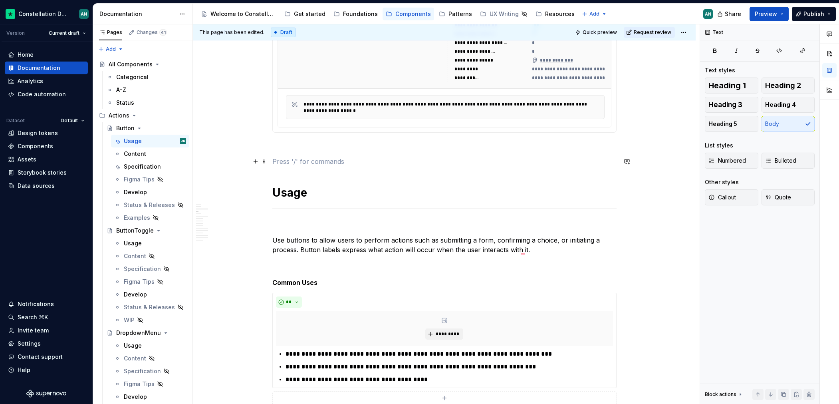
click at [326, 157] on p "To enrich screen reader interactions, please activate Accessibility in Grammarl…" at bounding box center [444, 162] width 344 height 10
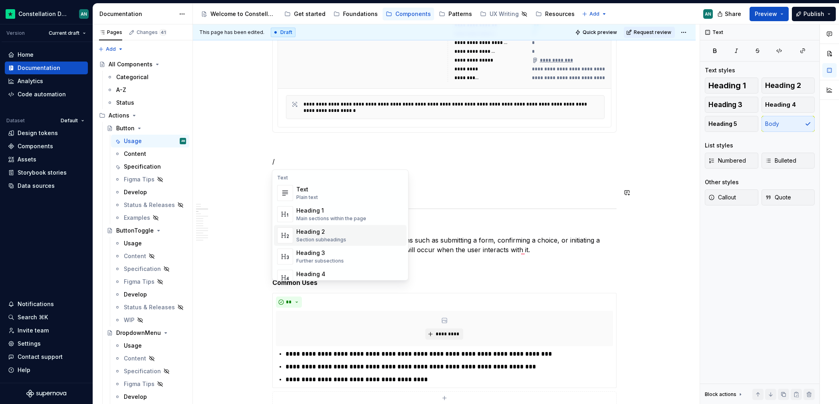
click at [310, 232] on div "Heading 2" at bounding box center [321, 232] width 50 height 8
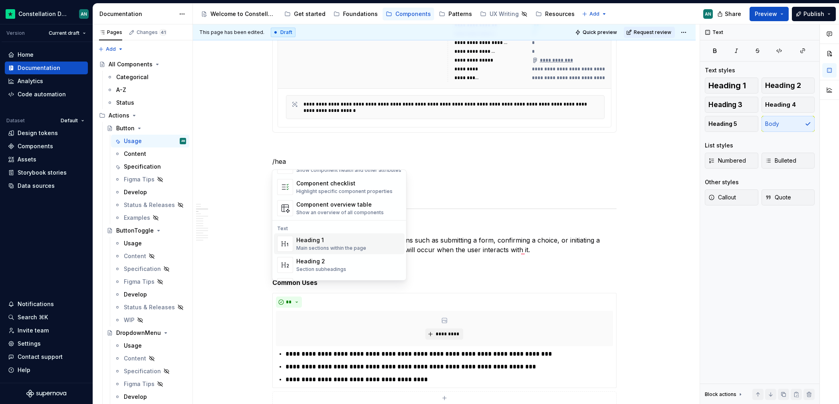
click at [345, 246] on div "Main sections within the page" at bounding box center [331, 248] width 70 height 6
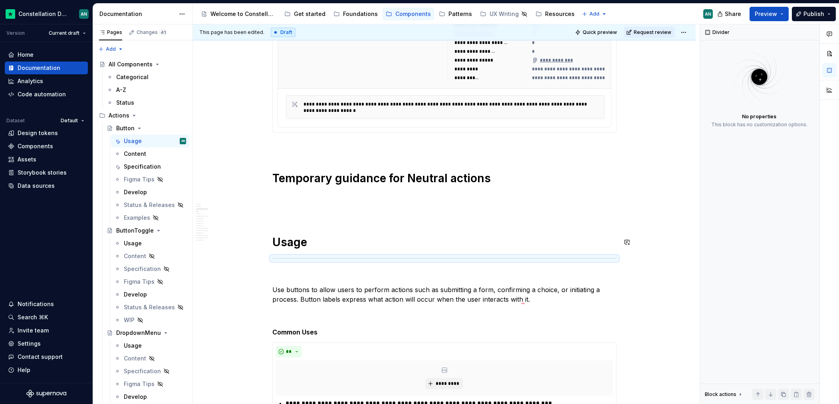
click at [363, 256] on div "To enrich screen reader interactions, please activate Accessibility in Grammarl…" at bounding box center [444, 258] width 344 height 5
click at [308, 194] on p "To enrich screen reader interactions, please activate Accessibility in Grammarl…" at bounding box center [444, 197] width 344 height 10
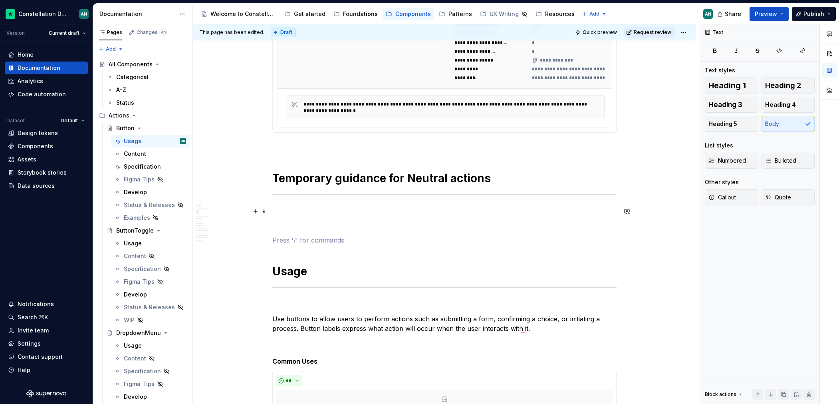
click at [304, 210] on p "To enrich screen reader interactions, please activate Accessibility in Grammarl…" at bounding box center [444, 211] width 344 height 10
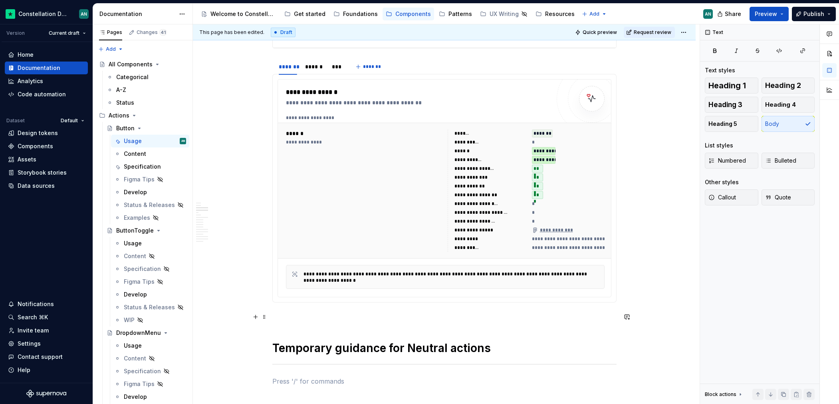
scroll to position [280, 0]
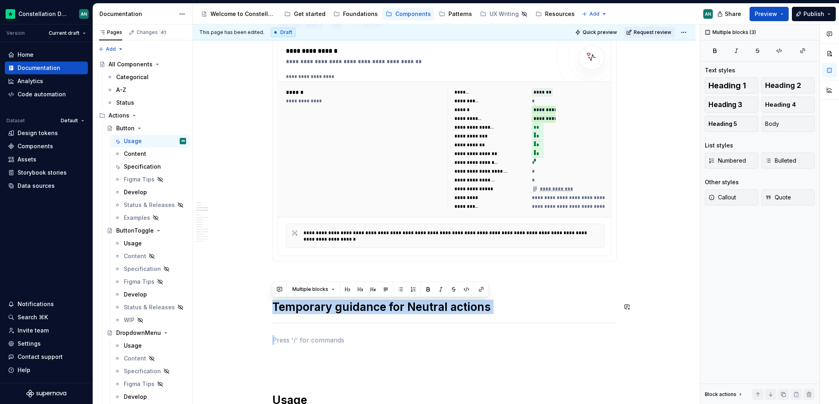
drag, startPoint x: 375, startPoint y: 343, endPoint x: 268, endPoint y: 298, distance: 116.2
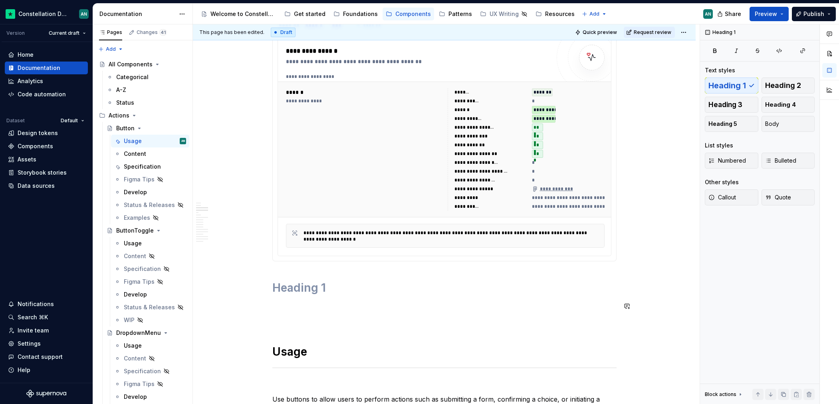
scroll to position [272, 0]
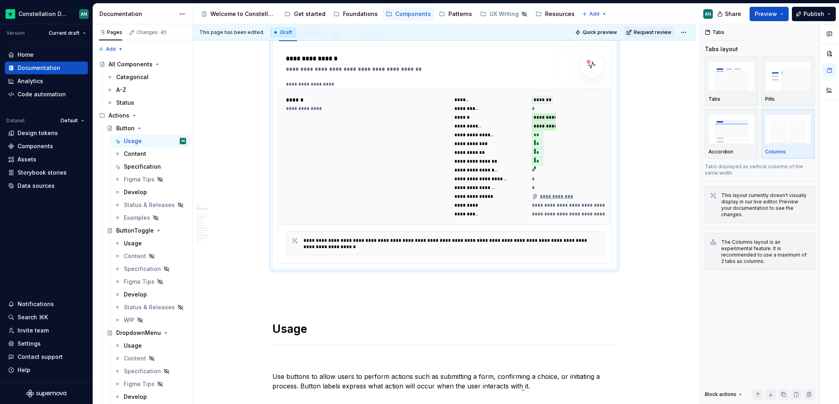
click at [314, 298] on p "To enrich screen reader interactions, please activate Accessibility in Grammarl…" at bounding box center [444, 298] width 344 height 10
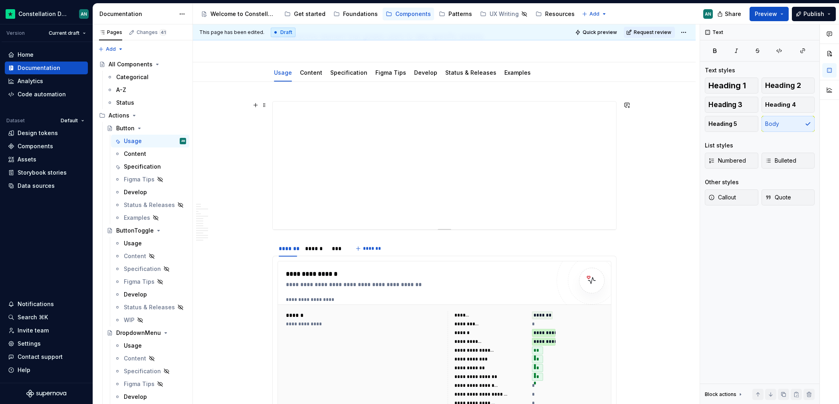
scroll to position [357, 0]
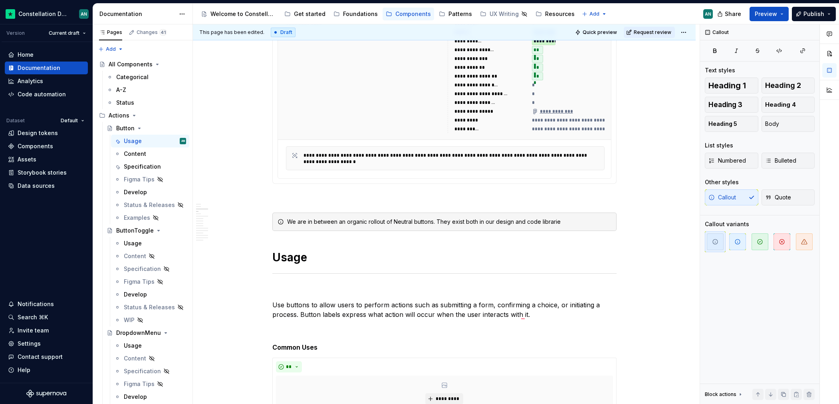
type textarea "*"
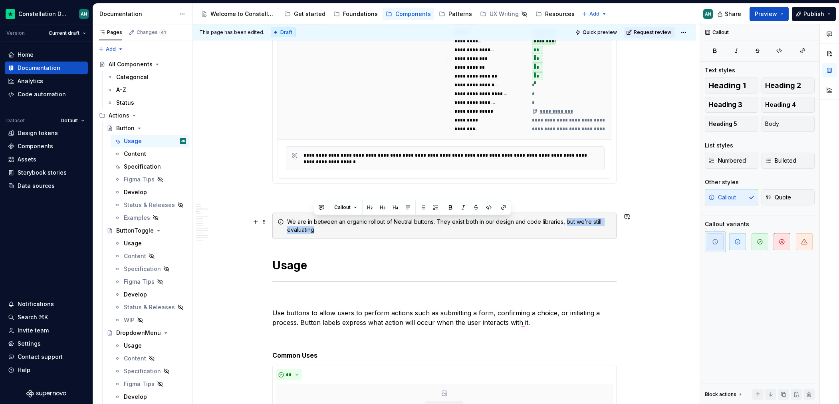
drag, startPoint x: 564, startPoint y: 222, endPoint x: 571, endPoint y: 230, distance: 10.2
click at [571, 230] on div "We are in between an organic rollout of Neutral buttons. They exist both in our…" at bounding box center [449, 226] width 324 height 16
drag, startPoint x: 336, startPoint y: 222, endPoint x: 307, endPoint y: 222, distance: 29.6
click at [307, 222] on div "We are in between an organic rollout of Neutral buttons. They exist both in our…" at bounding box center [449, 226] width 324 height 16
drag, startPoint x: 397, startPoint y: 221, endPoint x: 416, endPoint y: 219, distance: 19.3
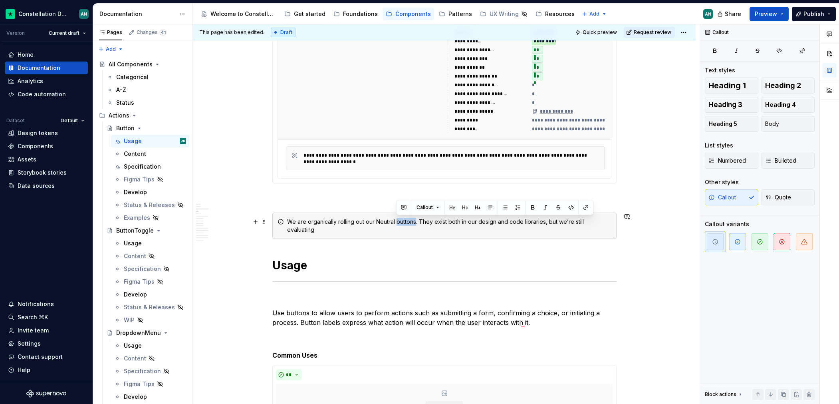
click at [416, 219] on div "We are organically rolling out our Neutral buttons. They exist both in our desi…" at bounding box center [449, 226] width 324 height 16
click at [293, 220] on div "We are organically rolling out our Neutral actions. They exist both in our desi…" at bounding box center [449, 226] width 324 height 16
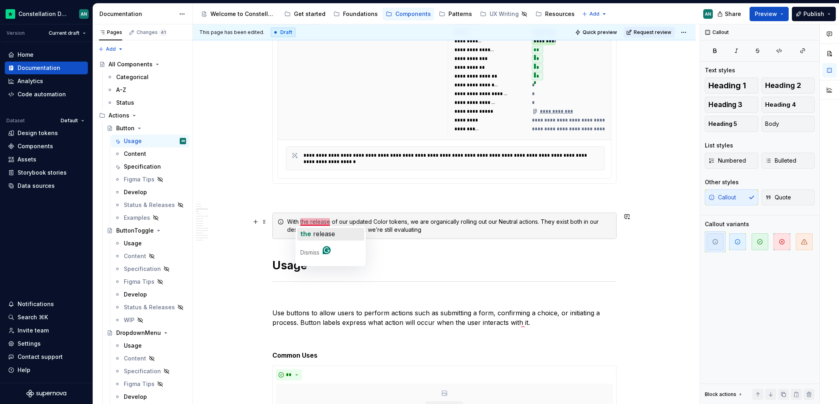
click at [315, 230] on span "release" at bounding box center [324, 234] width 22 height 8
click at [413, 224] on div "With the release of our updated Color tokens, we are organically rolling out ou…" at bounding box center [449, 226] width 324 height 16
drag, startPoint x: 496, startPoint y: 221, endPoint x: 487, endPoint y: 222, distance: 9.2
click at [487, 222] on div "With the release of our updated Color tokens, we are organically rolling out ou…" at bounding box center [449, 226] width 324 height 16
drag, startPoint x: 347, startPoint y: 230, endPoint x: 424, endPoint y: 233, distance: 76.7
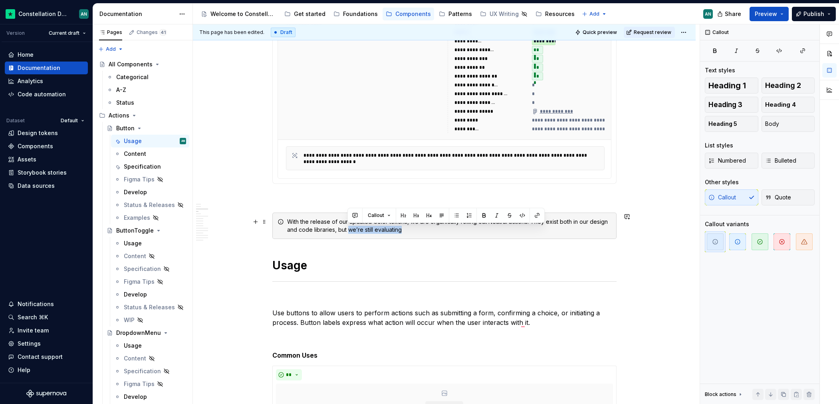
click at [424, 233] on div "With the release of our updated Color tokens, we are organically rolling out Ne…" at bounding box center [449, 226] width 324 height 16
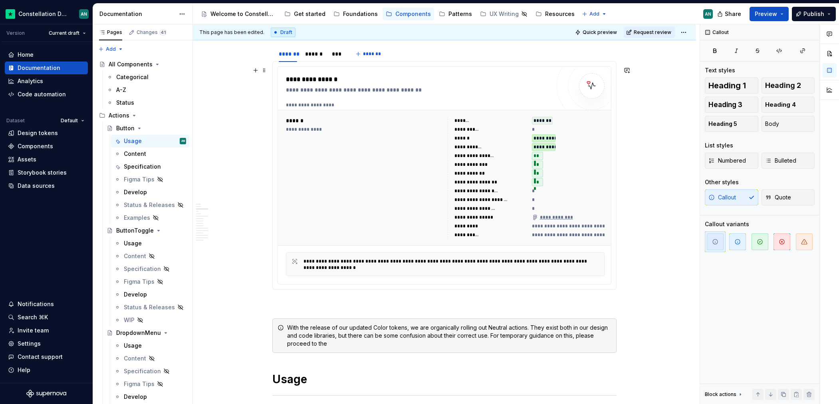
scroll to position [282, 0]
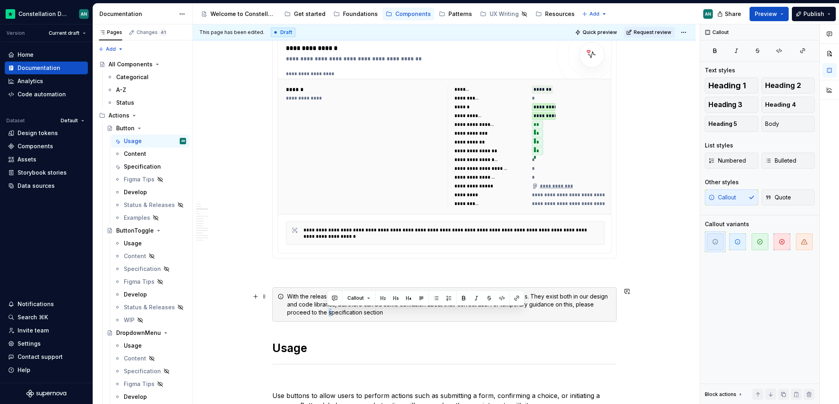
click at [327, 313] on div "With the release of our updated Color tokens, we are organically rolling out Ne…" at bounding box center [449, 304] width 324 height 24
click at [365, 315] on div "With the release of our updated Color tokens, we are organically rolling out Ne…" at bounding box center [449, 304] width 324 height 24
drag, startPoint x: 327, startPoint y: 313, endPoint x: 362, endPoint y: 314, distance: 34.4
click at [362, 314] on div "With the release of our updated Color tokens, we are organically rolling out Ne…" at bounding box center [449, 304] width 324 height 24
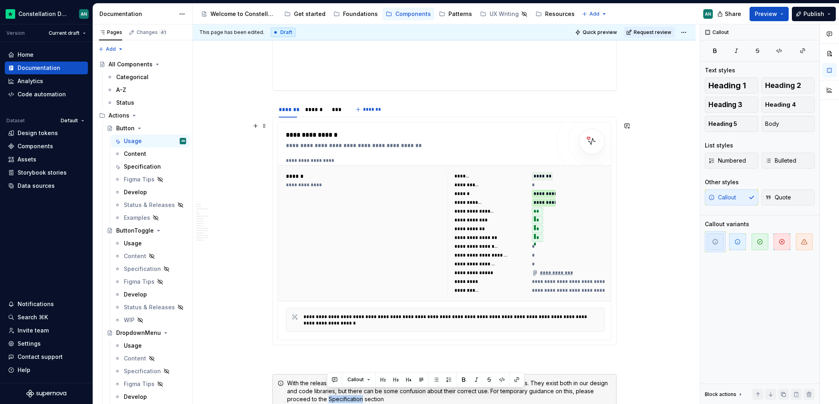
scroll to position [201, 0]
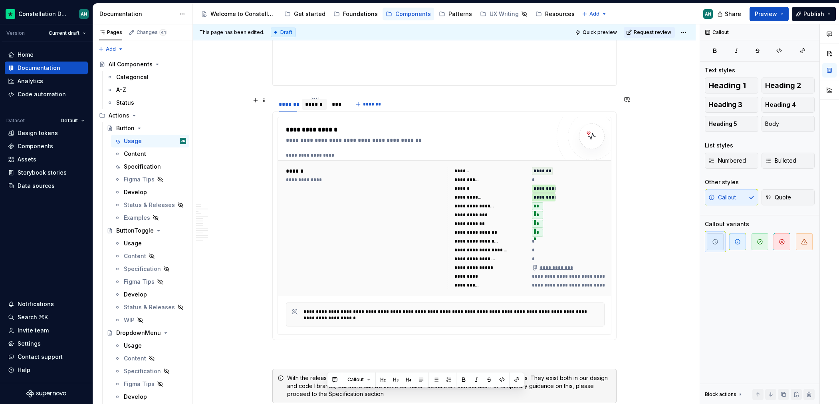
click at [308, 103] on div "******" at bounding box center [314, 104] width 18 height 8
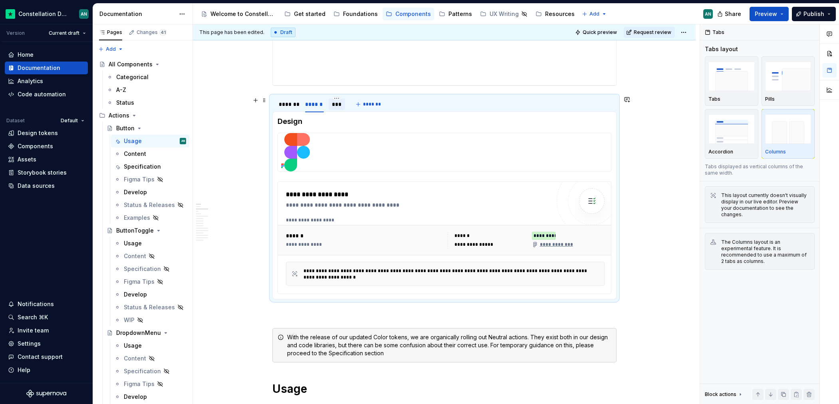
click at [334, 105] on div "***" at bounding box center [337, 104] width 10 height 8
click at [287, 107] on div "*******" at bounding box center [288, 104] width 19 height 8
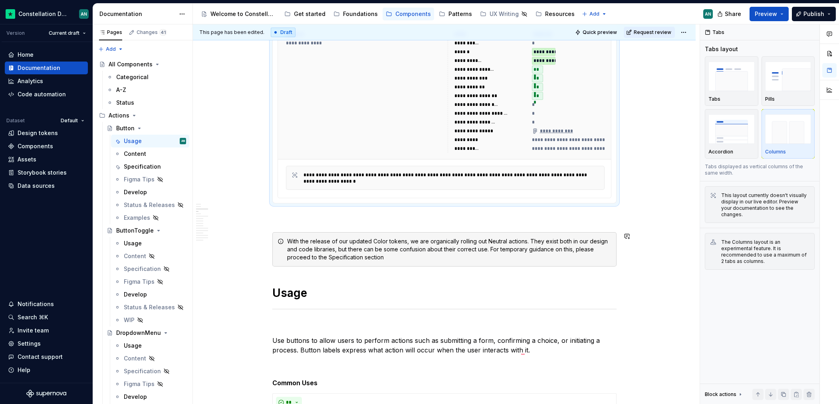
scroll to position [378, 0]
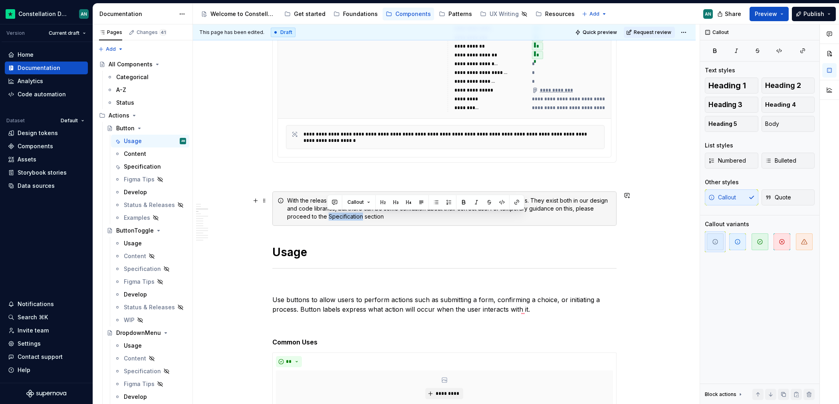
drag, startPoint x: 327, startPoint y: 216, endPoint x: 362, endPoint y: 216, distance: 34.7
click at [362, 216] on div "With the release of our updated Color tokens, we are organically rolling out Ne…" at bounding box center [449, 208] width 324 height 24
click at [518, 201] on button "button" at bounding box center [516, 201] width 11 height 11
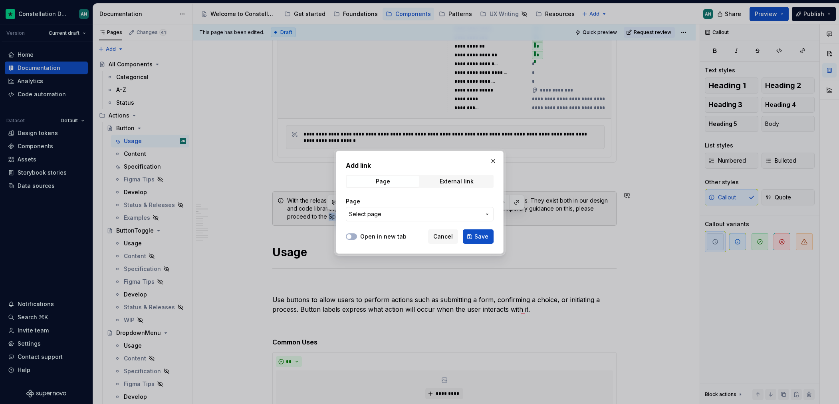
click at [425, 214] on span "Select page" at bounding box center [415, 214] width 132 height 8
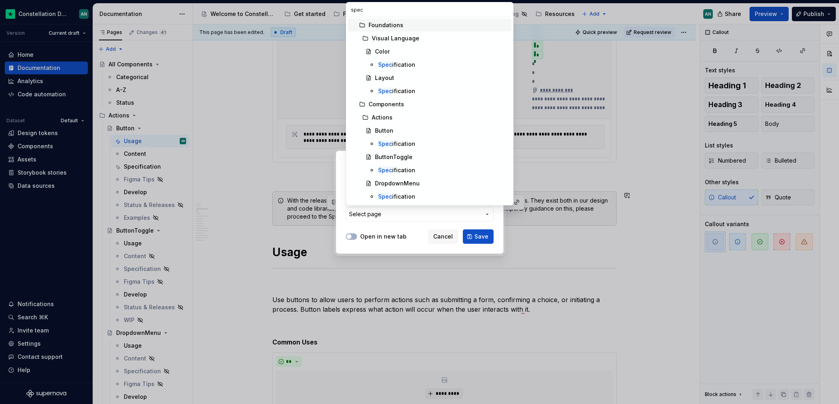
type input "speci"
click at [385, 142] on mark "Speci" at bounding box center [386, 143] width 16 height 7
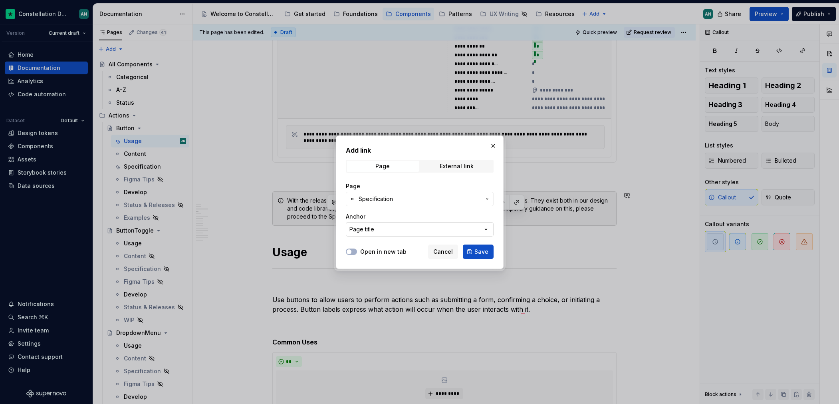
click at [489, 228] on icon "button" at bounding box center [486, 229] width 8 height 8
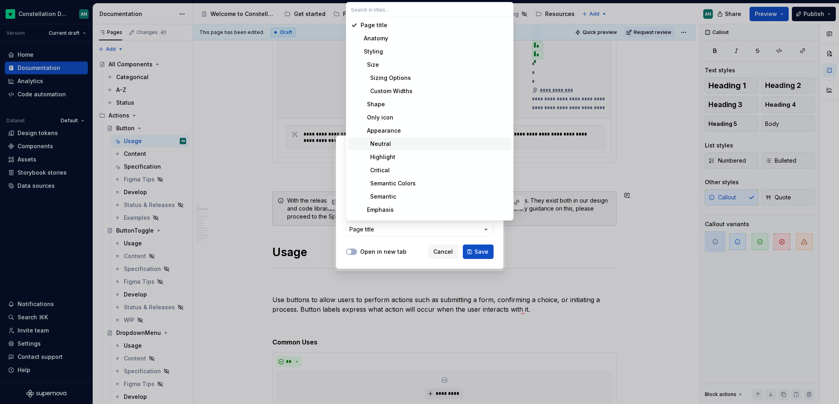
click at [383, 141] on div "Neutral" at bounding box center [376, 144] width 30 height 8
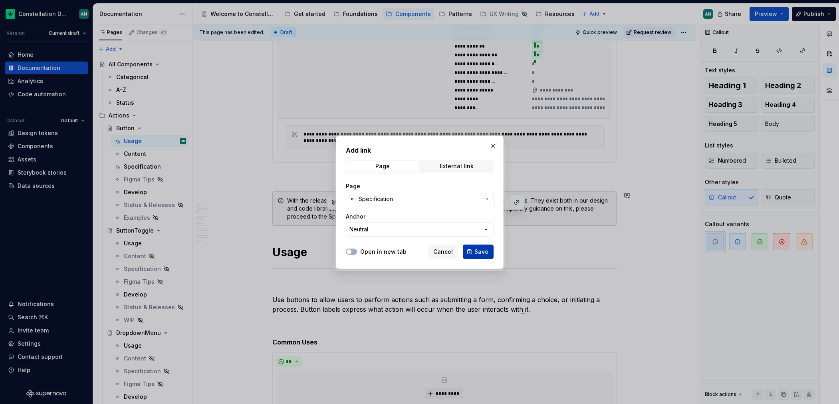
click at [482, 254] on span "Save" at bounding box center [481, 252] width 14 height 8
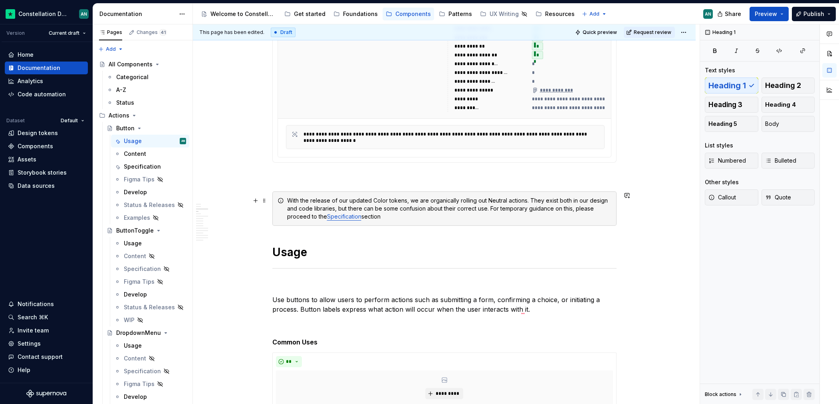
click at [579, 206] on div "With the release of our updated Color tokens, we are organically rolling out Ne…" at bounding box center [449, 208] width 324 height 24
click at [801, 240] on icon "button" at bounding box center [804, 241] width 6 height 6
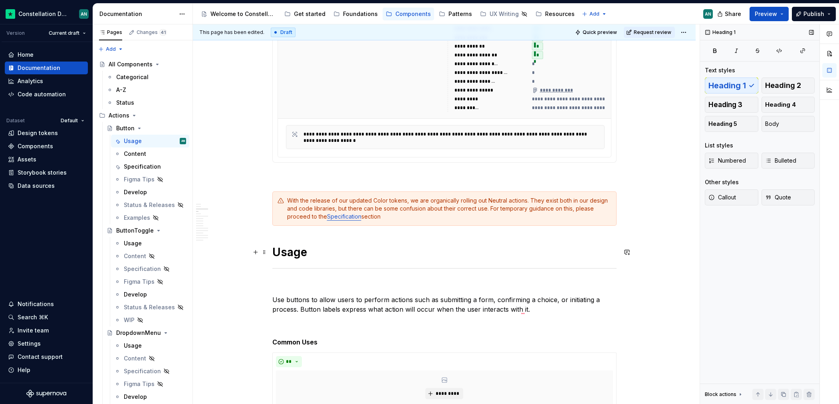
click at [461, 246] on h1 "Usage" at bounding box center [444, 252] width 344 height 14
click at [531, 222] on div "With the release of our updated Color tokens, we are organically rolling out Ne…" at bounding box center [444, 208] width 344 height 34
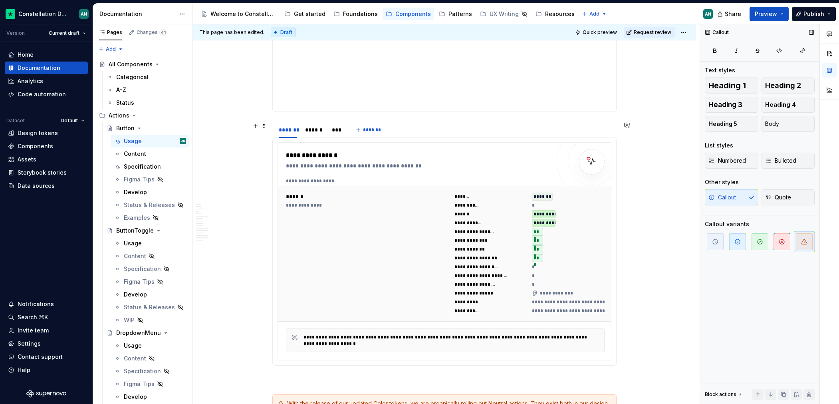
scroll to position [1, 0]
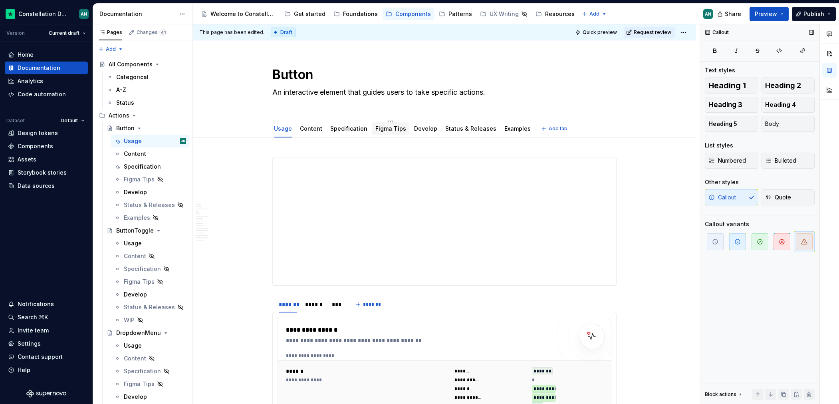
click at [385, 127] on link "Figma Tips" at bounding box center [390, 128] width 31 height 7
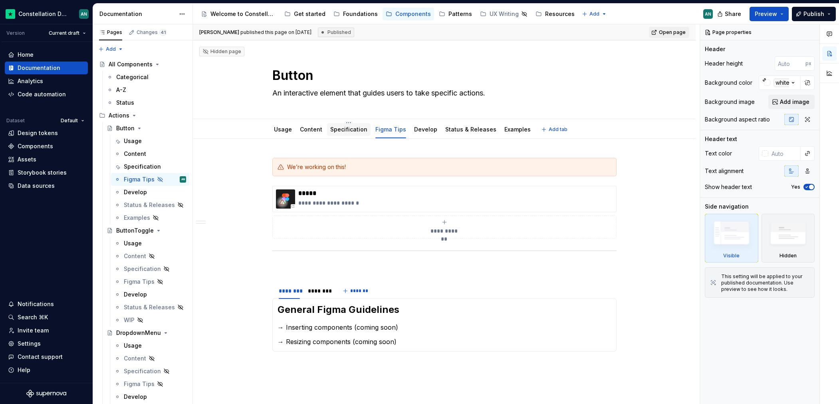
click at [347, 133] on div "Specification" at bounding box center [348, 129] width 37 height 8
click at [361, 128] on link "Specification" at bounding box center [348, 129] width 37 height 7
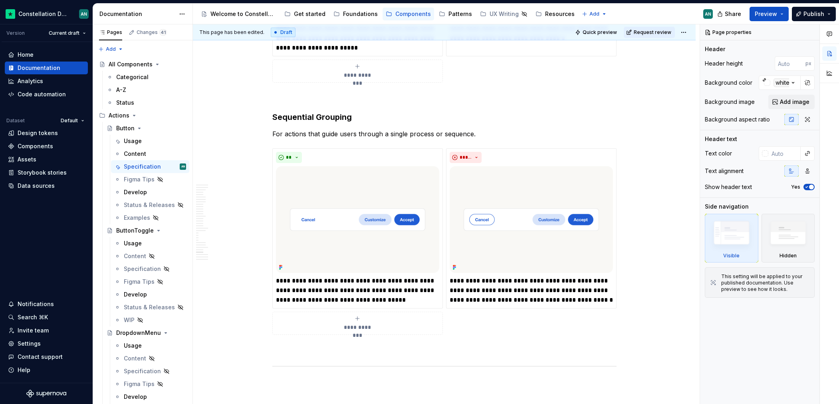
scroll to position [4705, 0]
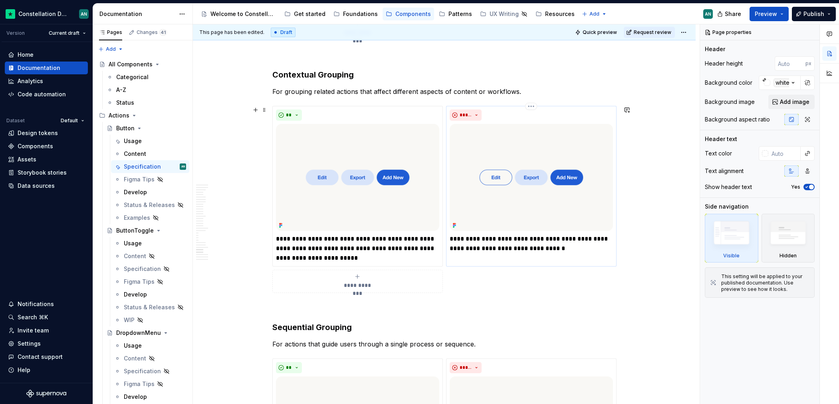
click at [512, 247] on p "**********" at bounding box center [531, 243] width 163 height 19
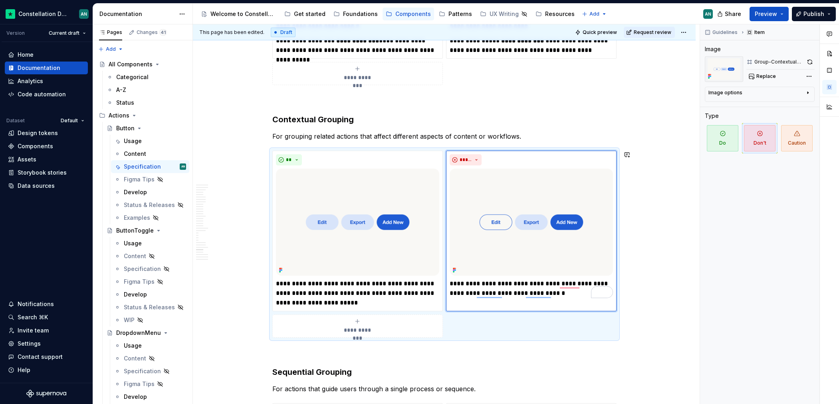
scroll to position [4578, 0]
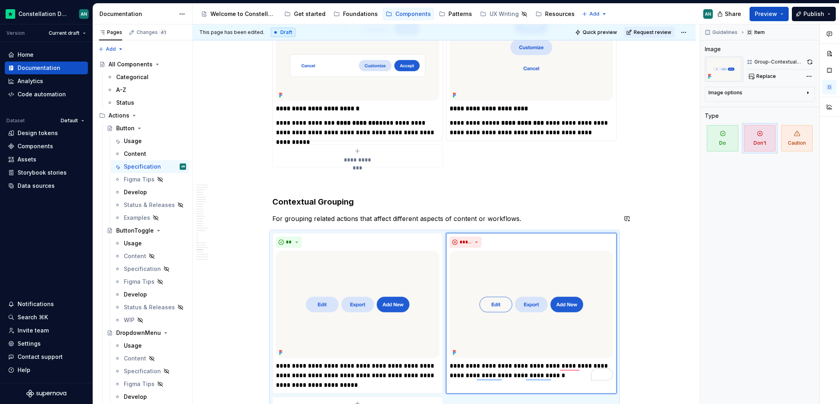
click at [524, 202] on h3 "Contextual Grouping" at bounding box center [444, 201] width 344 height 11
click at [509, 214] on p "For grouping related actions that affect different aspects of content or workfl…" at bounding box center [444, 219] width 344 height 10
click at [481, 220] on p "For grouping related actions that affect different aspects of content or workfl…" at bounding box center [444, 219] width 344 height 10
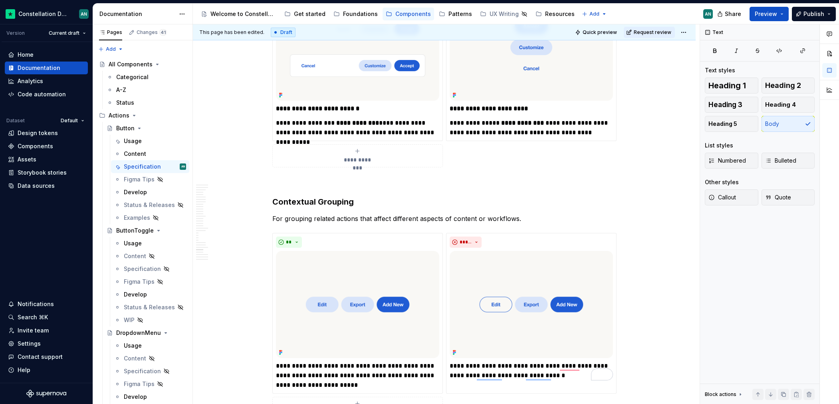
scroll to position [4870, 0]
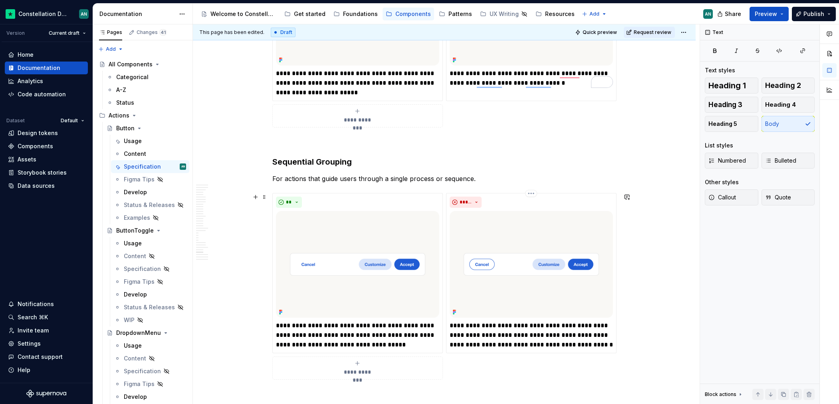
click at [475, 201] on button "*****" at bounding box center [466, 201] width 32 height 11
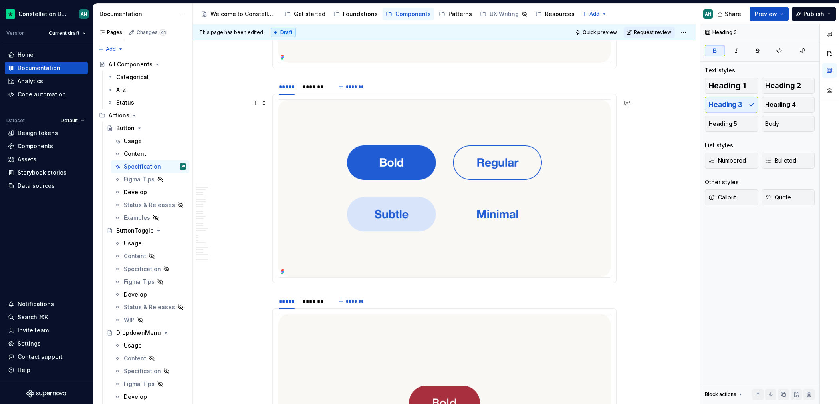
scroll to position [1392, 0]
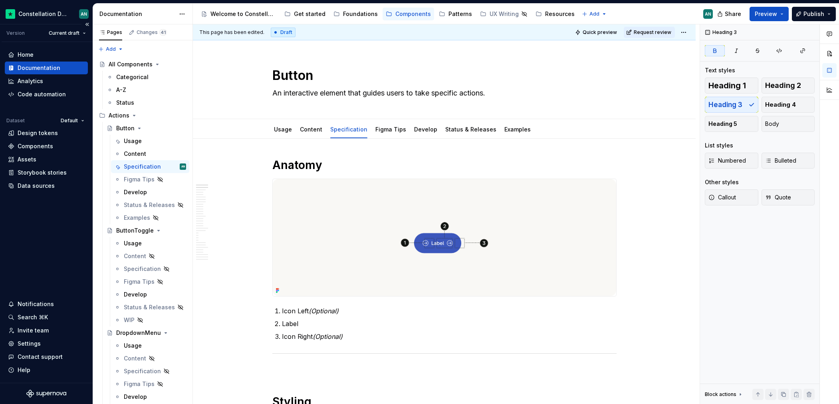
type textarea "*"
